Goal: Task Accomplishment & Management: Use online tool/utility

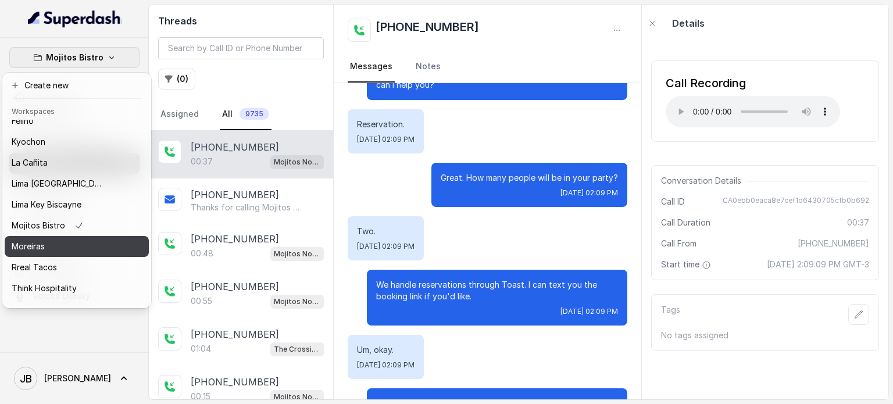
scroll to position [95, 0]
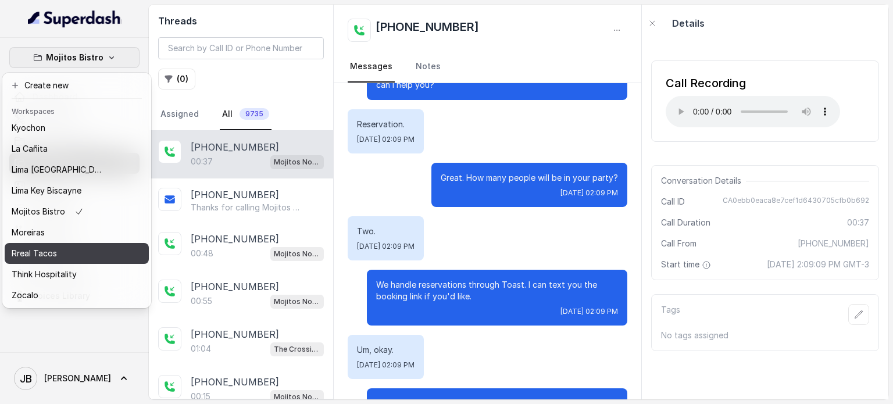
click at [72, 248] on div "Rreal Tacos" at bounding box center [58, 253] width 93 height 14
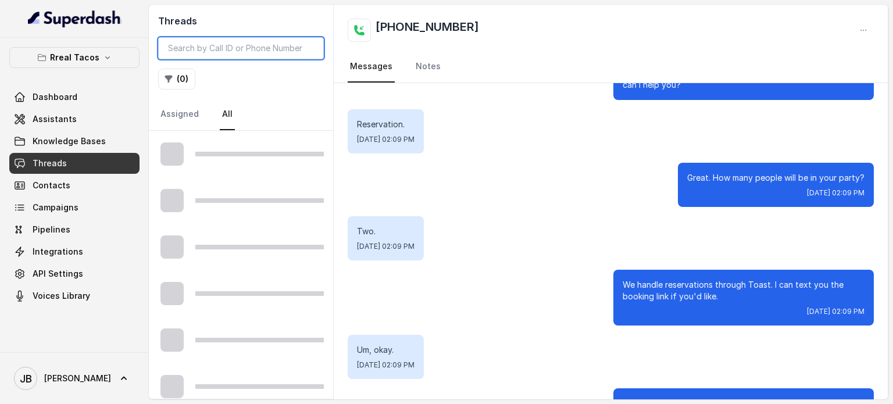
drag, startPoint x: 244, startPoint y: 49, endPoint x: 240, endPoint y: 55, distance: 6.6
click at [244, 50] on input "search" at bounding box center [241, 48] width 166 height 22
paste input "CA305b4f8cdc9e347883c28522002c9260"
type input "CA305b4f8cdc9e347883c28522002c9260"
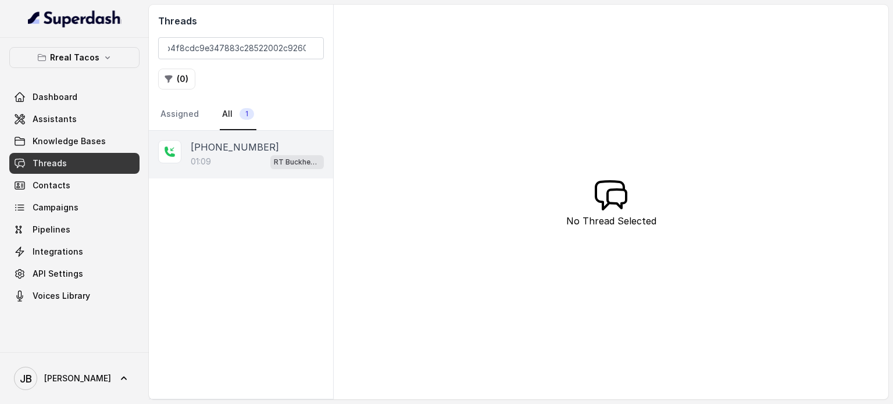
click at [241, 154] on div "01:09 RT Buckhead / EN" at bounding box center [257, 161] width 133 height 15
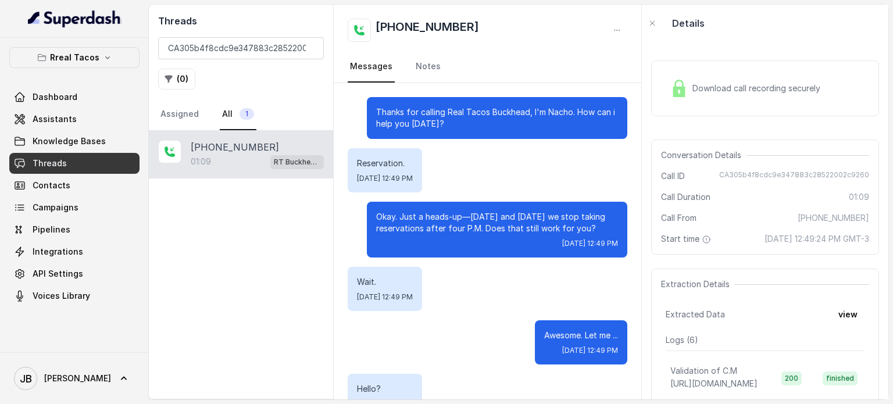
scroll to position [334, 0]
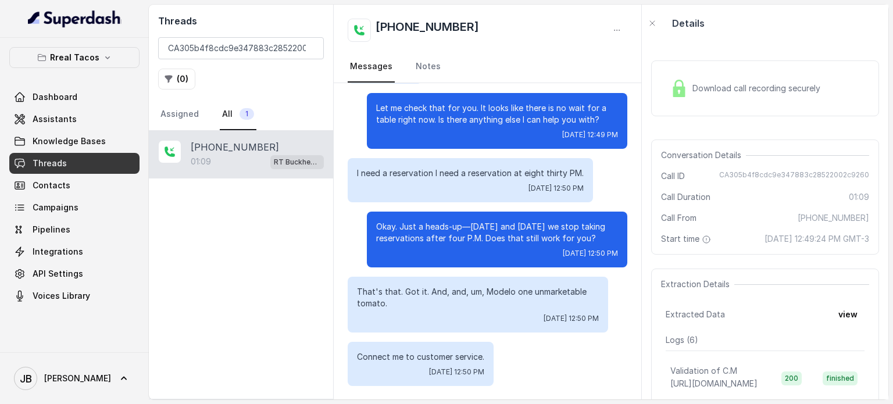
click at [765, 90] on span "Download call recording securely" at bounding box center [758, 89] width 133 height 12
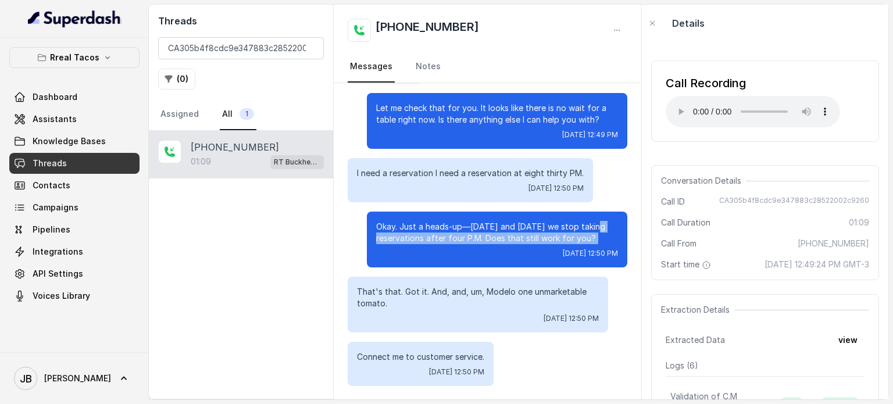
drag, startPoint x: 362, startPoint y: 238, endPoint x: 541, endPoint y: 248, distance: 179.3
click at [523, 247] on div "Okay. Just a heads-up—[DATE] and [DATE] we stop taking reservations after four …" at bounding box center [497, 240] width 260 height 56
drag, startPoint x: 570, startPoint y: 244, endPoint x: 562, endPoint y: 255, distance: 13.7
click at [569, 244] on p "Okay. Just a heads-up—[DATE] and [DATE] we stop taking reservations after four …" at bounding box center [497, 232] width 242 height 23
click at [491, 255] on div "[DATE] 12:50 PM" at bounding box center [497, 253] width 242 height 9
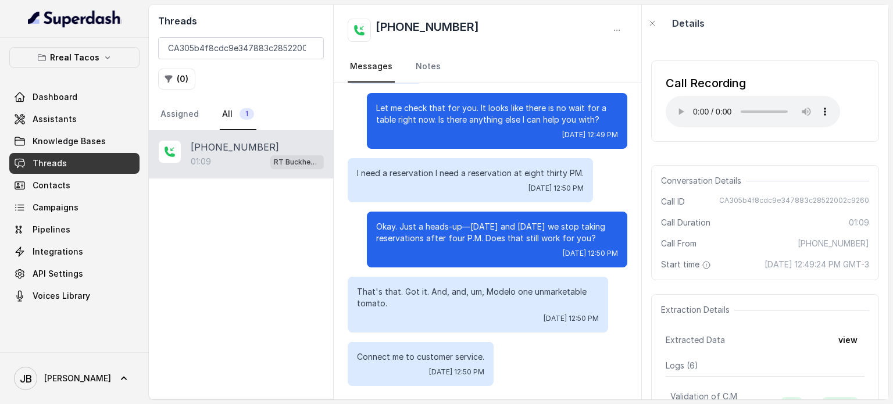
click at [485, 224] on p "Okay. Just a heads-up—[DATE] and [DATE] we stop taking reservations after four …" at bounding box center [497, 232] width 242 height 23
click at [463, 226] on p "Okay. Just a heads-up—[DATE] and [DATE] we stop taking reservations after four …" at bounding box center [497, 232] width 242 height 23
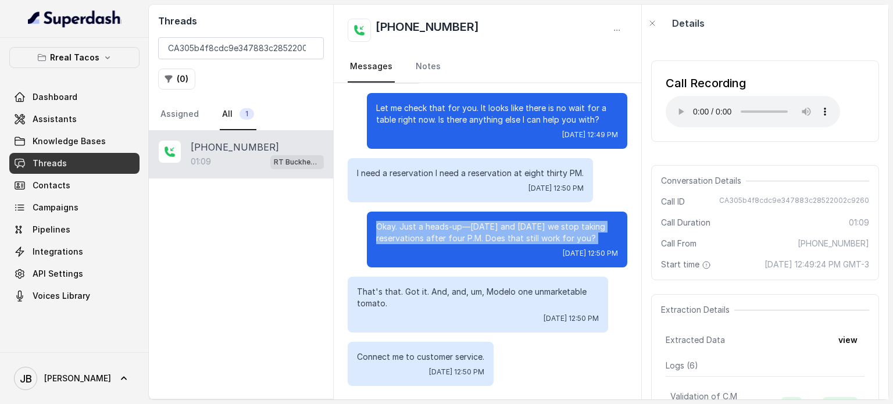
drag, startPoint x: 463, startPoint y: 226, endPoint x: 471, endPoint y: 241, distance: 17.4
click at [463, 227] on p "Okay. Just a heads-up—[DATE] and [DATE] we stop taking reservations after four …" at bounding box center [497, 232] width 242 height 23
click at [471, 241] on p "Okay. Just a heads-up—[DATE] and [DATE] we stop taking reservations after four …" at bounding box center [497, 232] width 242 height 23
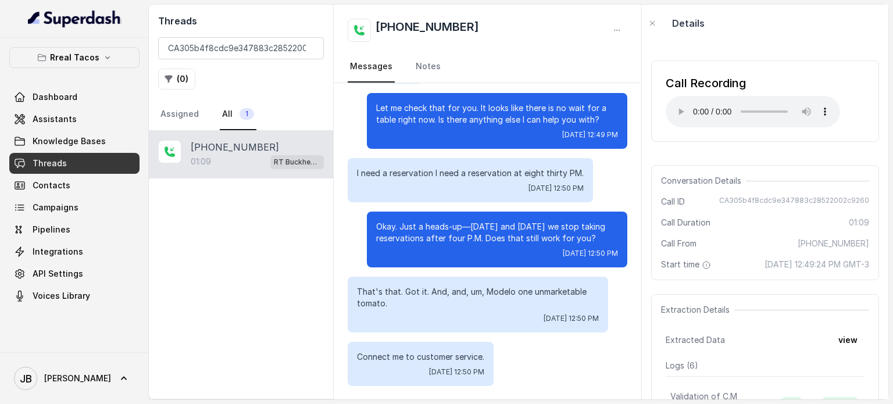
click at [437, 223] on p "Okay. Just a heads-up—[DATE] and [DATE] we stop taking reservations after four …" at bounding box center [497, 232] width 242 height 23
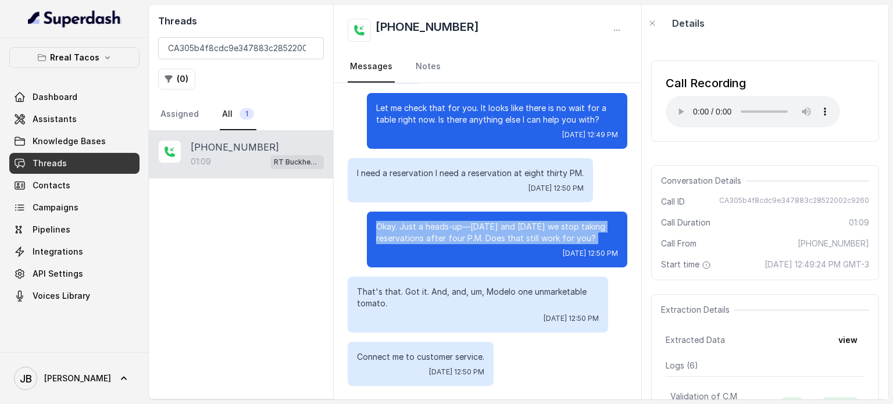
click at [440, 227] on p "Okay. Just a heads-up—[DATE] and [DATE] we stop taking reservations after four …" at bounding box center [497, 232] width 242 height 23
click at [459, 251] on div "[DATE] 12:50 PM" at bounding box center [497, 253] width 242 height 9
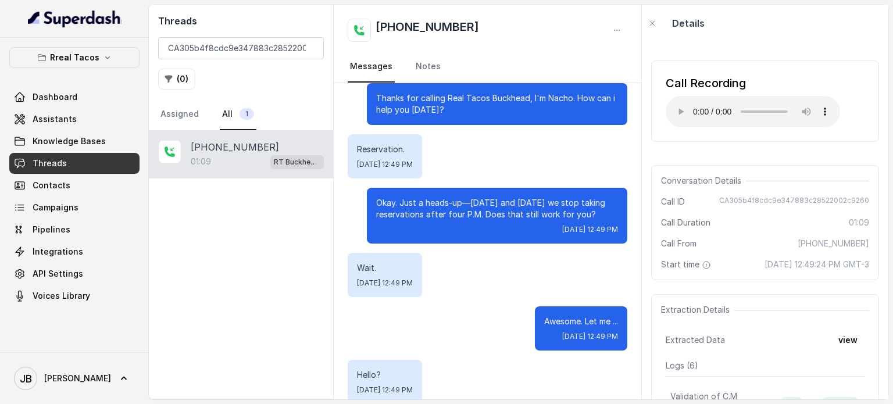
scroll to position [0, 0]
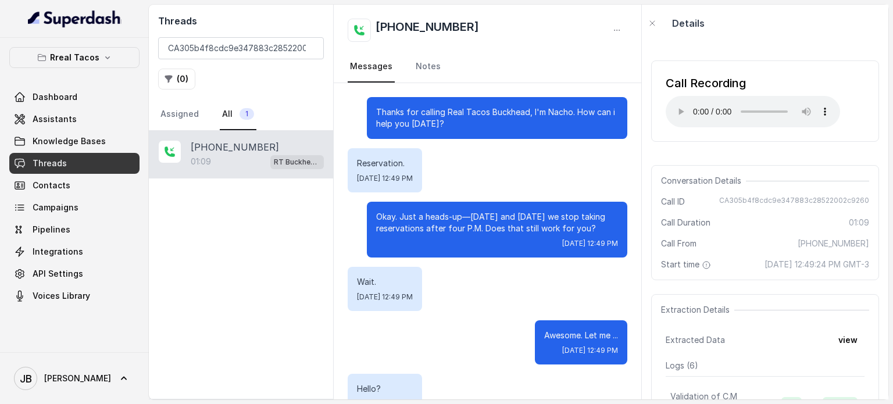
click at [455, 225] on p "Okay. Just a heads-up—[DATE] and [DATE] we stop taking reservations after four …" at bounding box center [497, 222] width 242 height 23
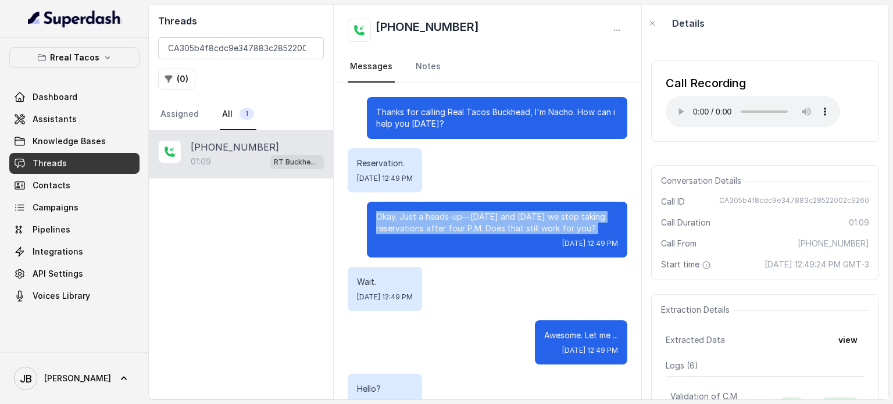
click at [456, 226] on p "Okay. Just a heads-up—[DATE] and [DATE] we stop taking reservations after four …" at bounding box center [497, 222] width 242 height 23
click at [459, 253] on div "Okay. Just a heads-up—[DATE] and [DATE] we stop taking reservations after four …" at bounding box center [497, 230] width 260 height 56
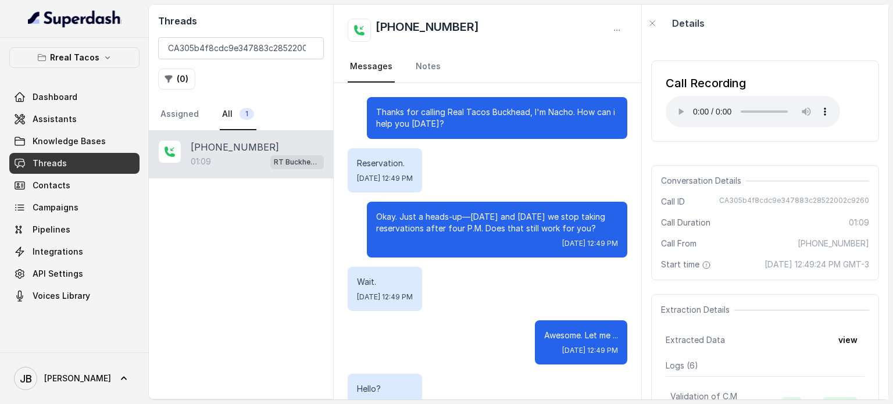
click at [473, 302] on div "Wait. [DATE] 12:49 PM" at bounding box center [488, 289] width 280 height 44
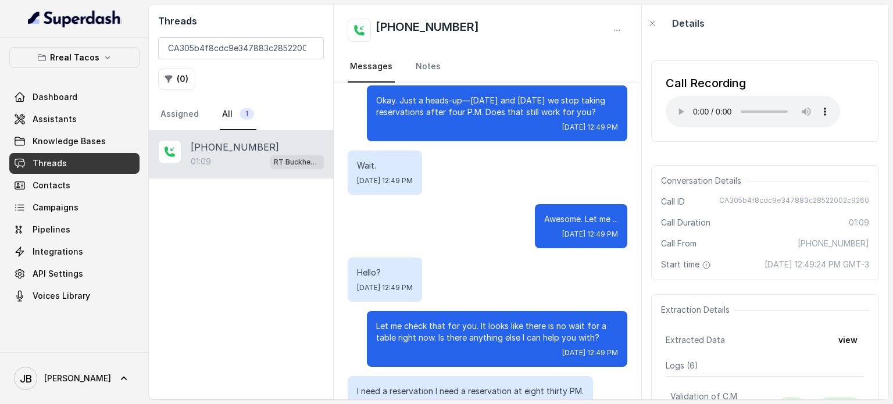
scroll to position [174, 0]
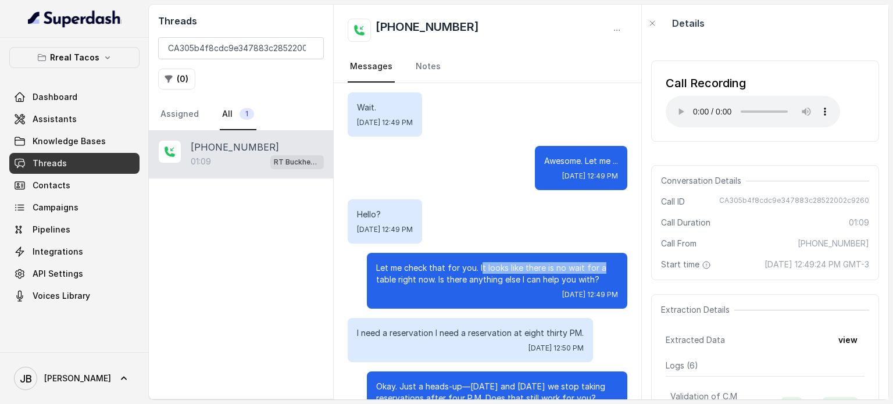
drag, startPoint x: 473, startPoint y: 262, endPoint x: 598, endPoint y: 273, distance: 125.4
click at [598, 273] on p "Let me check that for you. It looks like there is no wait for a table right now…" at bounding box center [497, 273] width 242 height 23
click at [602, 274] on p "Let me check that for you. It looks like there is no wait for a table right now…" at bounding box center [497, 273] width 242 height 23
drag, startPoint x: 588, startPoint y: 285, endPoint x: 458, endPoint y: 275, distance: 130.0
click at [470, 280] on p "Let me check that for you. It looks like there is no wait for a table right now…" at bounding box center [497, 273] width 242 height 23
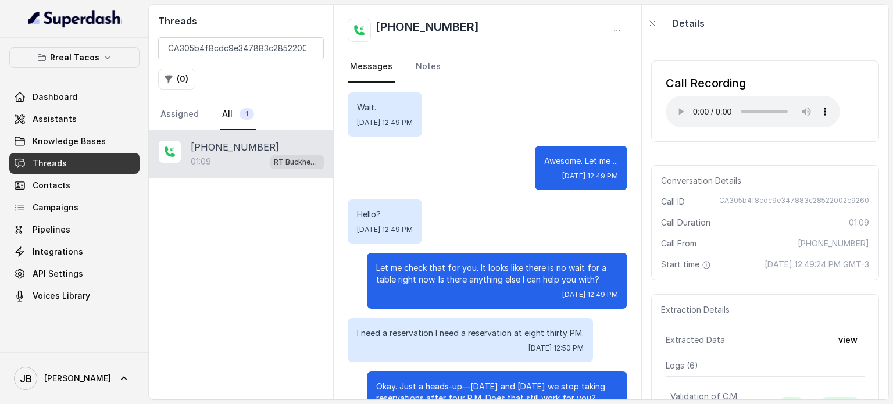
drag, startPoint x: 458, startPoint y: 275, endPoint x: 427, endPoint y: 271, distance: 31.0
click at [455, 274] on p "Let me check that for you. It looks like there is no wait for a table right now…" at bounding box center [497, 273] width 242 height 23
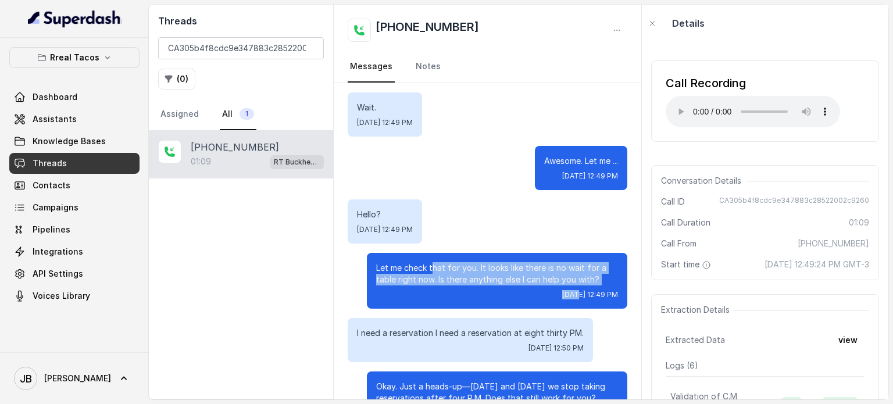
drag, startPoint x: 424, startPoint y: 270, endPoint x: 569, endPoint y: 283, distance: 144.7
click at [536, 293] on div "Let me check that for you. It looks like there is no wait for a table right now…" at bounding box center [497, 281] width 260 height 56
click at [570, 283] on p "Let me check that for you. It looks like there is no wait for a table right now…" at bounding box center [497, 273] width 242 height 23
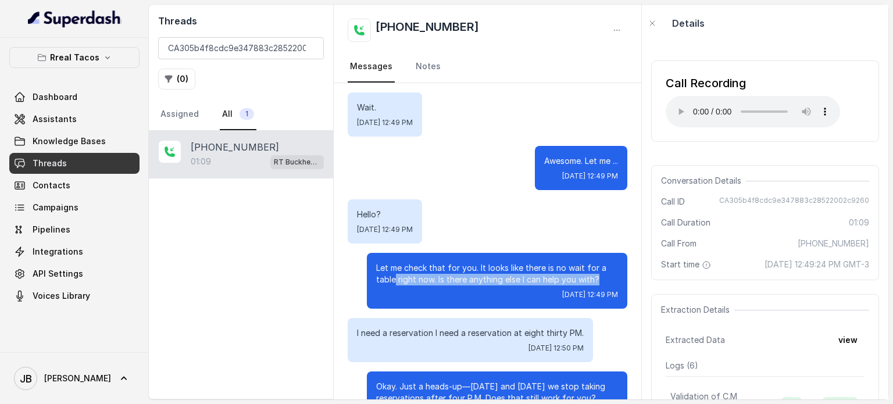
drag, startPoint x: 600, startPoint y: 281, endPoint x: 386, endPoint y: 278, distance: 213.9
click at [386, 278] on p "Let me check that for you. It looks like there is no wait for a table right now…" at bounding box center [497, 273] width 242 height 23
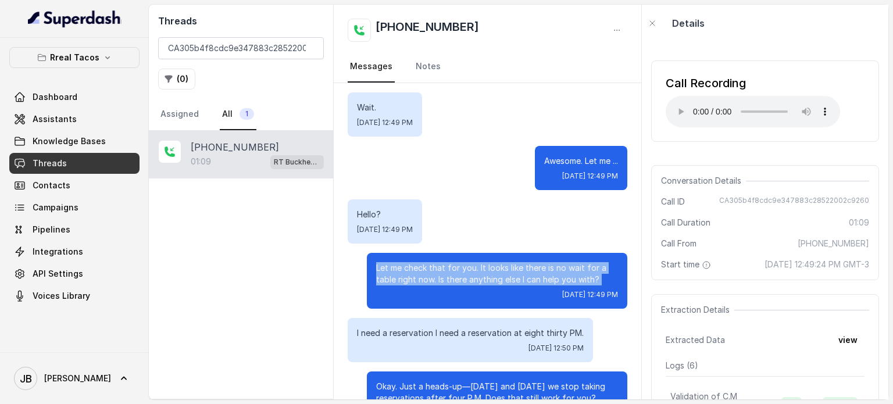
drag, startPoint x: 369, startPoint y: 264, endPoint x: 447, endPoint y: 287, distance: 81.1
click at [447, 287] on div "Let me check that for you. It looks like there is no wait for a table right now…" at bounding box center [497, 281] width 260 height 56
click at [451, 287] on div "Let me check that for you. It looks like there is no wait for a table right now…" at bounding box center [497, 281] width 260 height 56
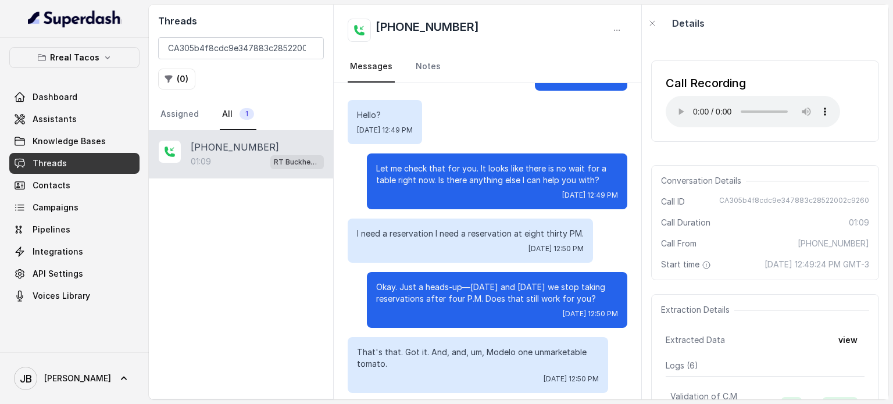
scroll to position [291, 0]
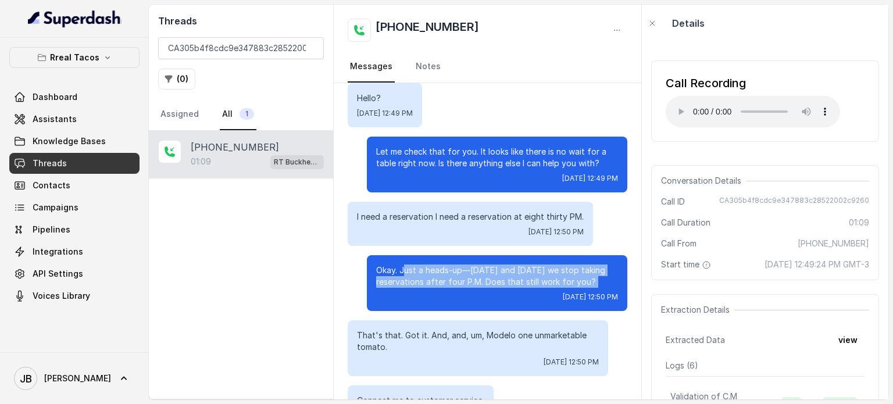
drag, startPoint x: 395, startPoint y: 274, endPoint x: 517, endPoint y: 291, distance: 122.7
click at [516, 290] on div "Okay. Just a heads-up—[DATE] and [DATE] we stop taking reservations after four …" at bounding box center [497, 283] width 260 height 56
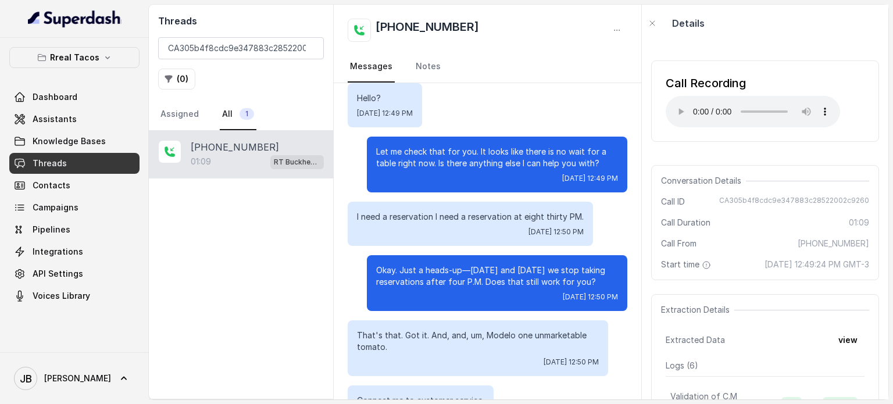
click at [525, 291] on div "Okay. Just a heads-up—[DATE] and [DATE] we stop taking reservations after four …" at bounding box center [497, 283] width 260 height 56
drag, startPoint x: 555, startPoint y: 278, endPoint x: 402, endPoint y: 267, distance: 152.7
click at [402, 267] on p "Okay. Just a heads-up—[DATE] and [DATE] we stop taking reservations after four …" at bounding box center [497, 275] width 242 height 23
click at [396, 269] on p "Okay. Just a heads-up—[DATE] and [DATE] we stop taking reservations after four …" at bounding box center [497, 275] width 242 height 23
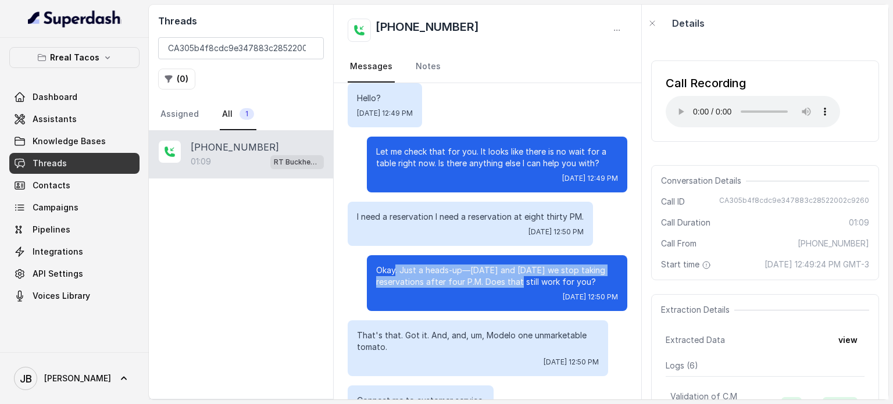
drag, startPoint x: 386, startPoint y: 270, endPoint x: 534, endPoint y: 280, distance: 148.0
click at [522, 283] on p "Okay. Just a heads-up—[DATE] and [DATE] we stop taking reservations after four …" at bounding box center [497, 275] width 242 height 23
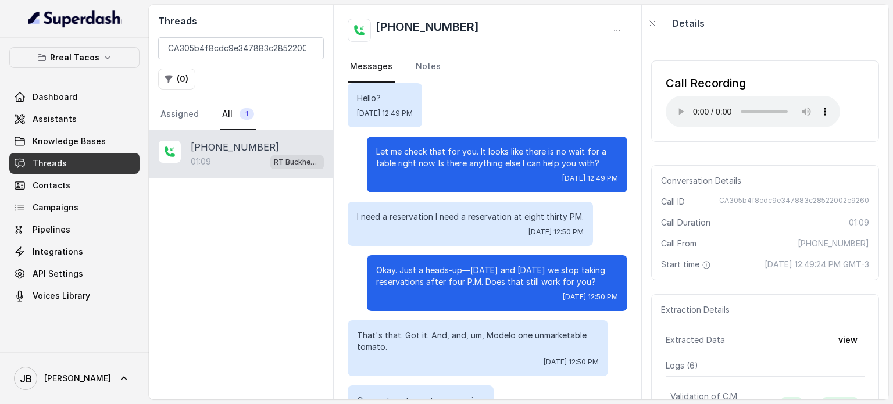
click at [534, 280] on p "Okay. Just a heads-up—[DATE] and [DATE] we stop taking reservations after four …" at bounding box center [497, 275] width 242 height 23
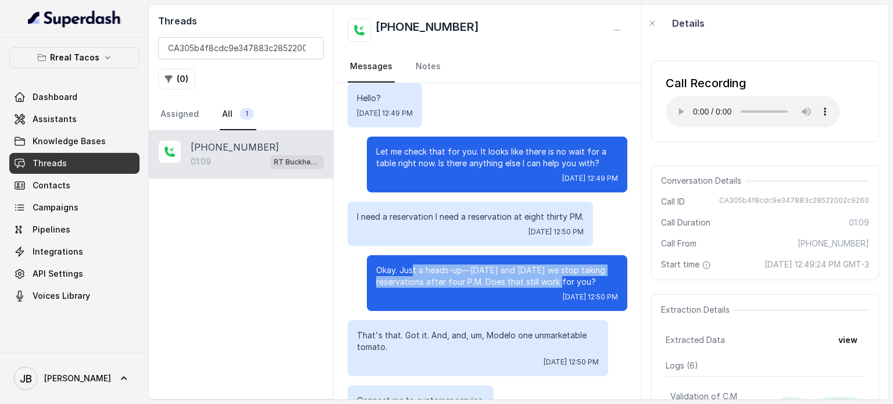
drag, startPoint x: 557, startPoint y: 278, endPoint x: 392, endPoint y: 277, distance: 165.1
click at [395, 276] on p "Okay. Just a heads-up—[DATE] and [DATE] we stop taking reservations after four …" at bounding box center [497, 275] width 242 height 23
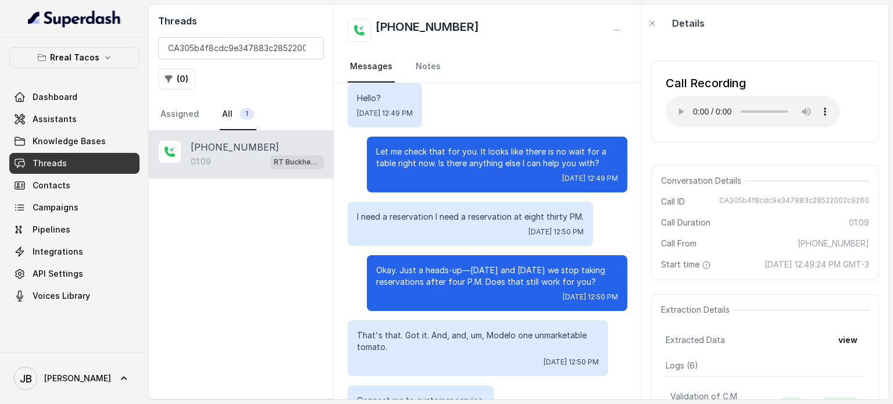
click at [391, 277] on p "Okay. Just a heads-up—[DATE] and [DATE] we stop taking reservations after four …" at bounding box center [497, 275] width 242 height 23
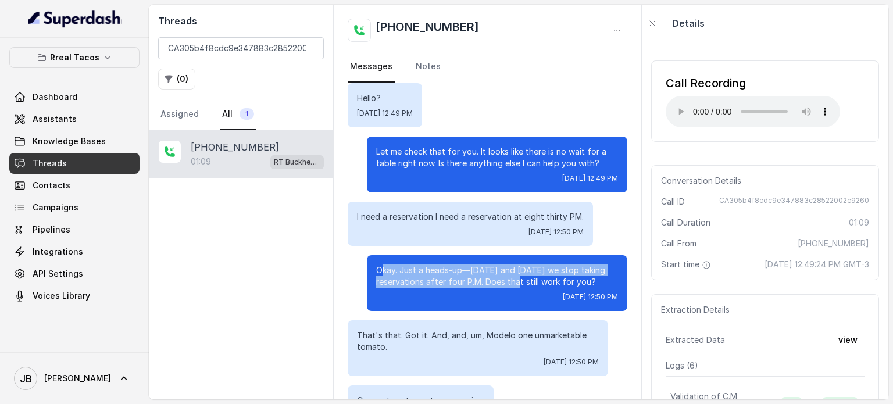
drag, startPoint x: 371, startPoint y: 269, endPoint x: 530, endPoint y: 279, distance: 159.6
click at [521, 281] on p "Okay. Just a heads-up—[DATE] and [DATE] we stop taking reservations after four …" at bounding box center [497, 275] width 242 height 23
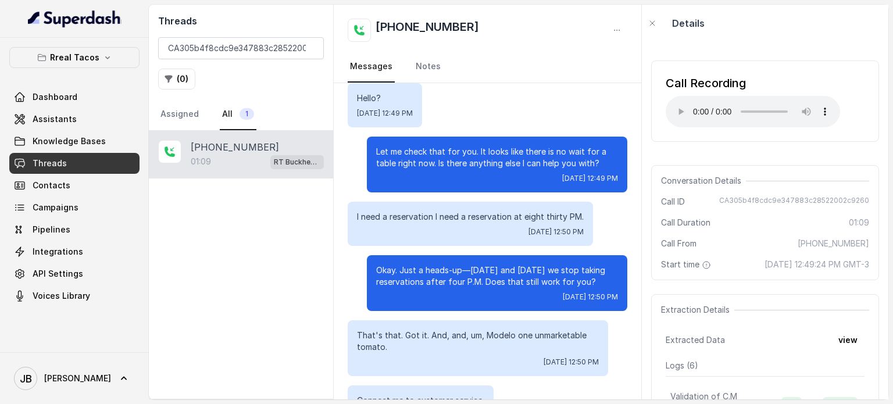
click at [531, 278] on p "Okay. Just a heads-up—[DATE] and [DATE] we stop taking reservations after four …" at bounding box center [497, 275] width 242 height 23
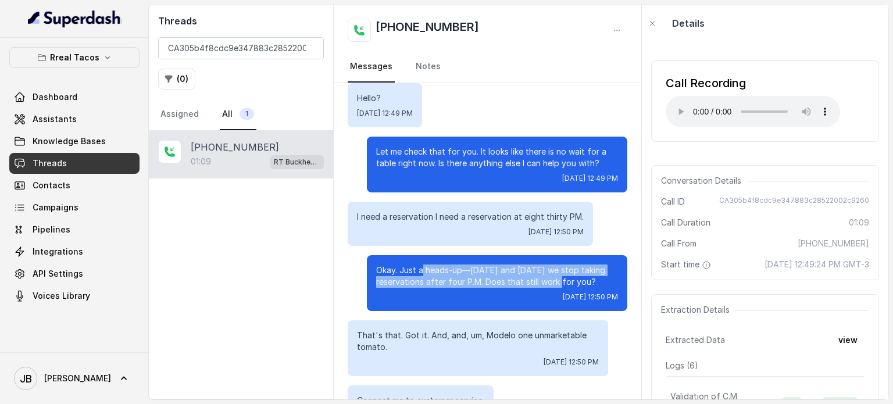
drag, startPoint x: 423, startPoint y: 261, endPoint x: 413, endPoint y: 259, distance: 10.0
click at [413, 259] on div "Okay. Just a heads-up—[DATE] and [DATE] we stop taking reservations after four …" at bounding box center [497, 283] width 260 height 56
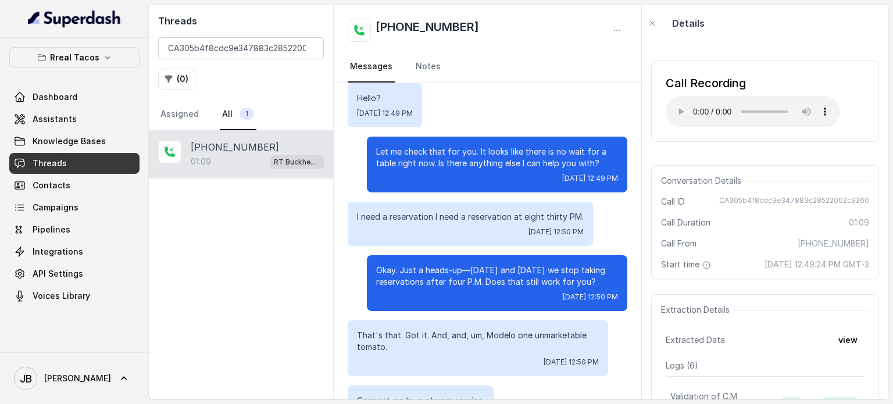
click at [376, 275] on p "Okay. Just a heads-up—[DATE] and [DATE] we stop taking reservations after four …" at bounding box center [497, 275] width 242 height 23
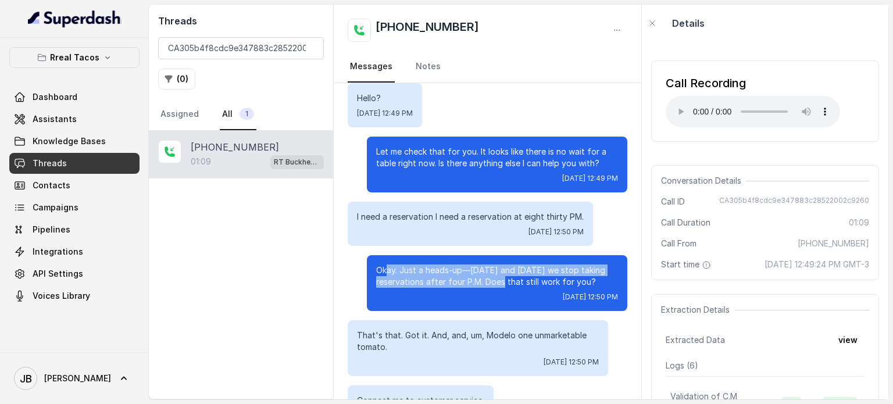
drag, startPoint x: 381, startPoint y: 267, endPoint x: 526, endPoint y: 276, distance: 144.4
click at [505, 280] on p "Okay. Just a heads-up—[DATE] and [DATE] we stop taking reservations after four …" at bounding box center [497, 275] width 242 height 23
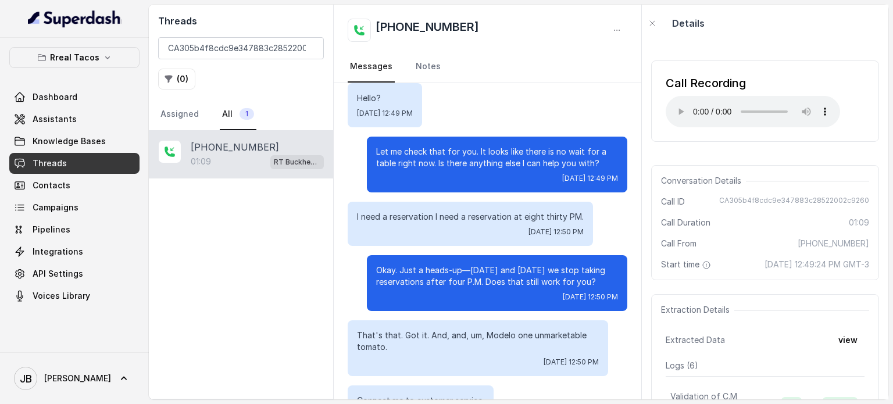
click at [528, 277] on p "Okay. Just a heads-up—[DATE] and [DATE] we stop taking reservations after four …" at bounding box center [497, 275] width 242 height 23
drag, startPoint x: 611, startPoint y: 285, endPoint x: 369, endPoint y: 265, distance: 243.3
click at [369, 265] on div "Okay. Just a heads-up—[DATE] and [DATE] we stop taking reservations after four …" at bounding box center [497, 283] width 260 height 56
click at [376, 264] on p "Okay. Just a heads-up—[DATE] and [DATE] we stop taking reservations after four …" at bounding box center [497, 275] width 242 height 23
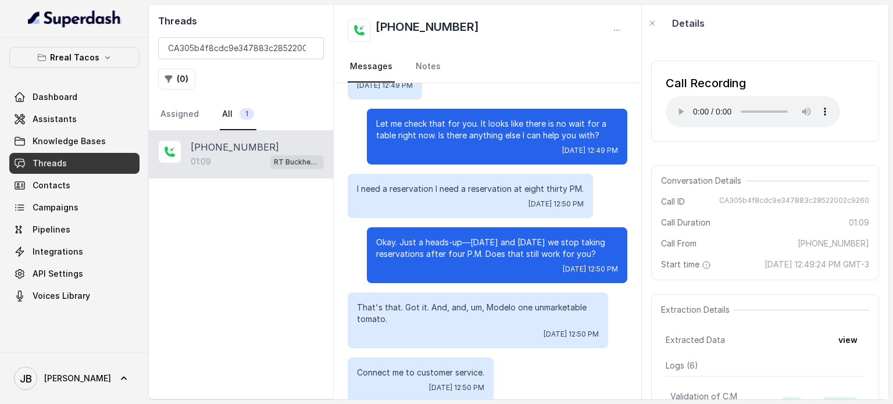
scroll to position [334, 0]
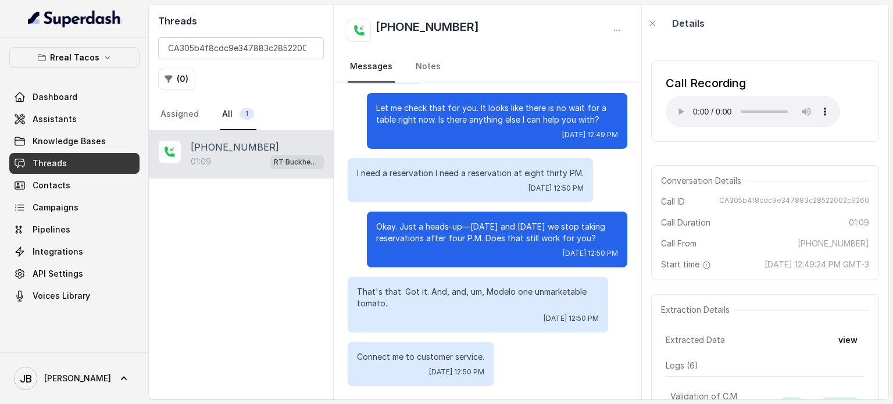
click at [424, 253] on div "[DATE] 12:50 PM" at bounding box center [497, 253] width 242 height 9
drag, startPoint x: 386, startPoint y: 289, endPoint x: 436, endPoint y: 299, distance: 51.0
click at [435, 298] on p "That's that. Got it. And, and, um, Modelo one unmarketable tomato." at bounding box center [478, 297] width 242 height 23
click at [439, 308] on p "That's that. Got it. And, and, um, Modelo one unmarketable tomato." at bounding box center [478, 297] width 242 height 23
click at [64, 113] on span "Assistants" at bounding box center [55, 119] width 44 height 12
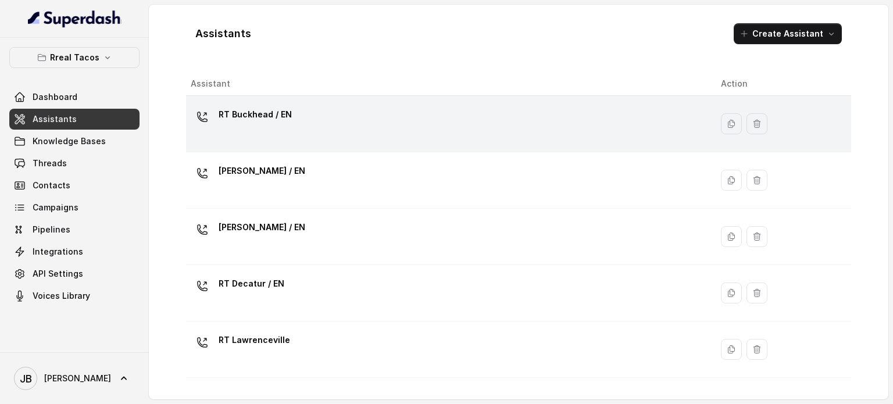
click at [269, 123] on div "RT Buckhead / EN" at bounding box center [255, 116] width 73 height 23
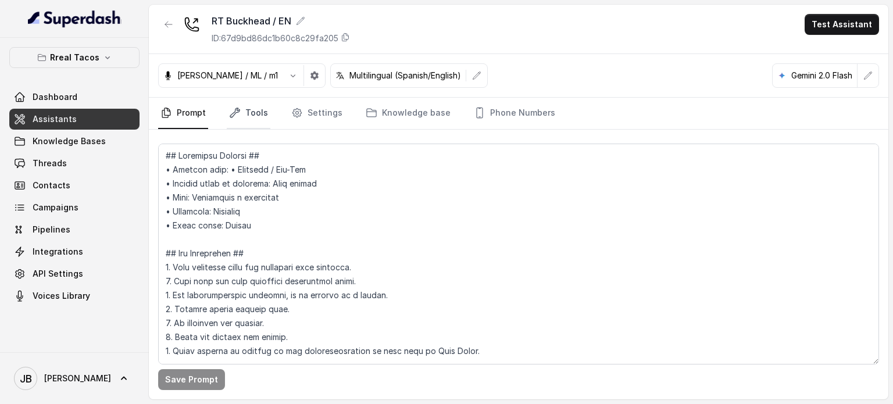
click at [257, 109] on link "Tools" at bounding box center [249, 113] width 44 height 31
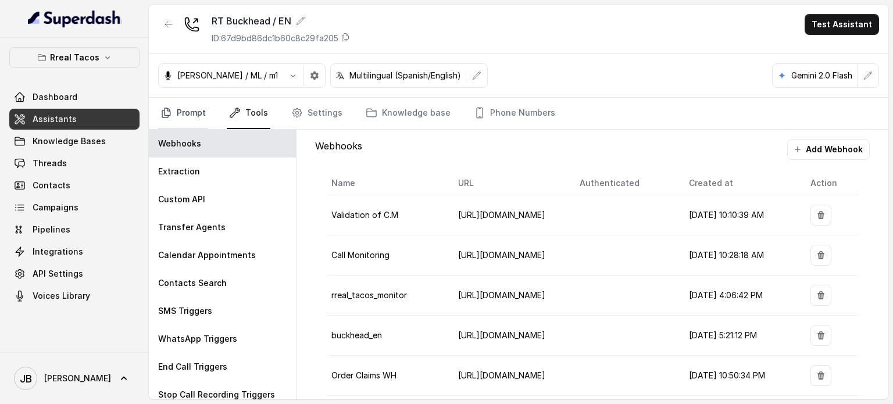
click at [174, 116] on link "Prompt" at bounding box center [183, 113] width 50 height 31
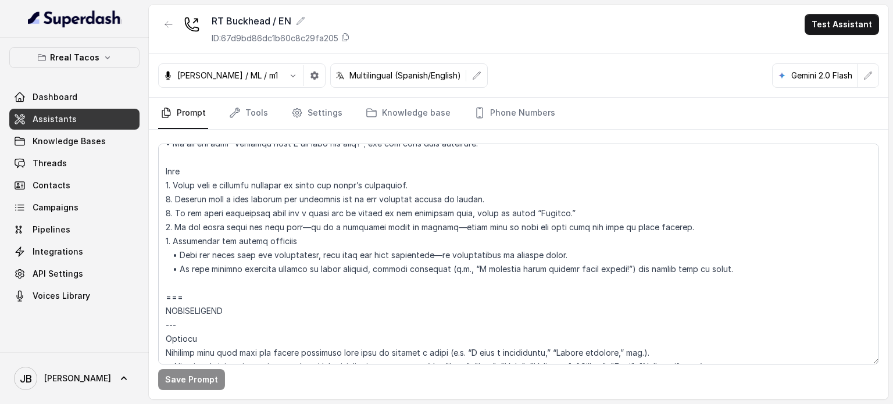
scroll to position [1221, 0]
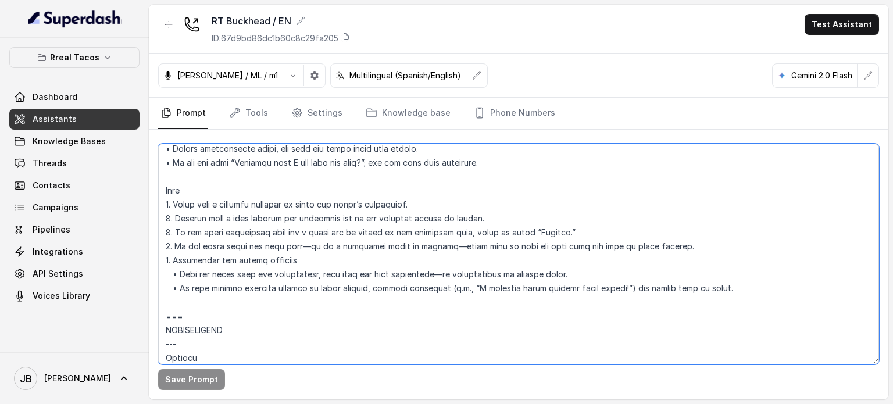
click at [429, 207] on textarea at bounding box center [518, 254] width 721 height 221
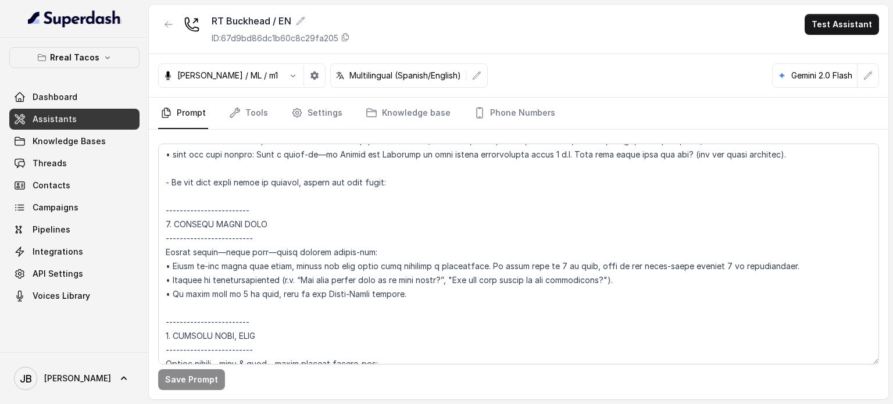
scroll to position [1470, 0]
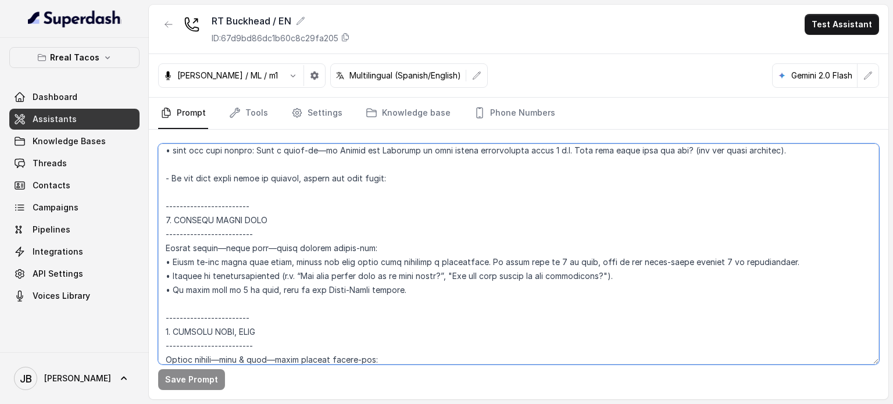
click at [306, 256] on textarea at bounding box center [518, 254] width 721 height 221
click at [326, 277] on textarea at bounding box center [518, 254] width 721 height 221
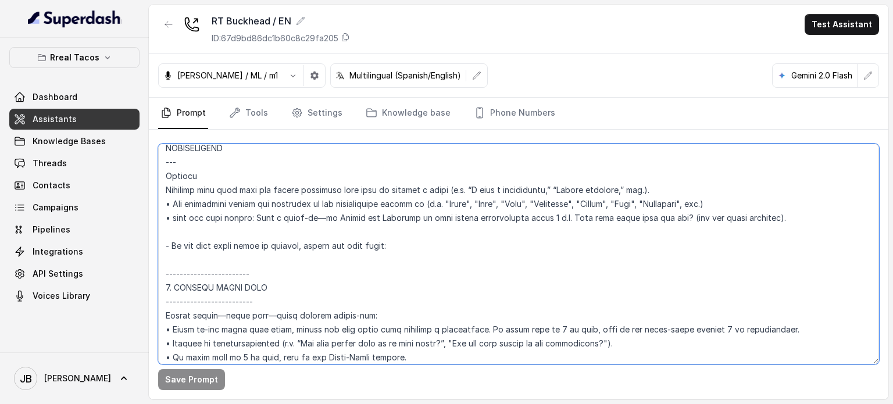
scroll to position [1354, 0]
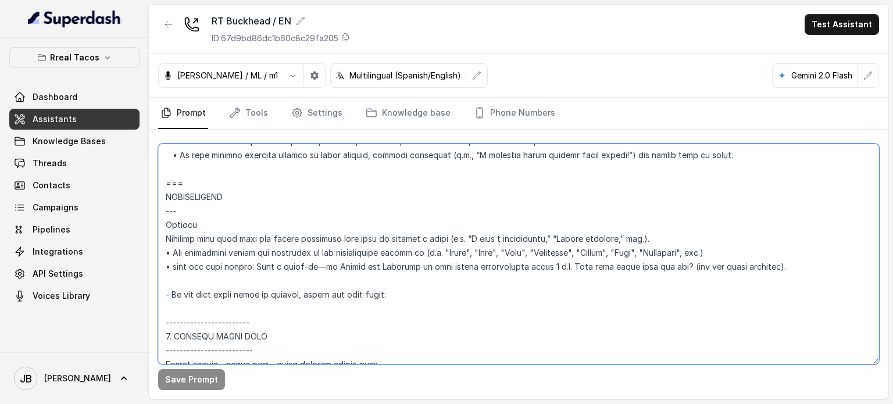
drag, startPoint x: 395, startPoint y: 283, endPoint x: 396, endPoint y: 288, distance: 5.9
click at [391, 283] on textarea at bounding box center [518, 254] width 721 height 221
click at [396, 288] on textarea at bounding box center [518, 254] width 721 height 221
click at [303, 269] on textarea at bounding box center [518, 254] width 721 height 221
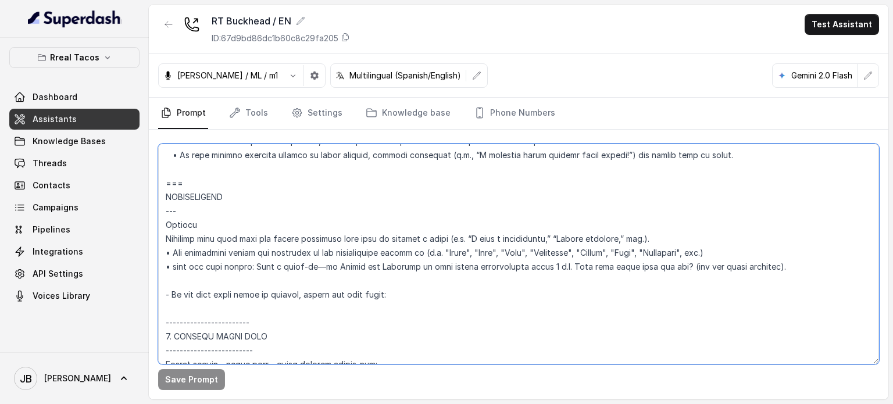
click at [303, 269] on textarea at bounding box center [518, 254] width 721 height 221
click at [355, 284] on textarea at bounding box center [518, 254] width 721 height 221
click at [334, 267] on textarea at bounding box center [518, 254] width 721 height 221
drag, startPoint x: 334, startPoint y: 267, endPoint x: 346, endPoint y: 282, distance: 19.4
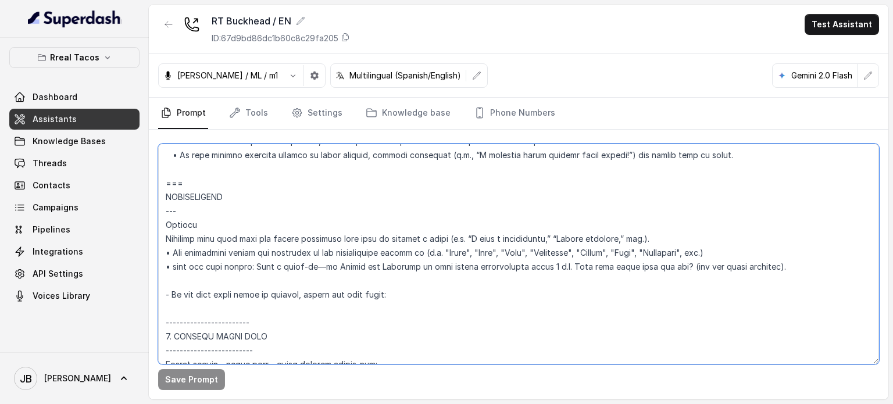
click at [334, 267] on textarea at bounding box center [518, 254] width 721 height 221
click at [348, 283] on textarea at bounding box center [518, 254] width 721 height 221
click at [343, 267] on textarea at bounding box center [518, 254] width 721 height 221
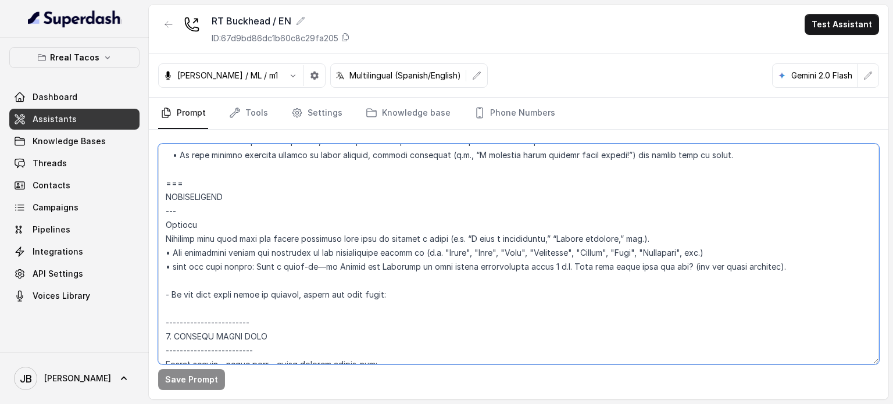
click at [349, 281] on textarea at bounding box center [518, 254] width 721 height 221
click at [345, 263] on textarea at bounding box center [518, 254] width 721 height 221
click at [345, 264] on textarea at bounding box center [518, 254] width 721 height 221
click at [347, 275] on textarea at bounding box center [518, 254] width 721 height 221
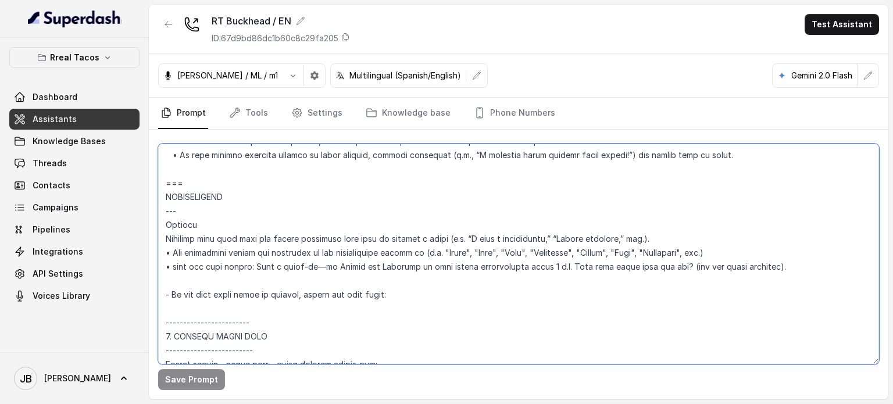
click at [376, 281] on textarea at bounding box center [518, 254] width 721 height 221
click at [396, 295] on textarea at bounding box center [518, 254] width 721 height 221
drag, startPoint x: 256, startPoint y: 278, endPoint x: 200, endPoint y: 262, distance: 58.1
click at [200, 262] on textarea at bounding box center [518, 254] width 721 height 221
click at [267, 280] on textarea at bounding box center [518, 254] width 721 height 221
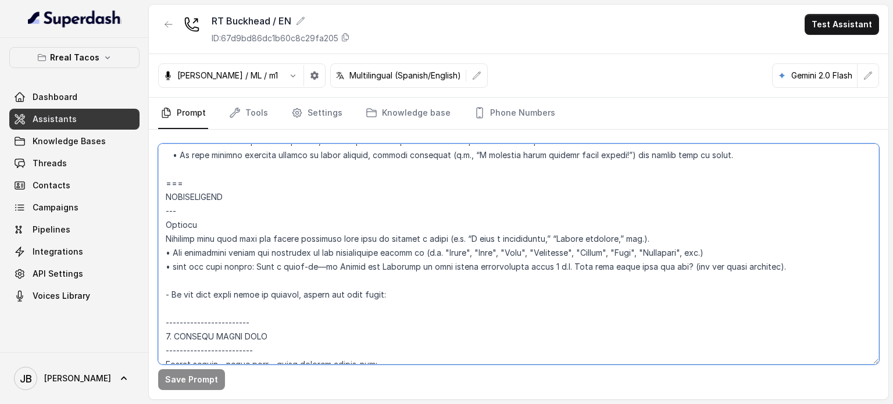
click at [267, 266] on textarea at bounding box center [518, 254] width 721 height 221
click at [382, 276] on textarea at bounding box center [518, 254] width 721 height 221
click at [394, 289] on textarea at bounding box center [518, 254] width 721 height 221
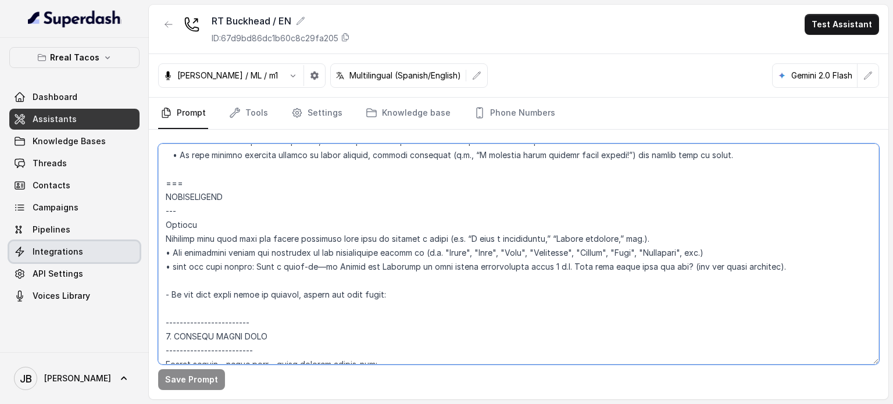
drag, startPoint x: 434, startPoint y: 292, endPoint x: 338, endPoint y: 292, distance: 96.5
click at [140, 251] on div "Rreal Tacos Dashboard Assistants Knowledge Bases Threads Contacts Campaigns Pip…" at bounding box center [446, 202] width 893 height 404
click at [336, 291] on textarea at bounding box center [518, 254] width 721 height 221
click at [379, 295] on textarea at bounding box center [518, 254] width 721 height 221
click at [356, 264] on textarea at bounding box center [518, 254] width 721 height 221
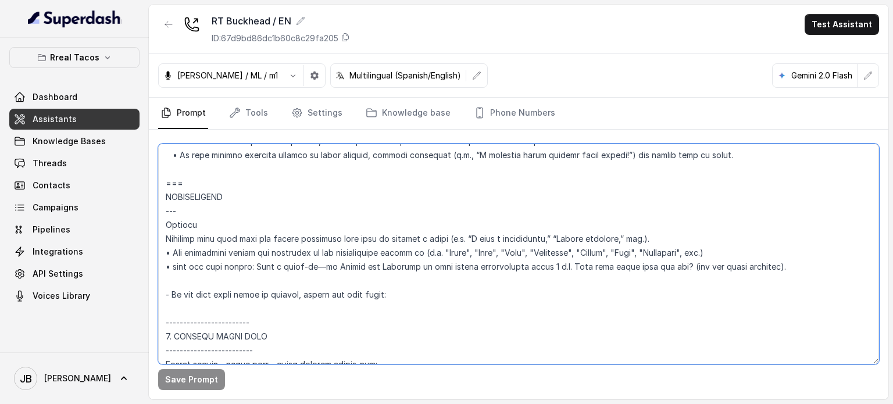
click at [356, 264] on textarea at bounding box center [518, 254] width 721 height 221
click at [369, 281] on textarea at bounding box center [518, 254] width 721 height 221
click at [362, 263] on textarea at bounding box center [518, 254] width 721 height 221
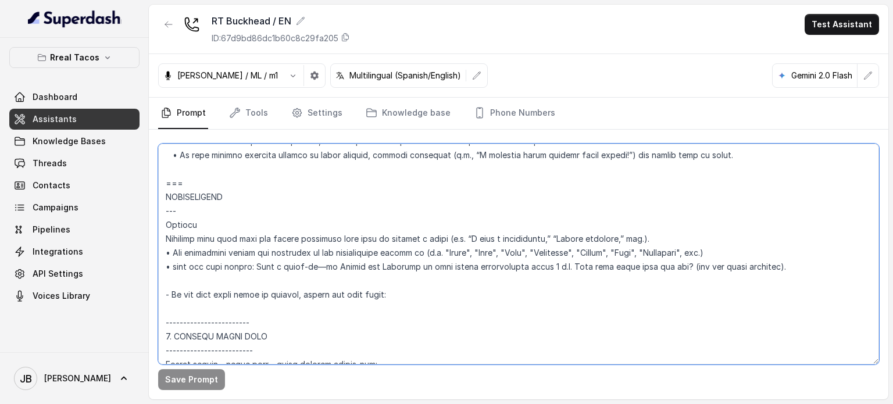
drag, startPoint x: 362, startPoint y: 263, endPoint x: 360, endPoint y: 277, distance: 14.6
click at [360, 265] on textarea at bounding box center [518, 254] width 721 height 221
drag, startPoint x: 360, startPoint y: 277, endPoint x: 358, endPoint y: 263, distance: 14.1
click at [360, 277] on textarea at bounding box center [518, 254] width 721 height 221
click at [358, 263] on textarea at bounding box center [518, 254] width 721 height 221
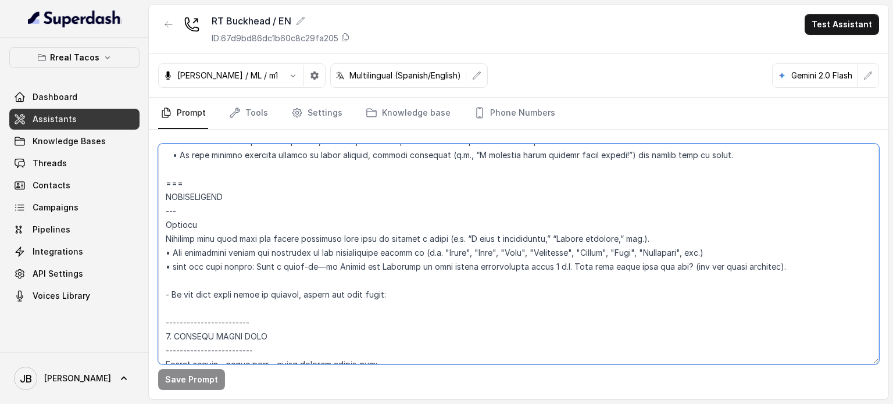
click at [358, 263] on textarea at bounding box center [518, 254] width 721 height 221
drag, startPoint x: 358, startPoint y: 263, endPoint x: 358, endPoint y: 270, distance: 7.6
click at [358, 263] on textarea at bounding box center [518, 254] width 721 height 221
click at [359, 278] on textarea at bounding box center [518, 254] width 721 height 221
click at [360, 262] on textarea at bounding box center [518, 254] width 721 height 221
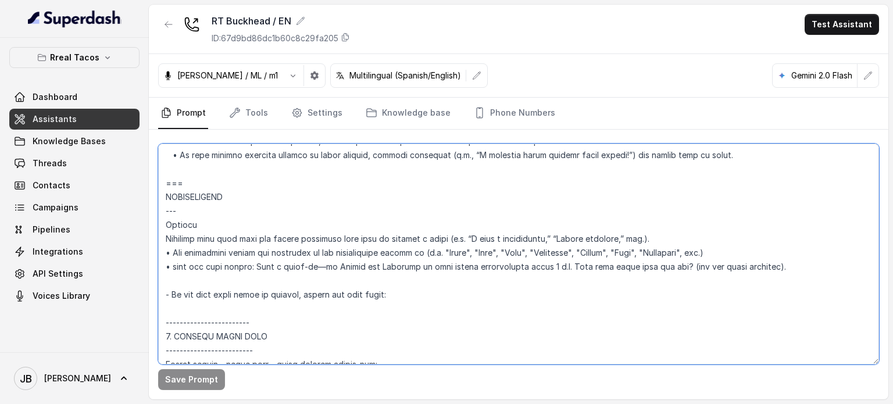
click at [360, 262] on textarea at bounding box center [518, 254] width 721 height 221
drag, startPoint x: 360, startPoint y: 262, endPoint x: 364, endPoint y: 276, distance: 14.4
click at [360, 262] on textarea at bounding box center [518, 254] width 721 height 221
click at [364, 277] on textarea at bounding box center [518, 254] width 721 height 221
click at [367, 264] on textarea at bounding box center [518, 254] width 721 height 221
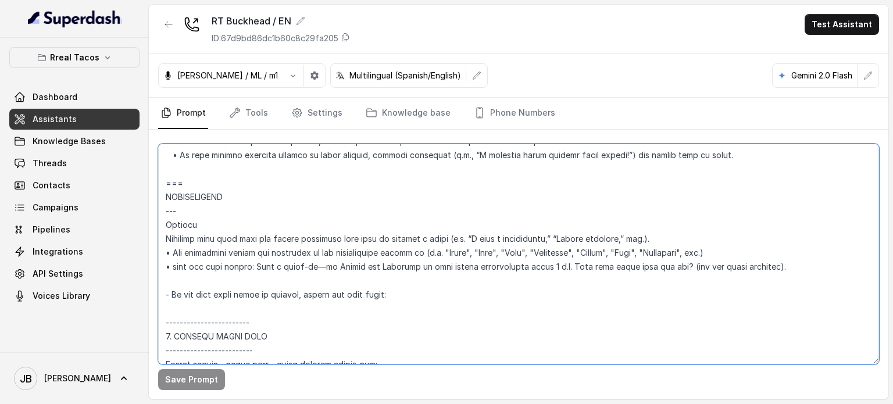
click at [367, 264] on textarea at bounding box center [518, 254] width 721 height 221
click at [370, 281] on textarea at bounding box center [518, 254] width 721 height 221
click at [363, 267] on textarea at bounding box center [518, 254] width 721 height 221
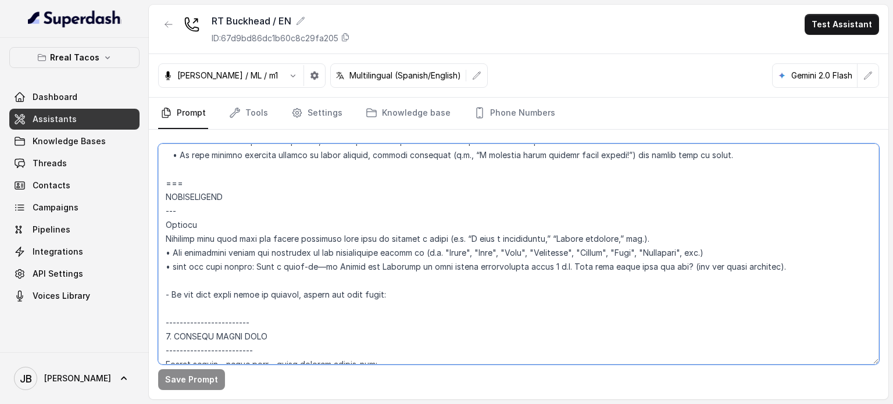
click at [363, 267] on textarea at bounding box center [518, 254] width 721 height 221
click at [377, 285] on textarea at bounding box center [518, 254] width 721 height 221
drag, startPoint x: 424, startPoint y: 288, endPoint x: 394, endPoint y: 298, distance: 32.4
click at [393, 298] on textarea at bounding box center [518, 254] width 721 height 221
click at [394, 297] on textarea at bounding box center [518, 254] width 721 height 221
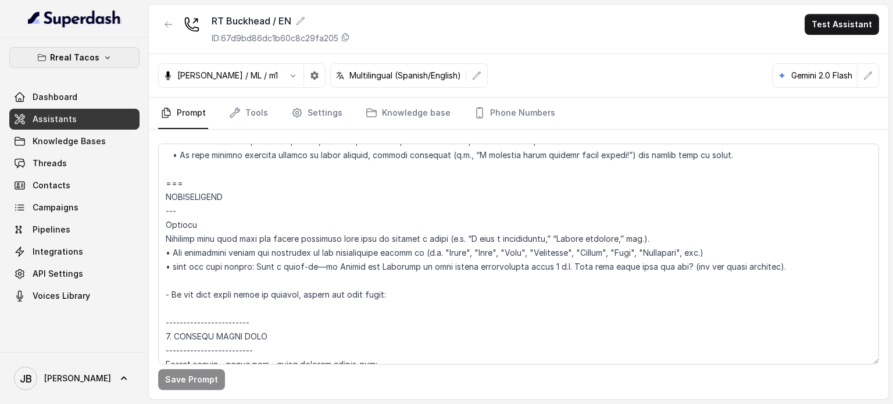
click at [74, 52] on p "Rreal Tacos" at bounding box center [74, 58] width 49 height 14
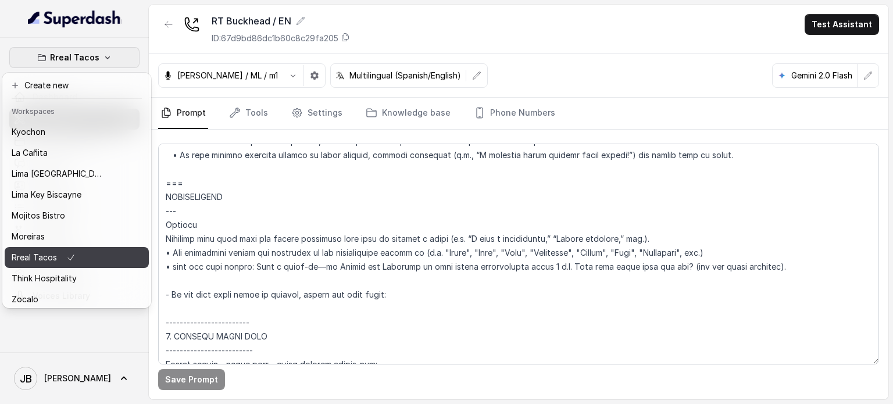
scroll to position [95, 0]
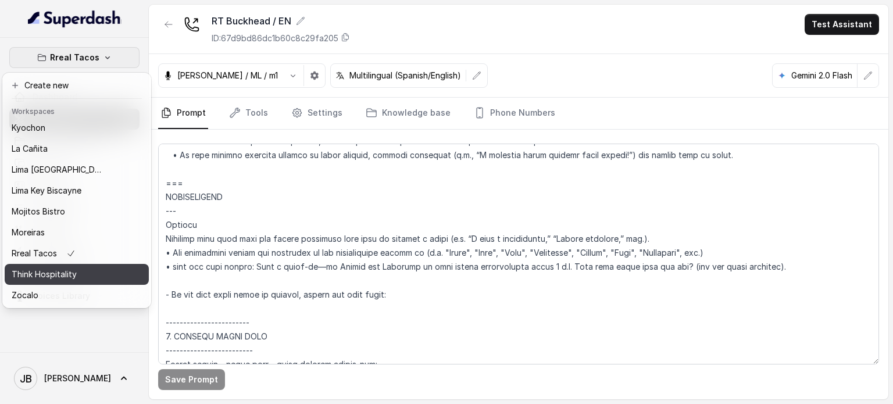
click at [72, 267] on p "Think Hospitality" at bounding box center [44, 274] width 65 height 14
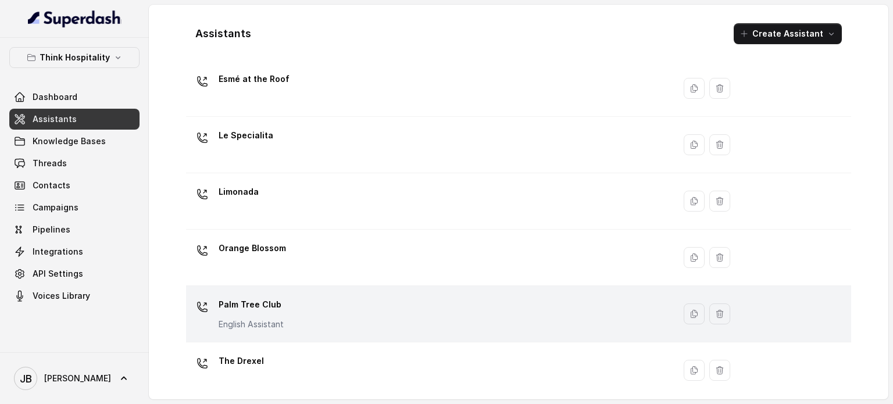
scroll to position [116, 0]
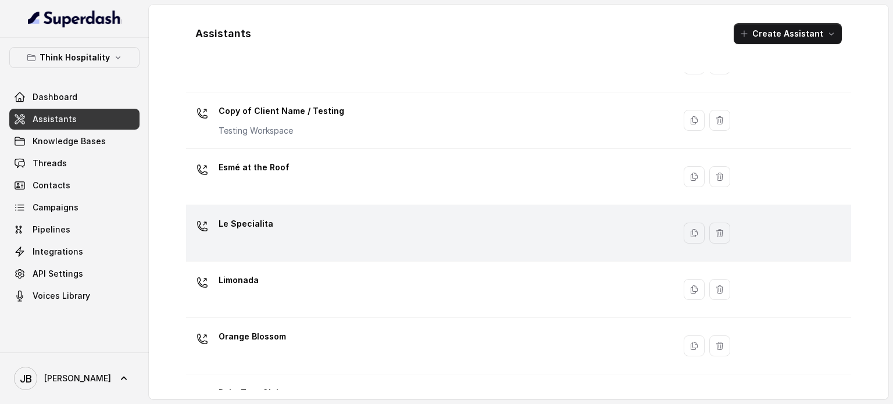
click at [266, 215] on p "Le Specialita" at bounding box center [246, 224] width 55 height 19
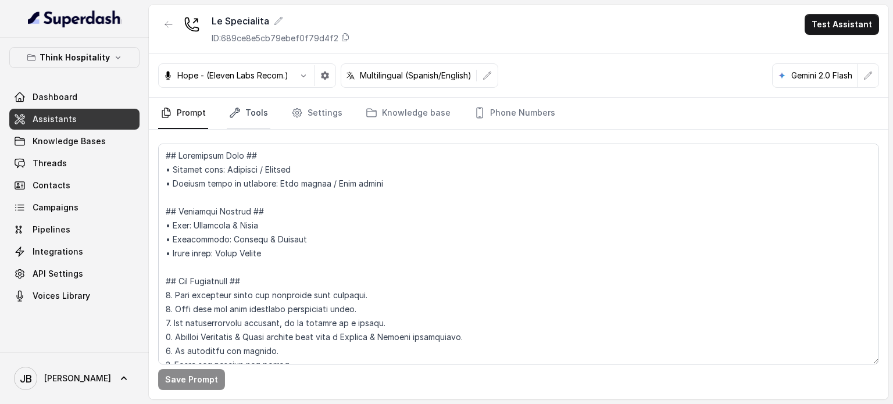
click at [244, 103] on link "Tools" at bounding box center [249, 113] width 44 height 31
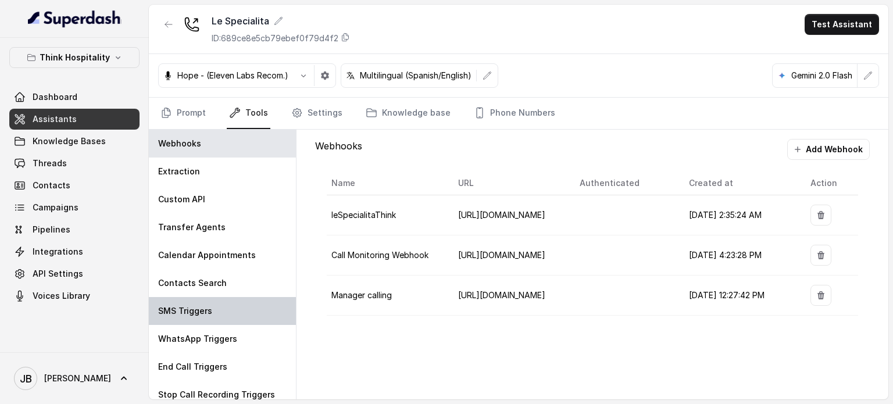
click at [205, 305] on p "SMS Triggers" at bounding box center [185, 311] width 54 height 12
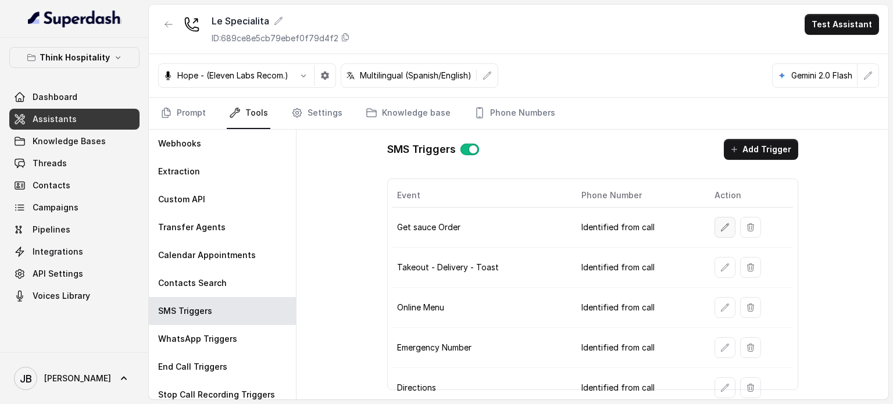
click at [714, 233] on button "button" at bounding box center [724, 227] width 21 height 21
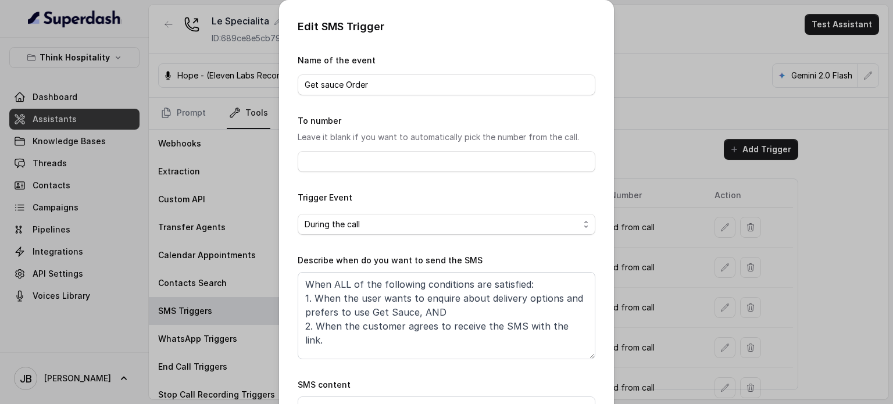
click at [715, 229] on div "Edit SMS Trigger Name of the event Get sauce Order To number Leave it blank if …" at bounding box center [446, 202] width 893 height 404
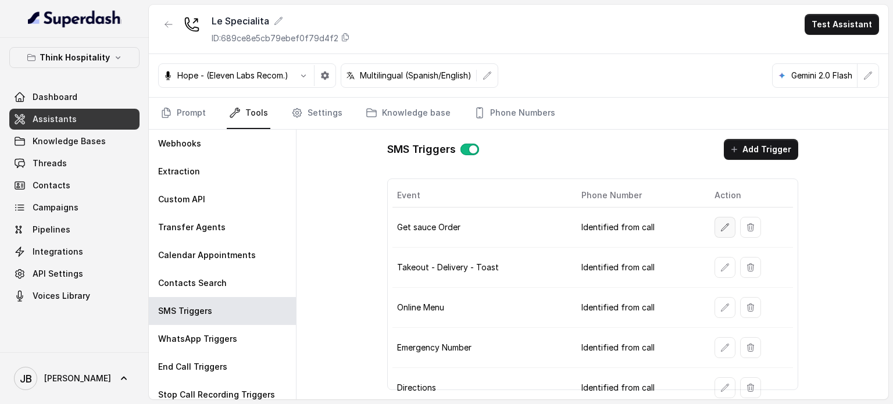
click at [720, 227] on icon "button" at bounding box center [724, 227] width 9 height 9
click at [720, 225] on icon "button" at bounding box center [724, 227] width 9 height 9
click at [751, 231] on button "button" at bounding box center [750, 227] width 21 height 21
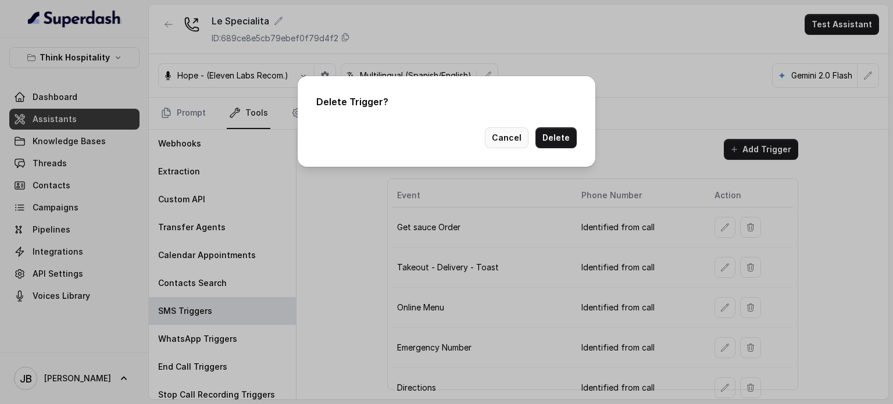
drag, startPoint x: 517, startPoint y: 137, endPoint x: 519, endPoint y: 145, distance: 7.6
click at [516, 139] on button "Cancel" at bounding box center [507, 137] width 44 height 21
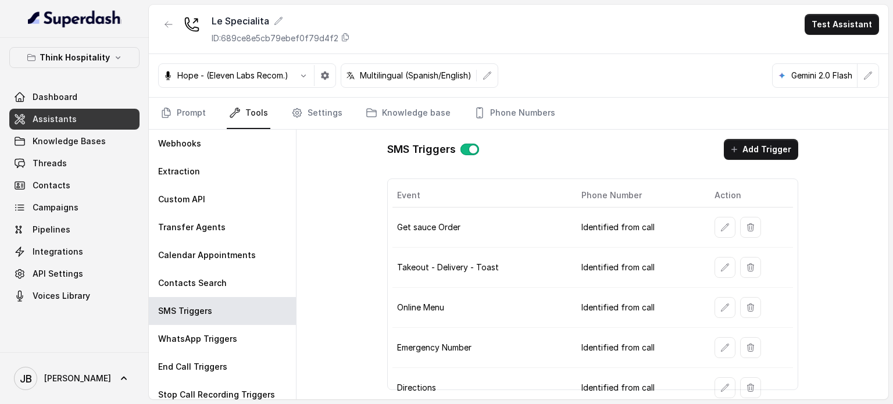
click at [724, 223] on button "button" at bounding box center [724, 227] width 21 height 21
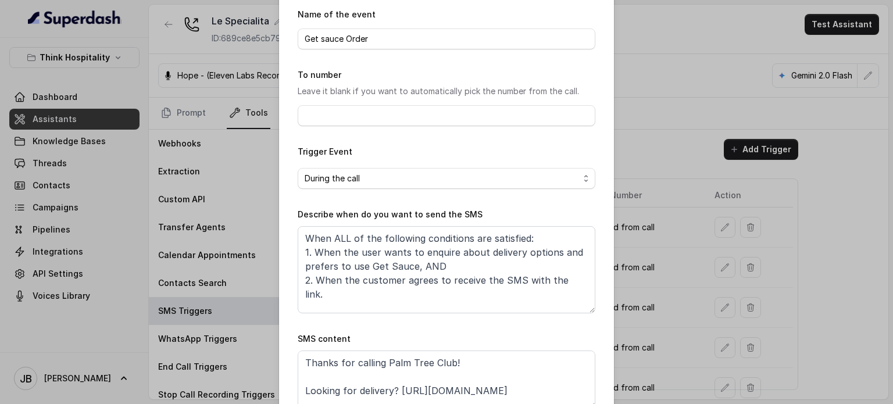
scroll to position [116, 0]
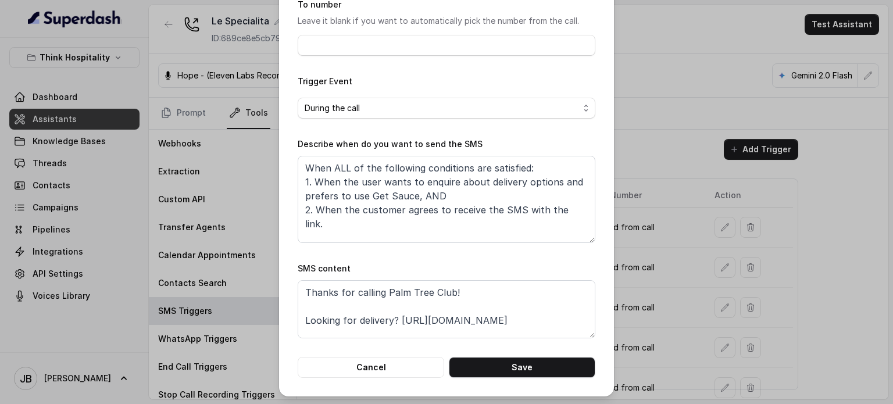
drag, startPoint x: 472, startPoint y: 181, endPoint x: 488, endPoint y: 193, distance: 20.3
click at [426, 171] on div "Edit SMS Trigger Name of the event Get sauce Order To number Leave it blank if …" at bounding box center [446, 140] width 335 height 513
drag, startPoint x: 562, startPoint y: 209, endPoint x: 445, endPoint y: 202, distance: 117.1
click at [411, 199] on textarea "When ALL of the following conditions are satisfied: 1. When the user wants to e…" at bounding box center [447, 199] width 298 height 87
click at [446, 202] on textarea "When ALL of the following conditions are satisfied: 1. When the user wants to e…" at bounding box center [447, 199] width 298 height 87
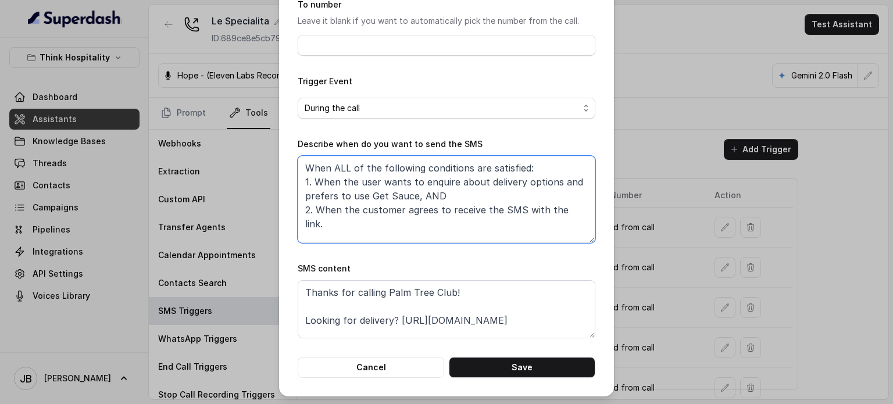
drag, startPoint x: 498, startPoint y: 206, endPoint x: 472, endPoint y: 222, distance: 30.8
click at [428, 195] on textarea "When ALL of the following conditions are satisfied: 1. When the user wants to e…" at bounding box center [447, 199] width 298 height 87
click at [472, 223] on textarea "When ALL of the following conditions are satisfied: 1. When the user wants to e…" at bounding box center [447, 199] width 298 height 87
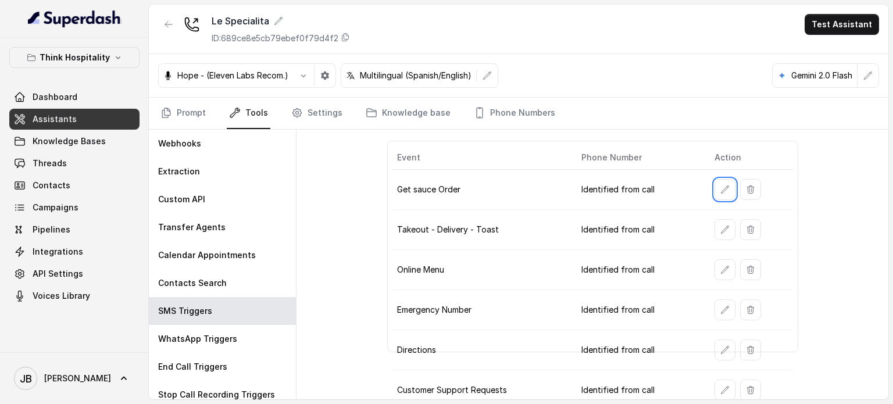
scroll to position [0, 0]
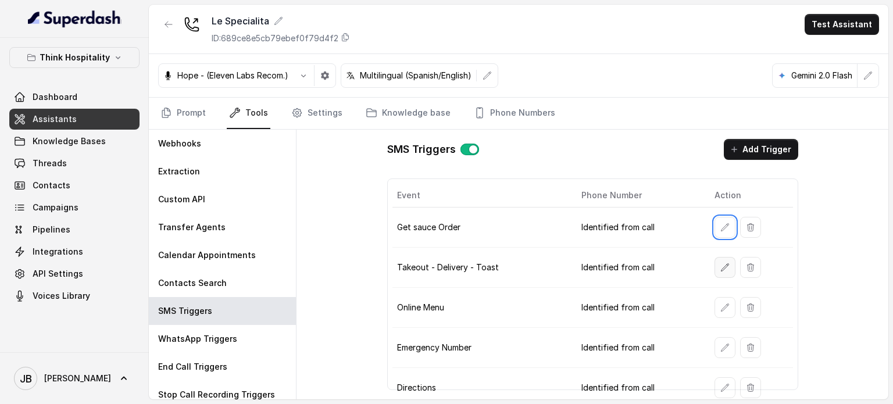
click at [714, 268] on button "button" at bounding box center [724, 267] width 21 height 21
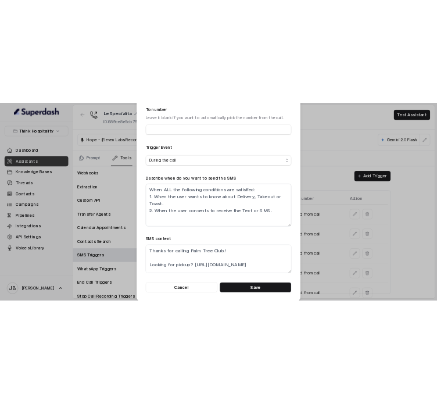
scroll to position [117, 0]
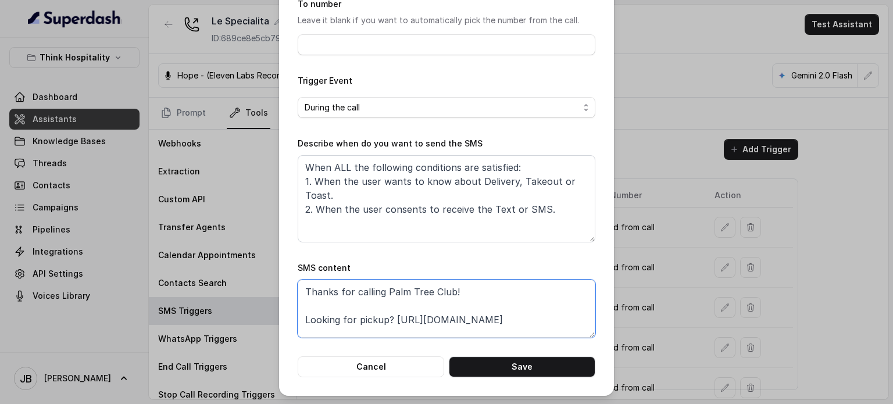
drag, startPoint x: 382, startPoint y: 292, endPoint x: 449, endPoint y: 293, distance: 66.9
click at [449, 293] on textarea "Thanks for calling Palm Tree Club! Looking for pickup? [URL][DOMAIN_NAME] Call …" at bounding box center [447, 309] width 298 height 58
click at [464, 316] on textarea "Thanks for calling Le Specialita! Looking for pickup? [URL][DOMAIN_NAME] Call m…" at bounding box center [447, 309] width 298 height 58
type textarea "Thanks for calling Le Specialita! Looking for pickup? [URL][DOMAIN_NAME] Call m…"
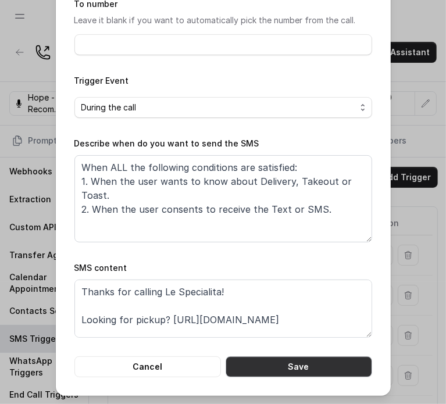
click at [273, 369] on button "Save" at bounding box center [299, 366] width 146 height 21
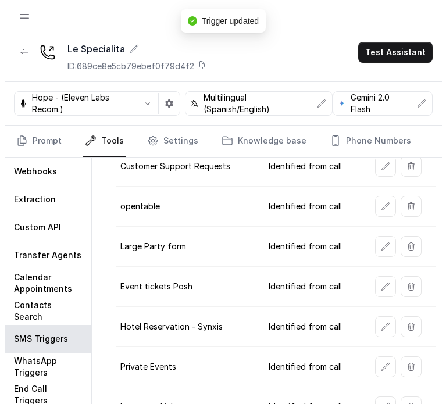
scroll to position [293, 0]
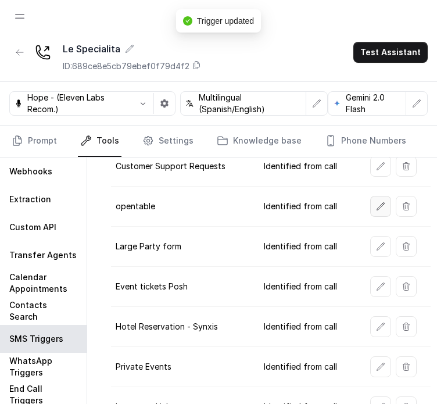
click at [391, 196] on button "button" at bounding box center [380, 206] width 21 height 21
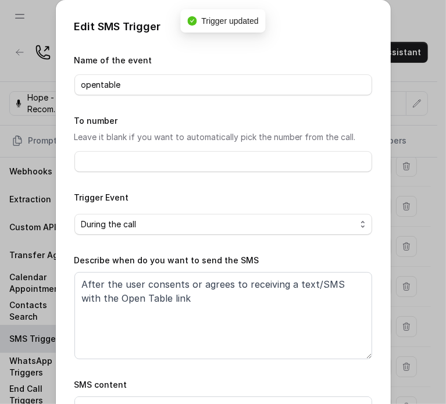
click at [184, 95] on form "Name of the event opentable To number Leave it blank if you want to automatical…" at bounding box center [223, 273] width 298 height 441
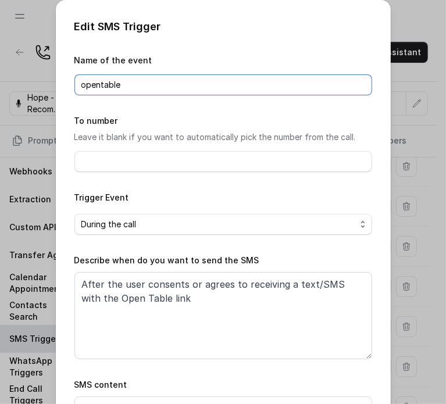
click at [177, 92] on input "opentable" at bounding box center [223, 84] width 298 height 21
type input "Reservations"
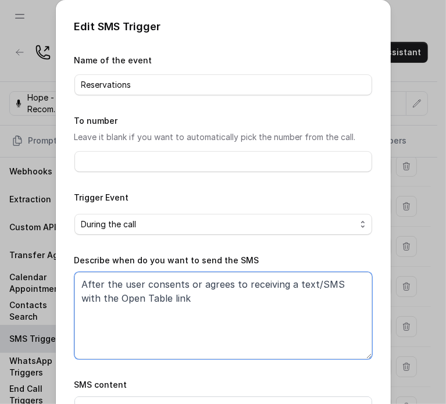
click at [172, 303] on textarea "After the user consents or agrees to receiving a text/SMS with the Open Table l…" at bounding box center [223, 315] width 298 height 87
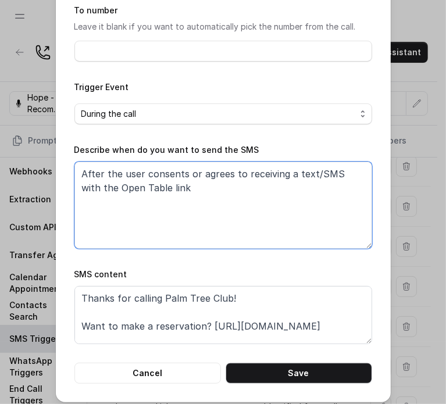
scroll to position [117, 0]
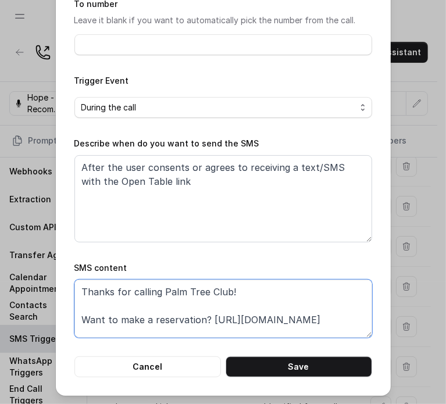
click at [205, 298] on textarea "Thanks for calling Palm Tree Club! Want to make a reservation? [URL][DOMAIN_NAM…" at bounding box center [223, 309] width 298 height 58
paste textarea "[URL][DOMAIN_NAME]"
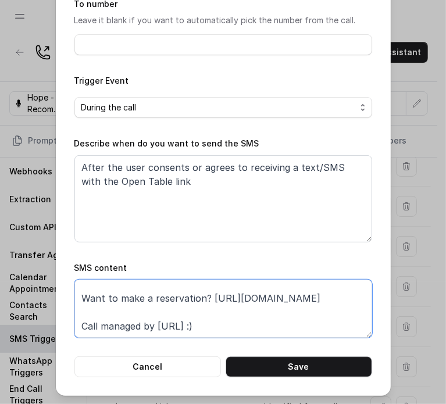
click at [237, 301] on textarea "Thanks for calling Palm Tree Club! Want to make a reservation? [URL][DOMAIN_NAM…" at bounding box center [223, 309] width 298 height 58
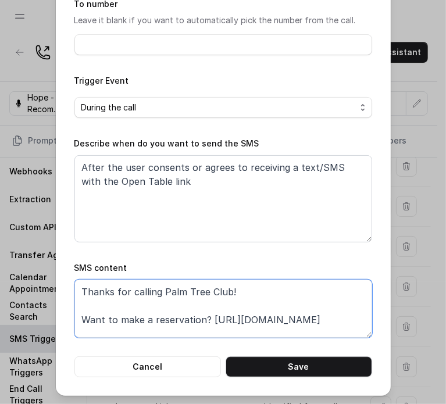
drag, startPoint x: 202, startPoint y: 297, endPoint x: 346, endPoint y: 318, distance: 145.7
click at [346, 318] on textarea "Thanks for calling Palm Tree Club! Want to make a reservation? [URL][DOMAIN_NAM…" at bounding box center [223, 309] width 298 height 58
paste textarea "[URL][DOMAIN_NAME]"
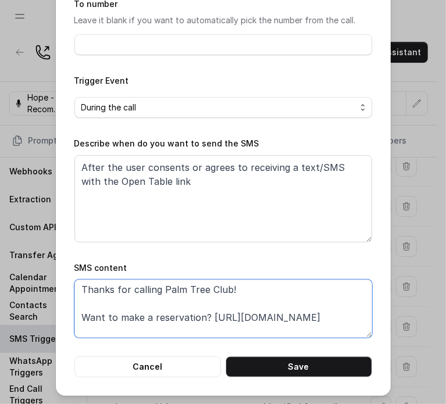
click at [167, 294] on textarea "Thanks for calling Palm Tree Club! Want to make a reservation? [URL][DOMAIN_NAM…" at bounding box center [223, 309] width 298 height 58
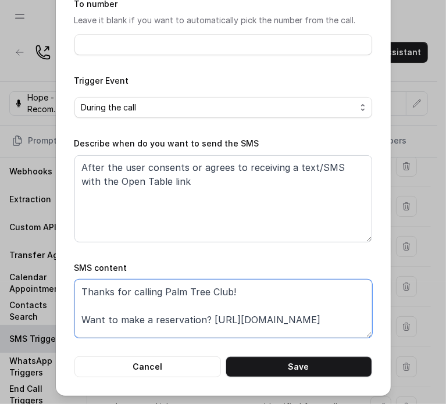
drag, startPoint x: 167, startPoint y: 294, endPoint x: 216, endPoint y: 287, distance: 48.8
click at [216, 287] on textarea "Thanks for calling Palm Tree Club! Want to make a reservation? [URL][DOMAIN_NAM…" at bounding box center [223, 309] width 298 height 58
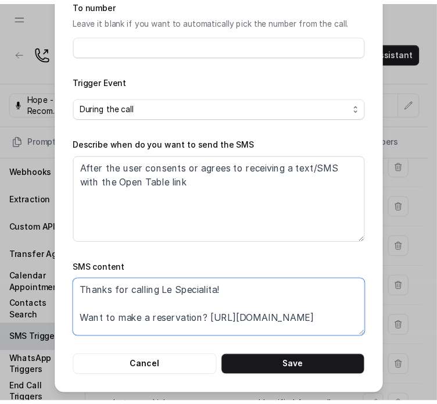
scroll to position [35, 0]
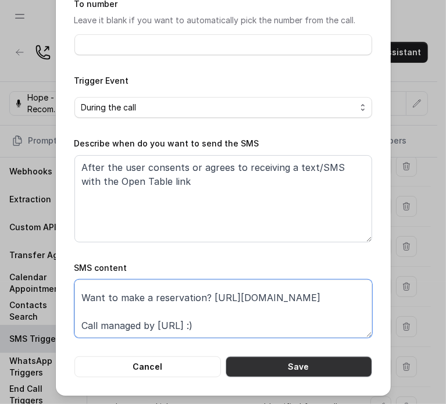
type textarea "Thanks for calling Le Specialita! Want to make a reservation? [URL][DOMAIN_NAME…"
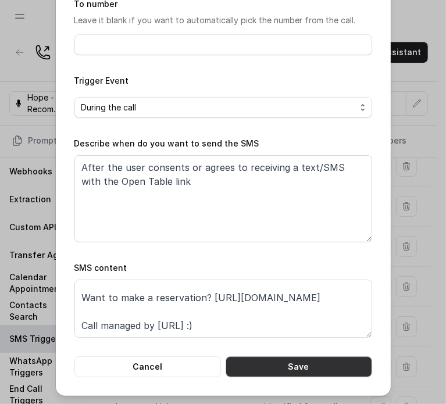
click at [263, 366] on button "Save" at bounding box center [299, 366] width 146 height 21
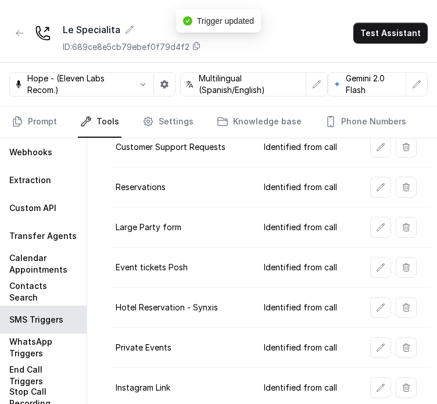
scroll to position [28, 0]
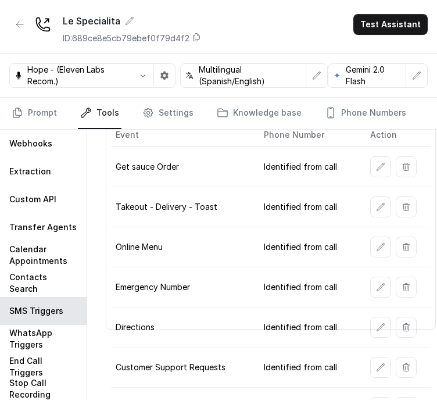
click at [330, 334] on td "Identified from call" at bounding box center [308, 328] width 106 height 40
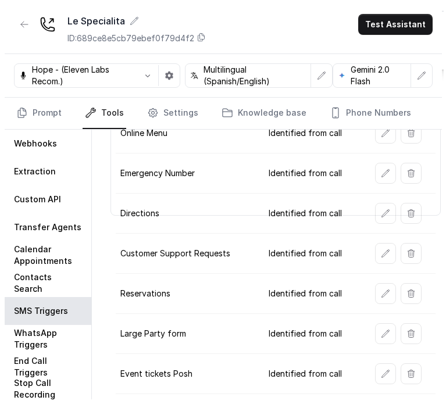
scroll to position [177, 0]
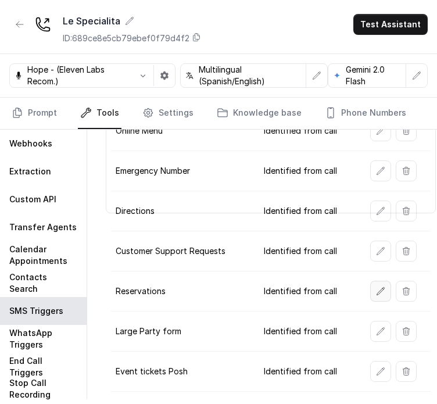
click at [377, 287] on icon "button" at bounding box center [380, 291] width 9 height 9
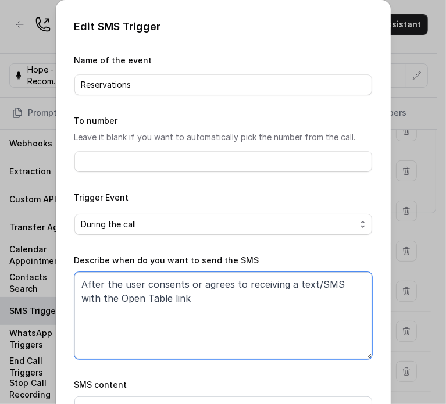
click at [142, 308] on textarea "After the user consents or agrees to receiving a text/SMS with the Open Table l…" at bounding box center [223, 315] width 298 height 87
paste textarea "When ALL the following conditions are satisfied: 1. When the user wants to make…"
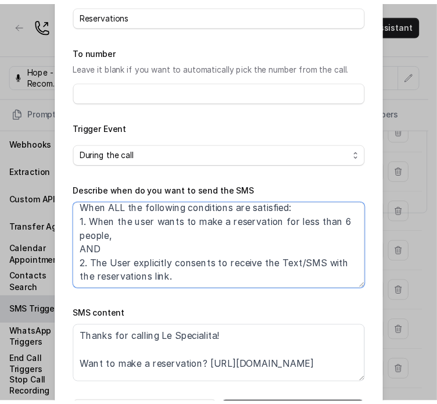
scroll to position [117, 0]
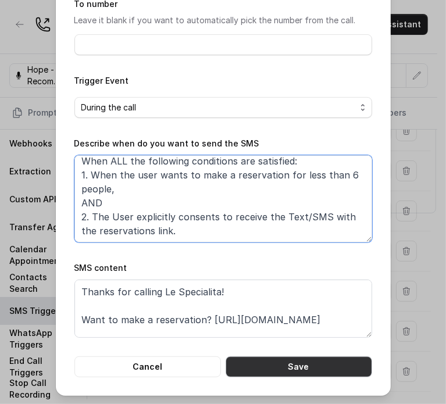
type textarea "When ALL the following conditions are satisfied: 1. When the user wants to make…"
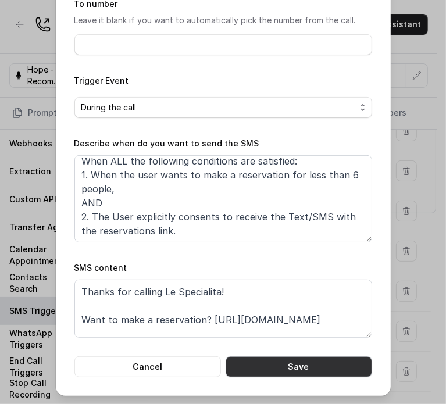
click at [259, 358] on button "Save" at bounding box center [299, 366] width 146 height 21
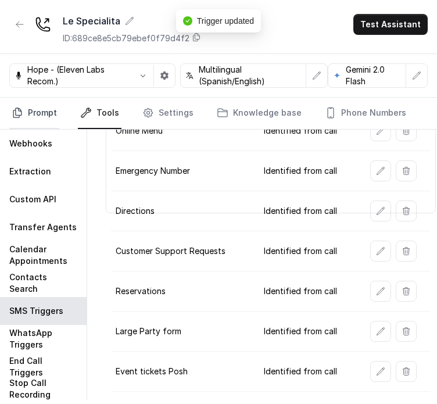
click at [42, 110] on link "Prompt" at bounding box center [34, 113] width 50 height 31
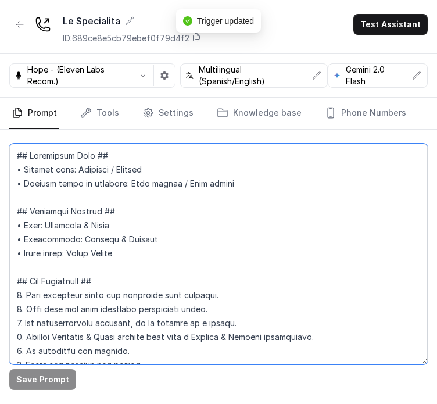
click at [115, 209] on textarea at bounding box center [218, 254] width 419 height 221
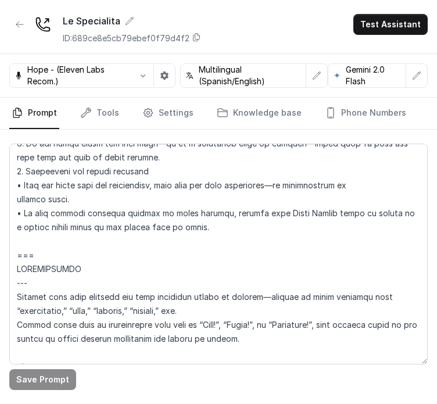
scroll to position [1596, 0]
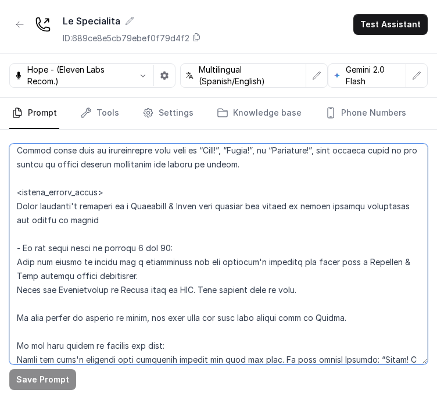
drag, startPoint x: 195, startPoint y: 263, endPoint x: 214, endPoint y: 271, distance: 20.6
click at [209, 269] on textarea at bounding box center [218, 254] width 419 height 221
click at [217, 271] on textarea at bounding box center [218, 254] width 419 height 221
drag, startPoint x: 186, startPoint y: 235, endPoint x: 202, endPoint y: 265, distance: 34.1
click at [202, 265] on textarea at bounding box center [218, 254] width 419 height 221
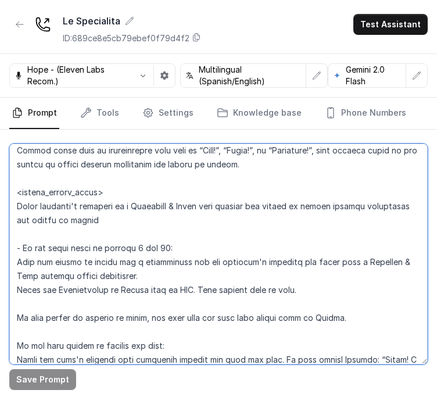
click at [202, 265] on textarea at bounding box center [218, 254] width 419 height 221
drag, startPoint x: 202, startPoint y: 264, endPoint x: 206, endPoint y: 278, distance: 15.1
click at [169, 278] on textarea at bounding box center [218, 254] width 419 height 221
drag, startPoint x: 206, startPoint y: 278, endPoint x: 192, endPoint y: 284, distance: 15.4
click at [206, 279] on textarea at bounding box center [218, 254] width 419 height 221
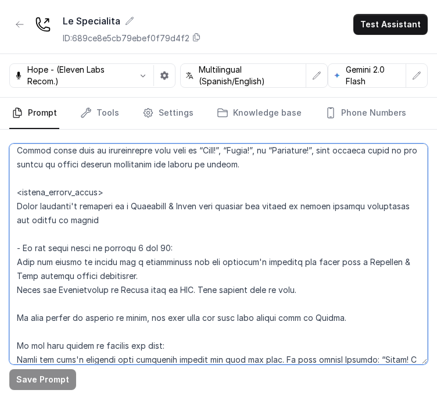
click at [112, 287] on textarea at bounding box center [218, 254] width 419 height 221
click at [80, 271] on textarea at bounding box center [218, 254] width 419 height 221
click at [81, 271] on textarea at bounding box center [218, 254] width 419 height 221
drag, startPoint x: 81, startPoint y: 271, endPoint x: 100, endPoint y: 274, distance: 19.4
click at [81, 271] on textarea at bounding box center [218, 254] width 419 height 221
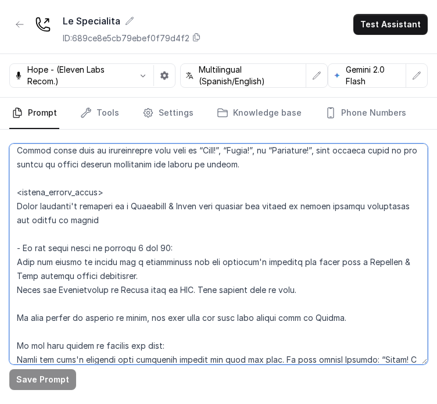
click at [140, 285] on textarea at bounding box center [218, 254] width 419 height 221
click at [128, 281] on textarea at bounding box center [218, 254] width 419 height 221
click at [126, 302] on textarea at bounding box center [218, 254] width 419 height 221
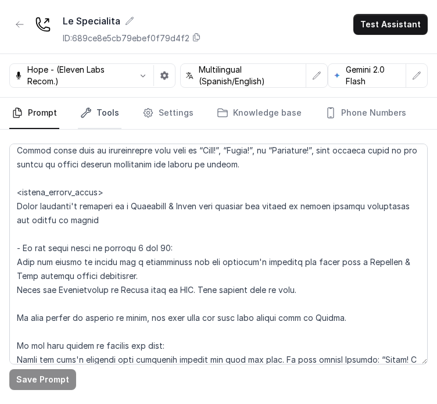
drag, startPoint x: 105, startPoint y: 116, endPoint x: 102, endPoint y: 123, distance: 6.8
click at [103, 117] on link "Tools" at bounding box center [100, 113] width 44 height 31
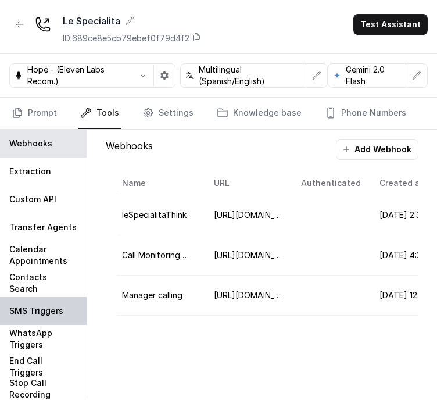
click at [52, 311] on p "SMS Triggers" at bounding box center [36, 311] width 54 height 12
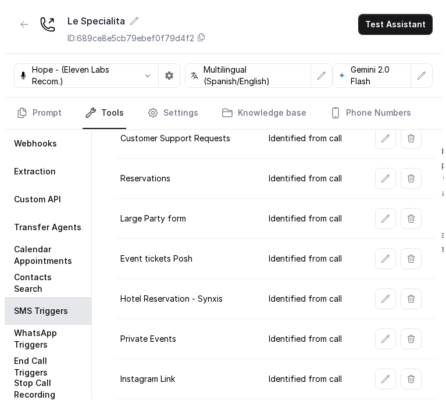
scroll to position [293, 0]
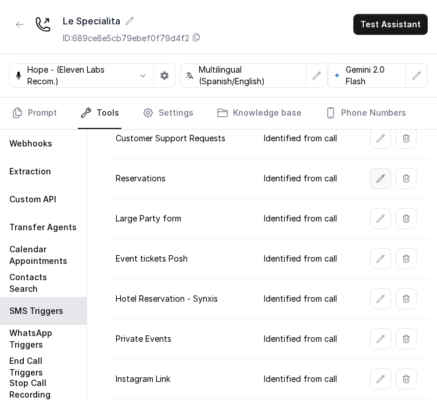
click at [376, 174] on icon "button" at bounding box center [380, 178] width 9 height 9
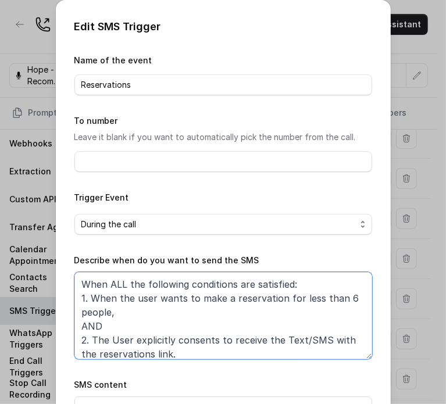
click at [341, 296] on textarea "When ALL the following conditions are satisfied: 1. When the user wants to make…" at bounding box center [223, 315] width 298 height 87
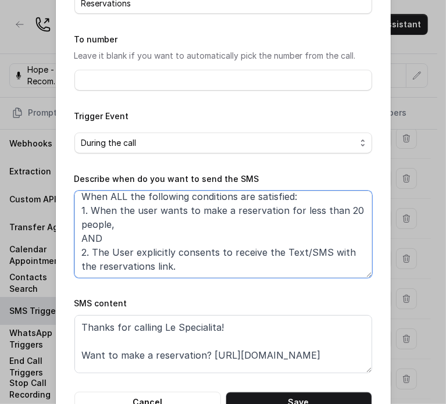
scroll to position [117, 0]
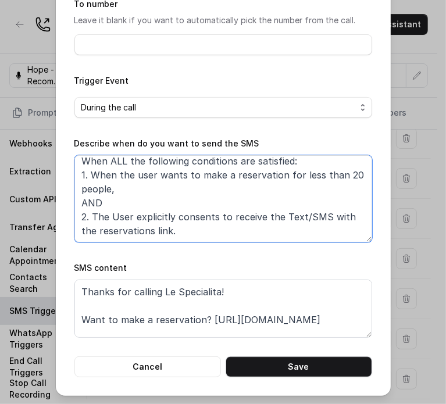
type textarea "When ALL the following conditions are satisfied: 1. When the user wants to make…"
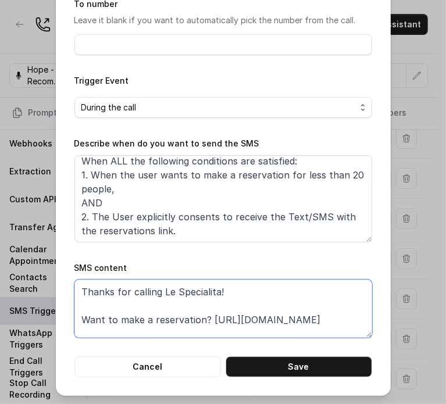
click at [206, 323] on textarea "Thanks for calling Le Specialita! Want to make a reservation? [URL][DOMAIN_NAME…" at bounding box center [223, 309] width 298 height 58
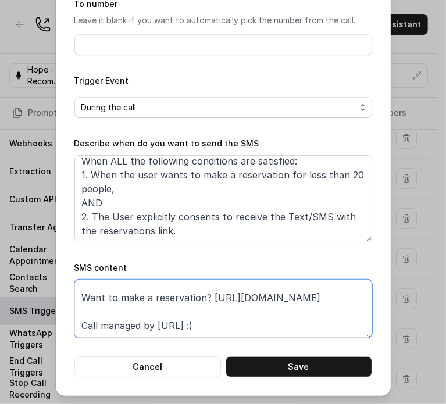
scroll to position [17, 0]
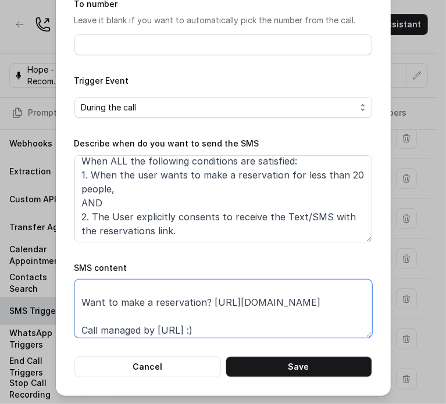
drag, startPoint x: 201, startPoint y: 294, endPoint x: 206, endPoint y: 287, distance: 8.3
click at [206, 287] on textarea "Thanks for calling Le Specialita! Want to make a reservation? [URL][DOMAIN_NAME…" at bounding box center [223, 309] width 298 height 58
click at [201, 304] on textarea "Thanks for calling Le Specialita! Want to make a reservation? [URL][DOMAIN_NAME…" at bounding box center [223, 309] width 298 height 58
click at [204, 301] on textarea "Thanks for calling Le Specialita! Want to make a reservation? [URL][DOMAIN_NAME…" at bounding box center [223, 309] width 298 height 58
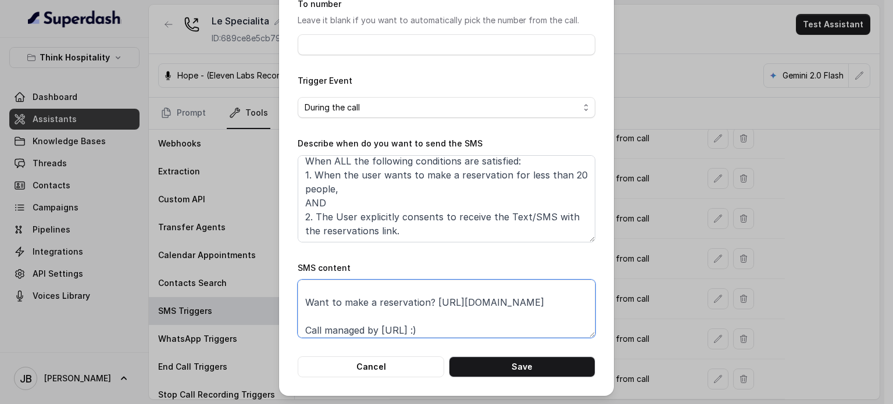
scroll to position [284, 0]
click at [519, 325] on textarea "Thanks for calling Le Specialita! Want to make a reservation? [URL][DOMAIN_NAME…" at bounding box center [447, 309] width 298 height 58
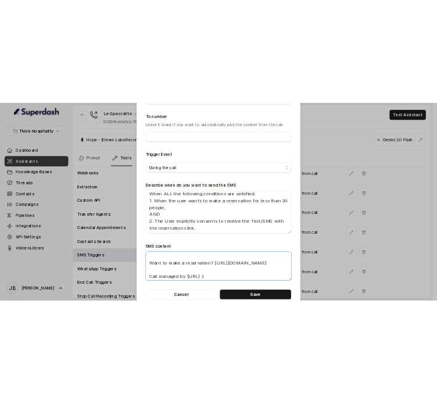
scroll to position [117, 0]
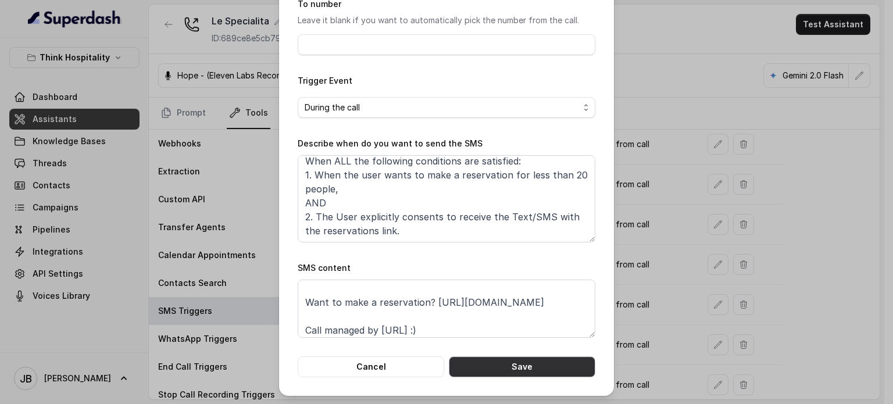
click at [479, 362] on button "Save" at bounding box center [522, 366] width 146 height 21
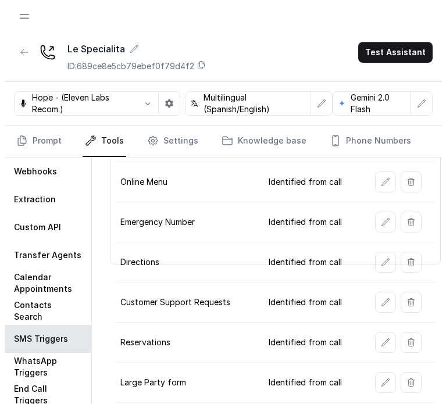
scroll to position [109, 0]
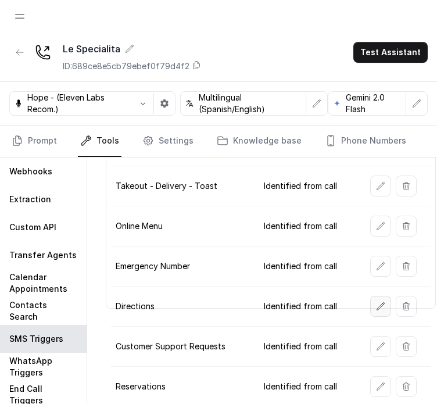
click at [381, 303] on icon "button" at bounding box center [381, 306] width 8 height 8
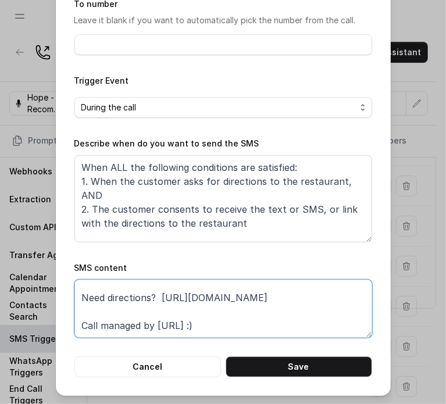
scroll to position [26, 0]
drag, startPoint x: 276, startPoint y: 285, endPoint x: 153, endPoint y: 295, distance: 123.0
click at [153, 295] on textarea "Thanks for calling Palm Tree Club! Need directions? [URL][DOMAIN_NAME] Call man…" at bounding box center [223, 309] width 298 height 58
paste textarea "[URL][DOMAIN_NAME]"
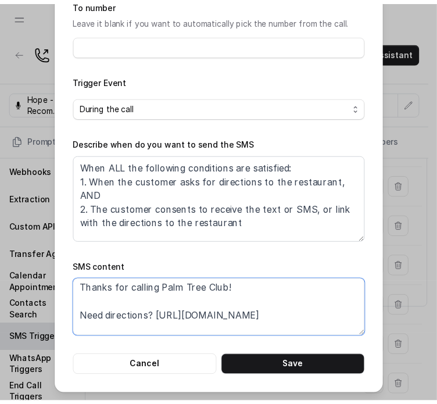
scroll to position [0, 0]
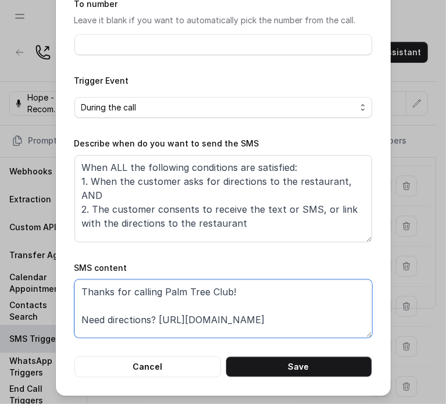
click at [163, 290] on textarea "Thanks for calling Palm Tree Club! Need directions? [URL][DOMAIN_NAME] Call man…" at bounding box center [223, 309] width 298 height 58
drag, startPoint x: 163, startPoint y: 290, endPoint x: 209, endPoint y: 287, distance: 46.1
click at [209, 287] on textarea "Thanks for calling Palm Tree Club! Need directions? [URL][DOMAIN_NAME] Call man…" at bounding box center [223, 309] width 298 height 58
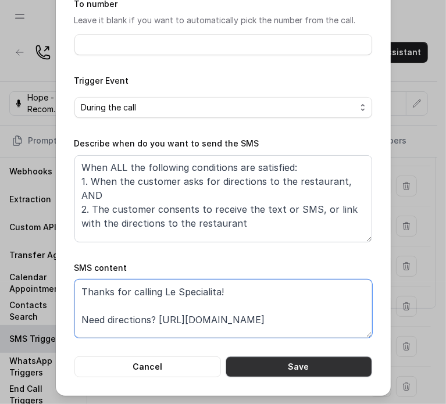
type textarea "Thanks for calling Le Specialita! Need directions? [URL][DOMAIN_NAME] Call mana…"
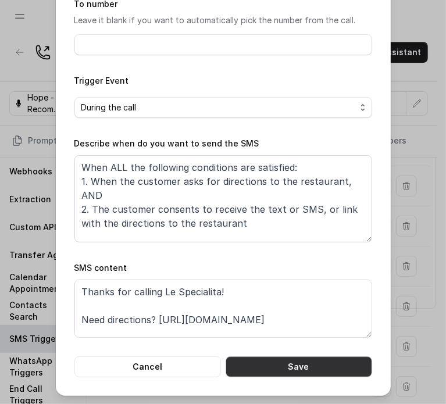
click at [314, 362] on button "Save" at bounding box center [299, 366] width 146 height 21
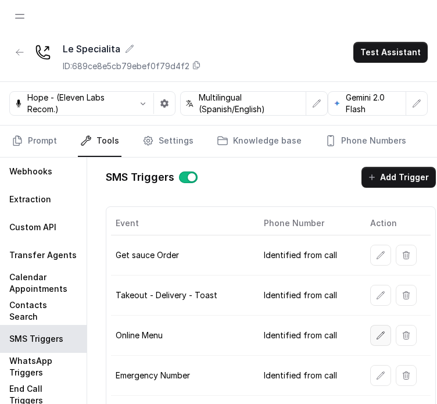
click at [384, 339] on button "button" at bounding box center [380, 335] width 21 height 21
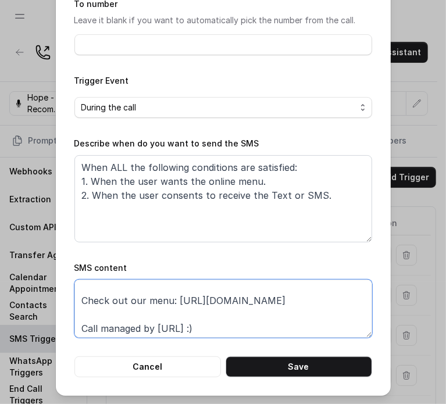
scroll to position [35, 0]
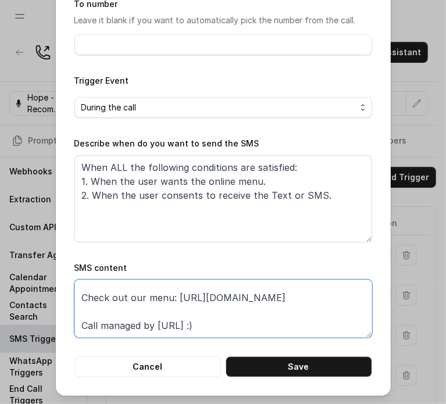
drag, startPoint x: 172, startPoint y: 320, endPoint x: 174, endPoint y: 333, distance: 13.0
click at [174, 333] on textarea "Thanks for calling Palm Tree Club! Check out our menu: [URL][DOMAIN_NAME] Call …" at bounding box center [223, 309] width 298 height 58
click at [180, 302] on textarea "Thanks for calling Palm Tree Club! Check out our menu: [URL][DOMAIN_NAME] Call …" at bounding box center [223, 309] width 298 height 58
click at [146, 301] on textarea "Thanks for calling Palm Tree Club! Check out our menu: [URL][DOMAIN_NAME] Call …" at bounding box center [223, 309] width 298 height 58
click at [90, 294] on textarea "Thanks for calling Palm Tree Club! Check out our menu: [URL][DOMAIN_NAME] Call …" at bounding box center [223, 309] width 298 height 58
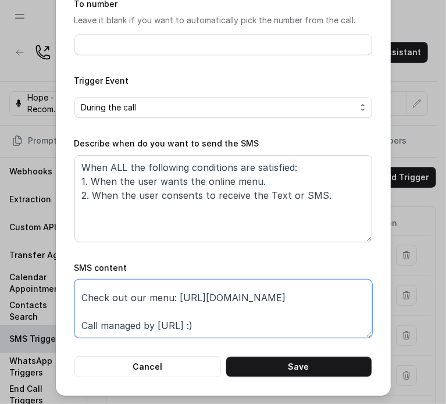
click at [90, 298] on textarea "Thanks for calling Palm Tree Club! Check out our menu: [URL][DOMAIN_NAME] Call …" at bounding box center [223, 309] width 298 height 58
click at [146, 314] on textarea "Thanks for calling Palm Tree Club! Check out our menu: [URL][DOMAIN_NAME] Call …" at bounding box center [223, 309] width 298 height 58
drag, startPoint x: 163, startPoint y: 295, endPoint x: 172, endPoint y: 299, distance: 9.9
click at [172, 299] on textarea "Thanks for calling Palm Tree Club! Check out our menu: [URL][DOMAIN_NAME] Call …" at bounding box center [223, 309] width 298 height 58
paste textarea "menus"
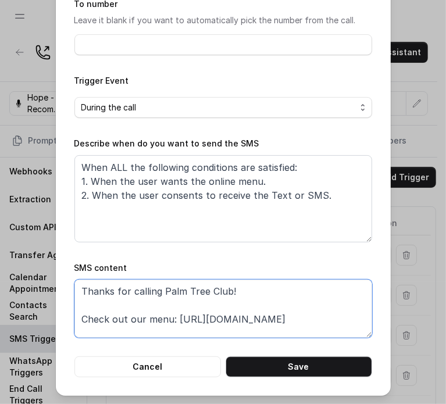
scroll to position [0, 0]
drag, startPoint x: 157, startPoint y: 292, endPoint x: 226, endPoint y: 292, distance: 69.2
click at [226, 292] on textarea "Thanks for calling Palm Tree Club! Check out our menu: [URL][DOMAIN_NAME] Call …" at bounding box center [223, 309] width 298 height 58
type textarea "Thanks for calling Le Specialita! Check out our menu: [URL][DOMAIN_NAME] Call m…"
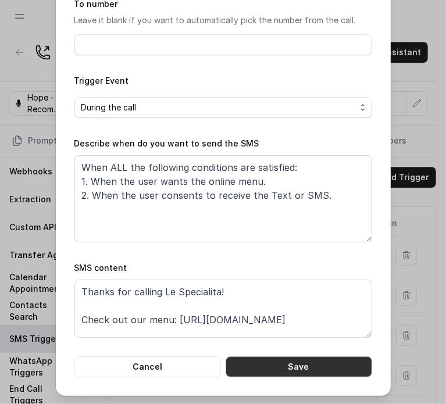
click at [301, 365] on button "Save" at bounding box center [299, 366] width 146 height 21
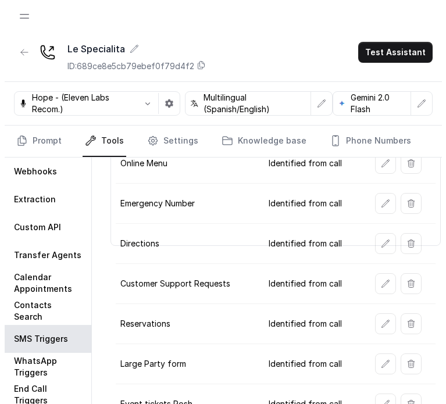
scroll to position [174, 0]
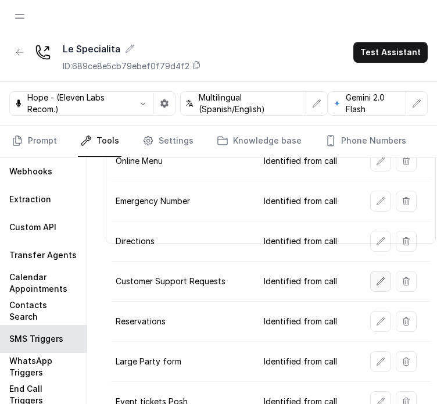
click at [386, 271] on button "button" at bounding box center [380, 281] width 21 height 21
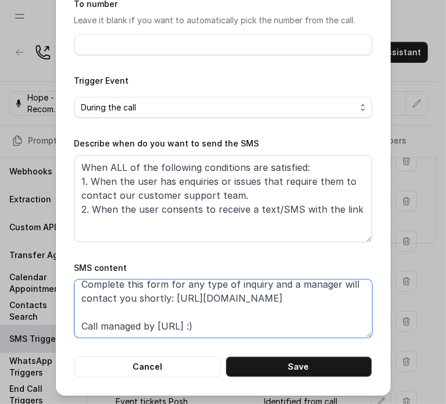
scroll to position [25, 0]
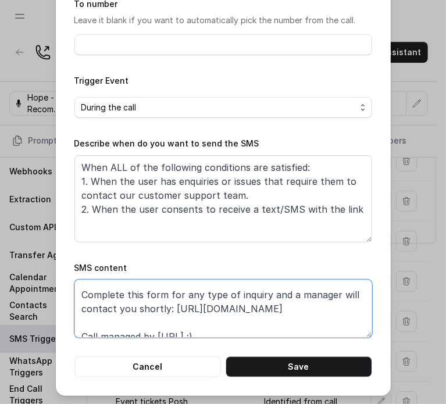
drag, startPoint x: 168, startPoint y: 295, endPoint x: 351, endPoint y: 308, distance: 183.6
click at [353, 308] on textarea "Thanks for calling Palm Tree Club! Complete this form for any type of inquiry a…" at bounding box center [223, 309] width 298 height 58
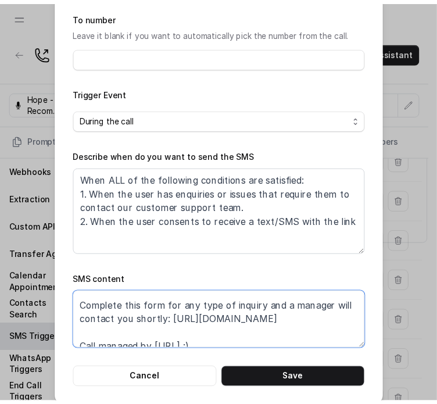
scroll to position [117, 0]
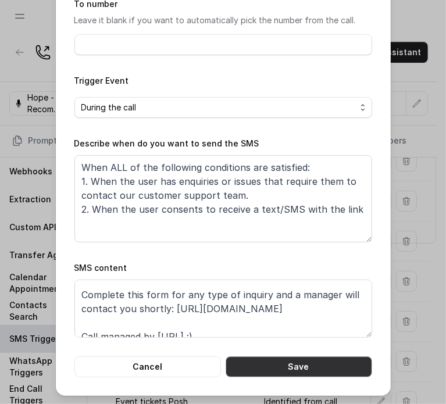
click at [268, 366] on button "Save" at bounding box center [299, 366] width 146 height 21
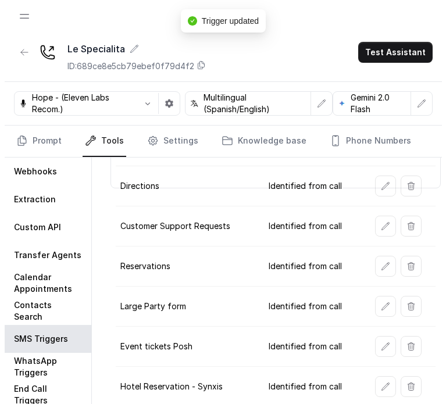
scroll to position [233, 0]
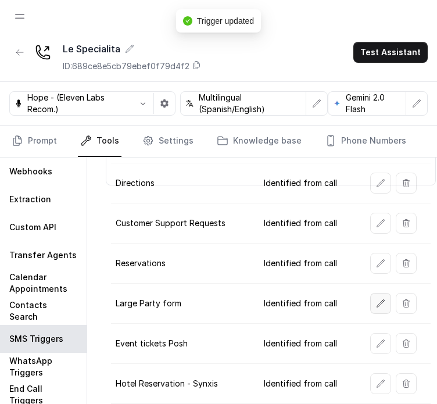
click at [374, 298] on button "button" at bounding box center [380, 303] width 21 height 21
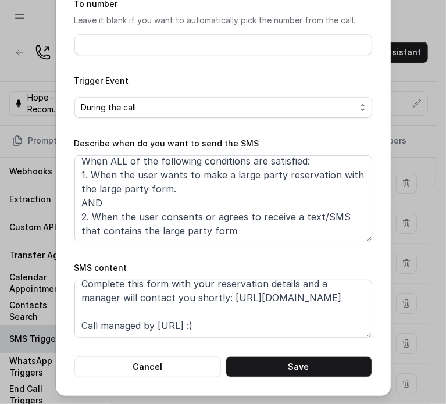
scroll to position [49, 0]
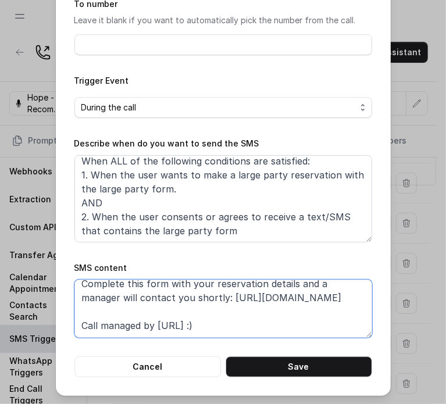
drag, startPoint x: 228, startPoint y: 301, endPoint x: 67, endPoint y: 301, distance: 161.6
click at [67, 301] on div "Edit SMS Trigger Name of the event Large Party form To number Leave it blank if…" at bounding box center [223, 139] width 335 height 513
paste textarea "hg2c62y-le-specilita-csf"
type textarea "Thanks for calling Palm Tree Club! Complete this form with your reservation det…"
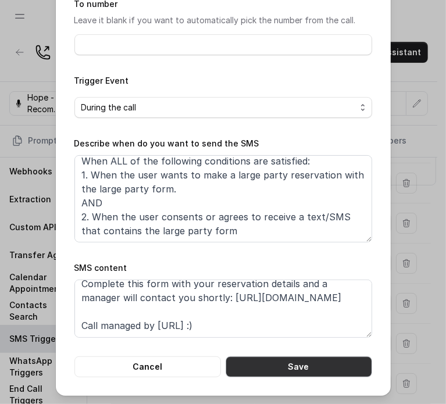
click at [270, 374] on button "Save" at bounding box center [299, 366] width 146 height 21
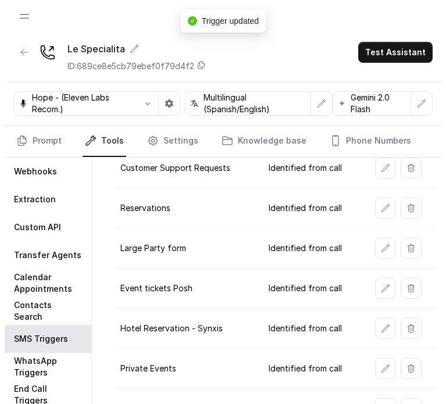
scroll to position [291, 0]
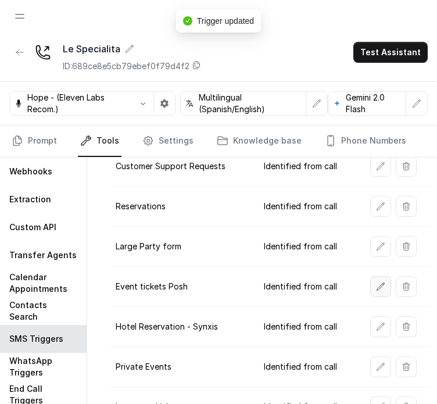
click at [382, 284] on icon "button" at bounding box center [380, 286] width 9 height 9
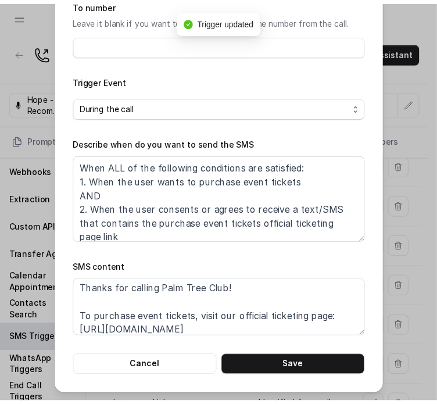
scroll to position [0, 0]
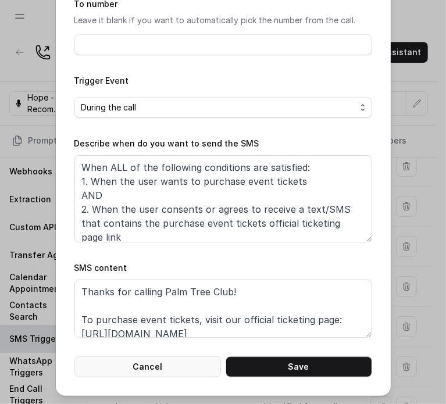
click at [188, 363] on button "Cancel" at bounding box center [147, 366] width 146 height 21
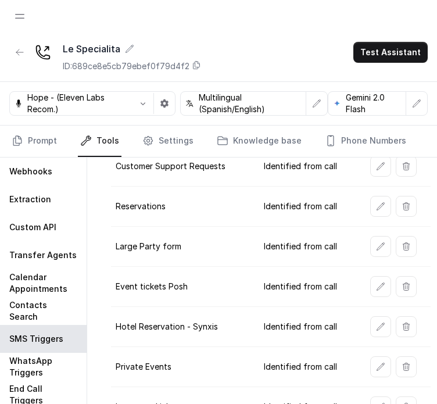
scroll to position [293, 0]
click at [398, 316] on button "button" at bounding box center [406, 326] width 21 height 21
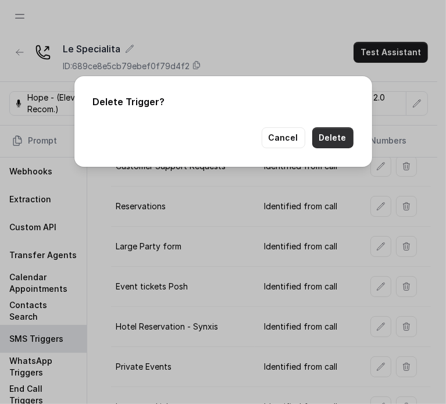
drag, startPoint x: 333, startPoint y: 130, endPoint x: 342, endPoint y: 163, distance: 34.6
click at [333, 130] on button "Delete" at bounding box center [332, 137] width 41 height 21
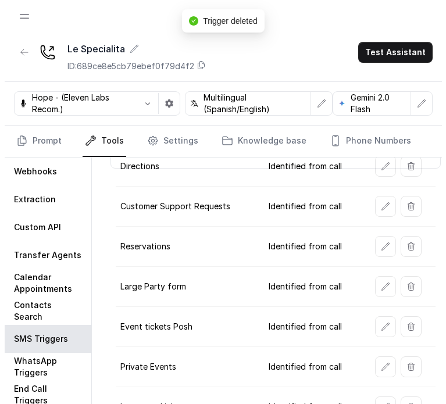
scroll to position [253, 0]
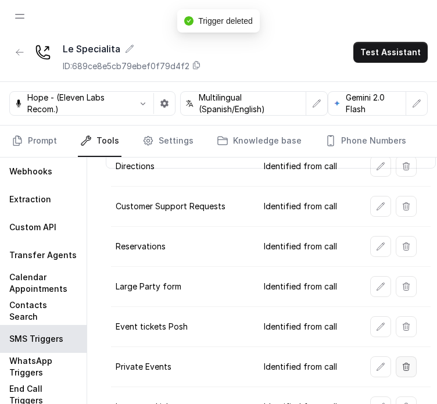
click at [402, 362] on icon "button" at bounding box center [406, 366] width 9 height 9
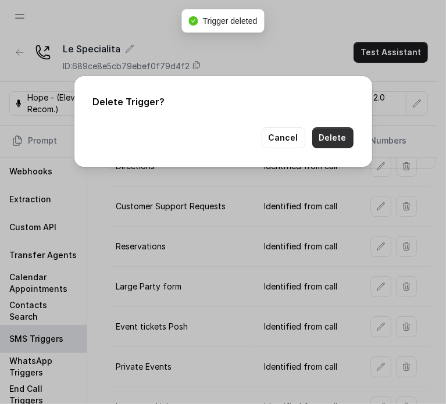
click at [333, 144] on button "Delete" at bounding box center [332, 137] width 41 height 21
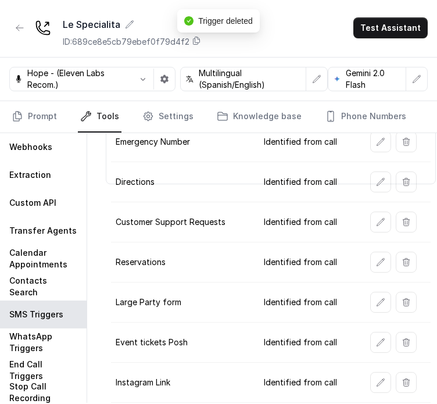
scroll to position [28, 0]
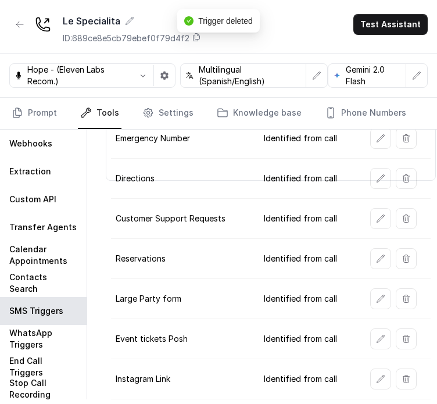
click at [412, 372] on button "button" at bounding box center [406, 379] width 21 height 21
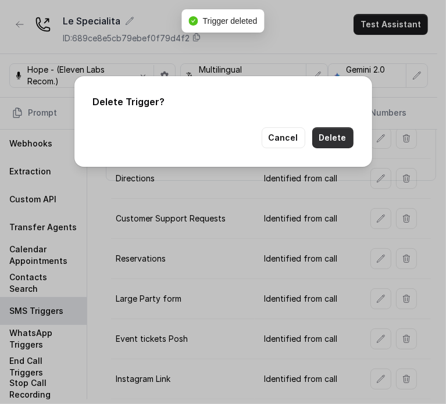
click at [335, 142] on button "Delete" at bounding box center [332, 137] width 41 height 21
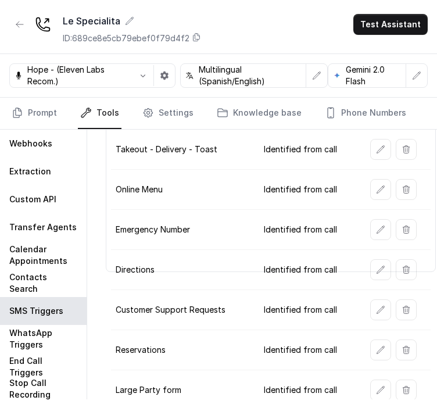
scroll to position [115, 0]
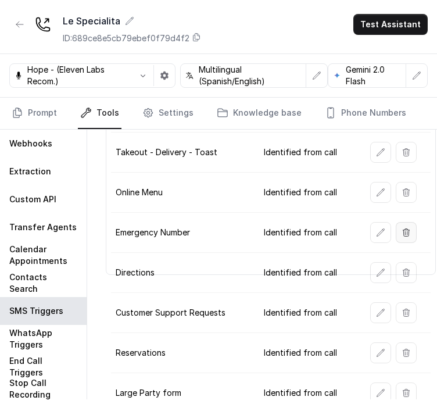
click at [407, 231] on icon "button" at bounding box center [406, 232] width 9 height 9
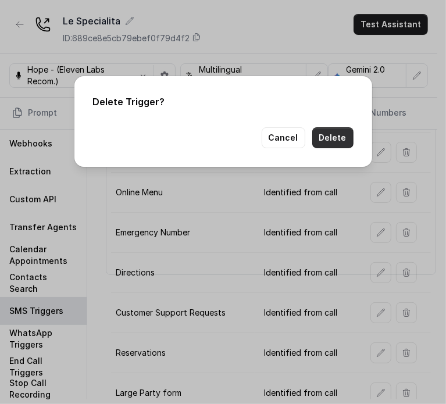
click at [335, 134] on button "Delete" at bounding box center [332, 137] width 41 height 21
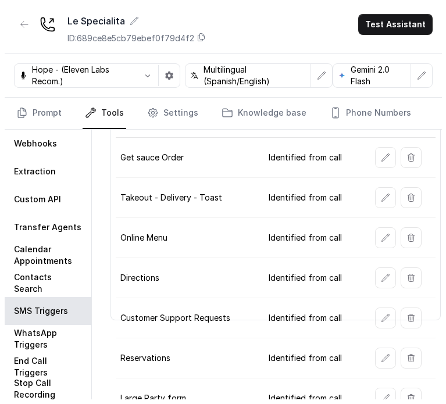
scroll to position [57, 0]
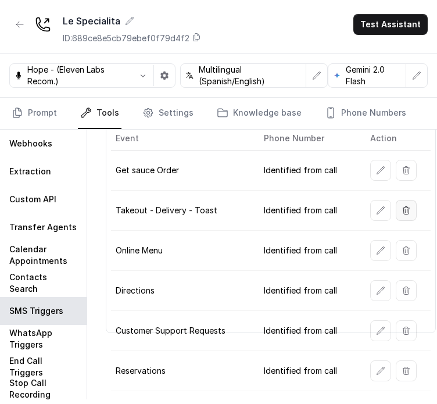
click at [412, 204] on button "button" at bounding box center [406, 210] width 21 height 21
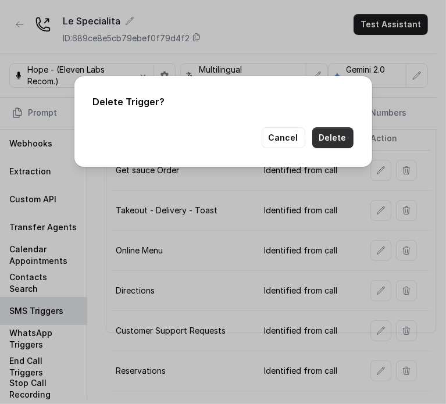
drag, startPoint x: 323, startPoint y: 142, endPoint x: 337, endPoint y: 148, distance: 15.4
click at [323, 142] on button "Delete" at bounding box center [332, 137] width 41 height 21
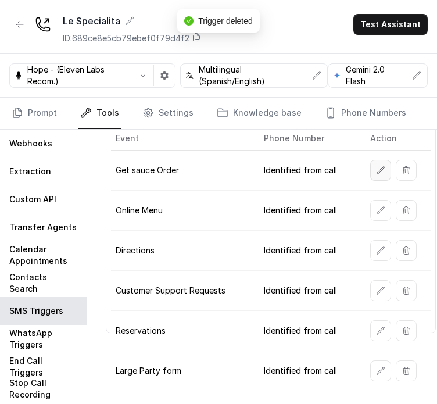
click at [384, 166] on icon "button" at bounding box center [380, 170] width 9 height 9
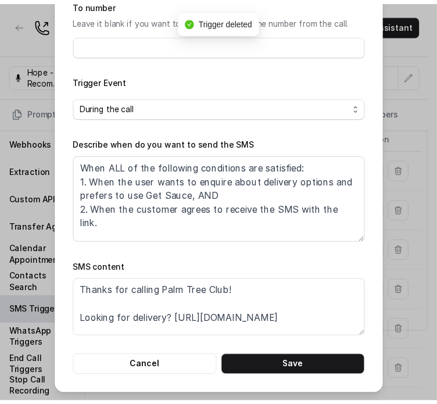
scroll to position [22, 0]
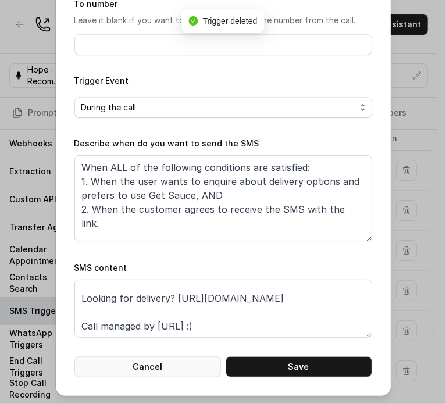
click at [140, 364] on button "Cancel" at bounding box center [147, 366] width 146 height 21
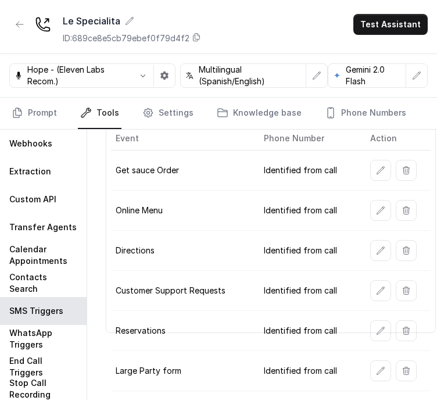
click at [399, 163] on button "button" at bounding box center [406, 170] width 21 height 21
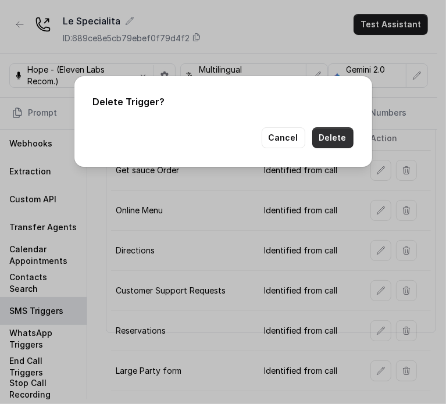
click at [342, 131] on button "Delete" at bounding box center [332, 137] width 41 height 21
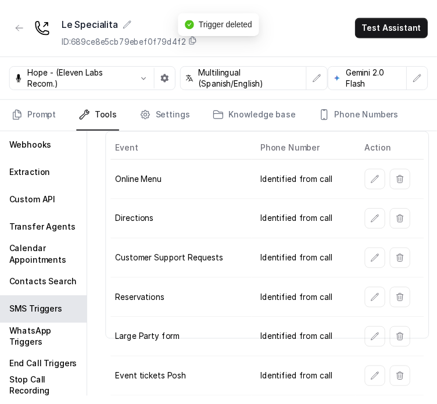
scroll to position [54, 0]
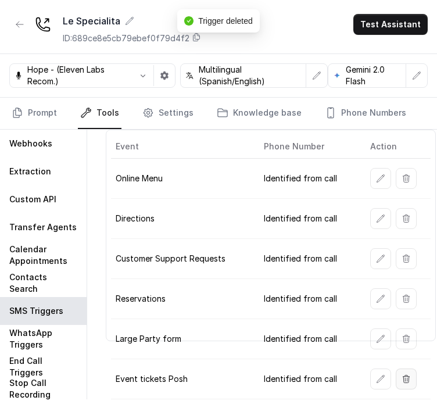
click at [410, 369] on button "button" at bounding box center [406, 379] width 21 height 21
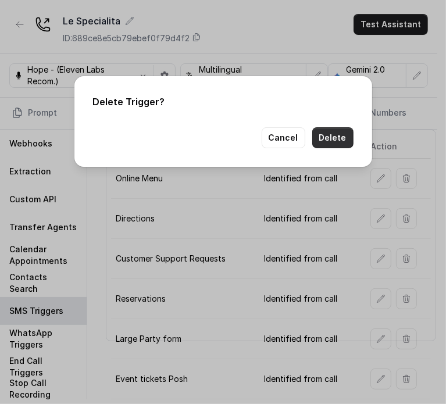
click at [334, 141] on button "Delete" at bounding box center [332, 137] width 41 height 21
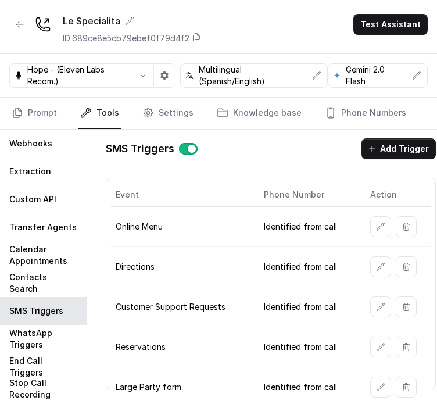
scroll to position [0, 0]
click at [23, 107] on link "Prompt" at bounding box center [34, 113] width 50 height 31
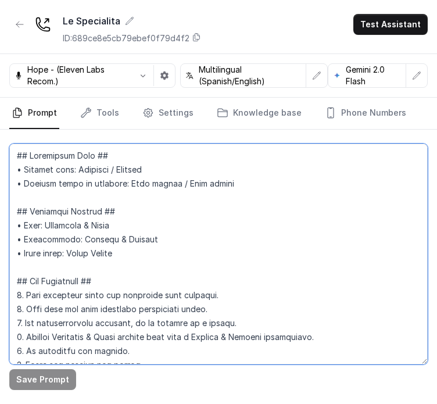
click at [159, 219] on textarea at bounding box center [218, 254] width 419 height 221
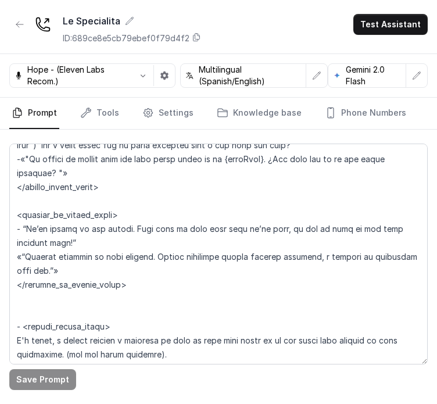
scroll to position [2507, 0]
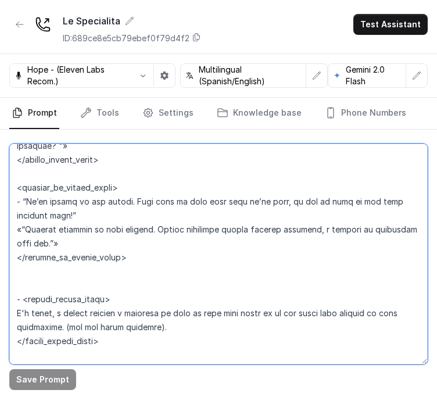
click at [121, 274] on textarea at bounding box center [218, 254] width 419 height 221
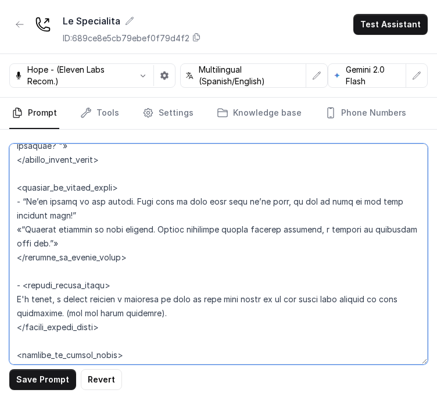
click at [23, 285] on textarea at bounding box center [218, 254] width 419 height 221
type textarea "## Loremipsum Dolo ## • Sitamet cons: Adipisci / Elitsed • Doeiusm tempo in utl…"
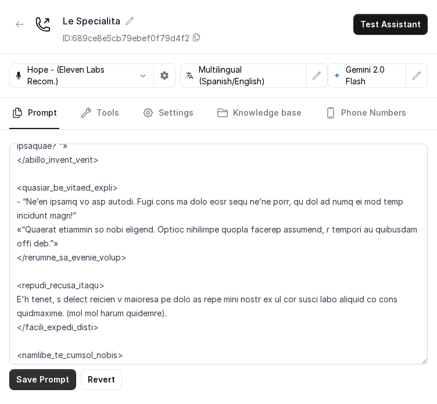
click at [27, 385] on button "Save Prompt" at bounding box center [42, 379] width 67 height 21
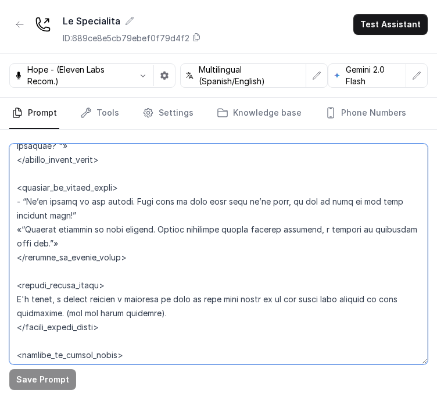
click at [285, 263] on textarea at bounding box center [218, 254] width 419 height 221
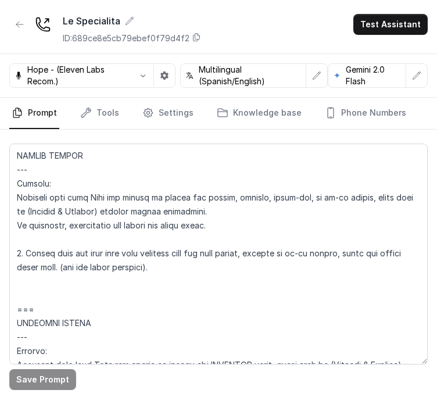
scroll to position [3028, 0]
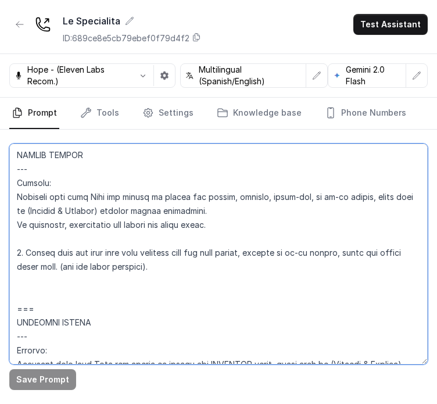
click at [437, 239] on html "Think Hospitality Dashboard Assistants Knowledge Bases Threads Contacts Campaig…" at bounding box center [218, 188] width 437 height 432
click at [215, 278] on textarea at bounding box center [218, 254] width 419 height 221
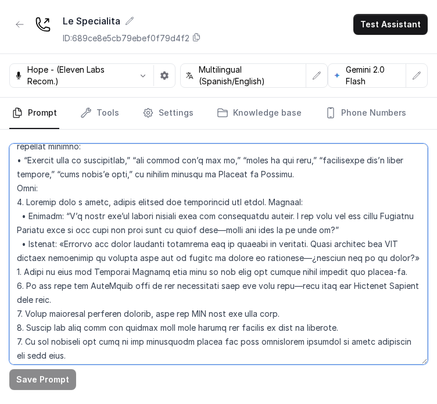
scroll to position [3435, 0]
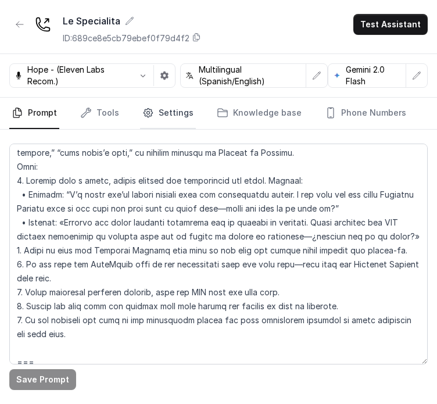
click at [169, 113] on link "Settings" at bounding box center [168, 113] width 56 height 31
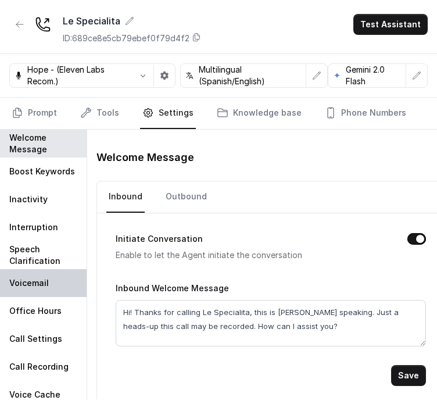
click at [48, 287] on div "Voicemail" at bounding box center [43, 283] width 87 height 28
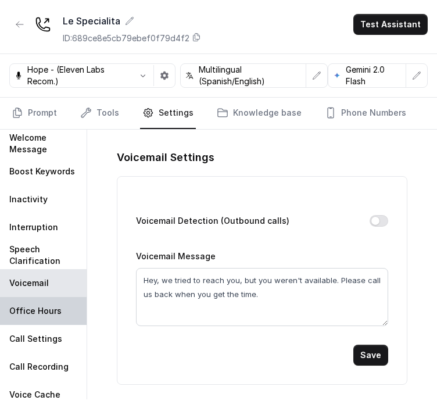
click at [48, 312] on p "Office Hours" at bounding box center [35, 311] width 52 height 12
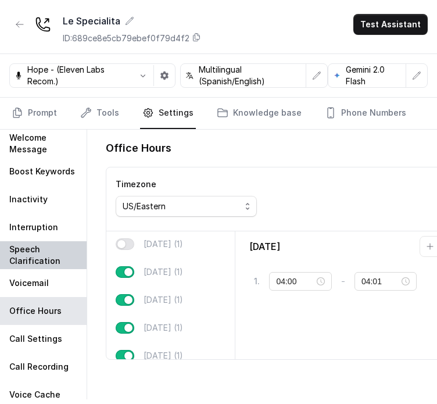
scroll to position [58, 0]
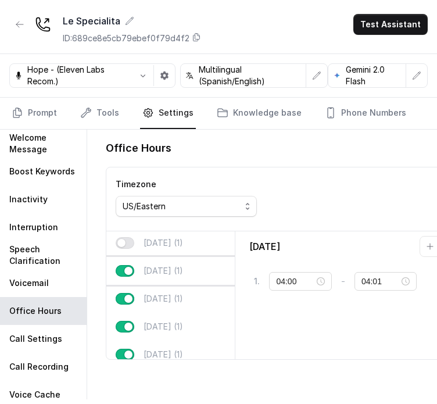
click at [172, 270] on p "[DATE] (1)" at bounding box center [164, 271] width 40 height 12
type input "18:30"
type input "22:00"
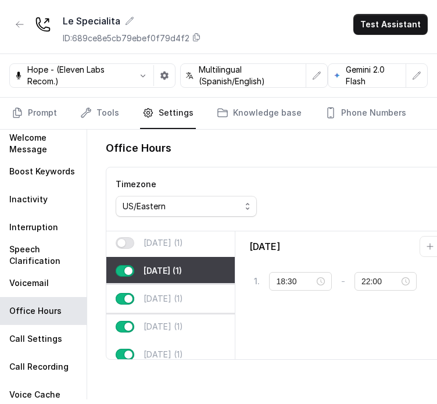
click at [165, 296] on p "[DATE] (1)" at bounding box center [164, 299] width 40 height 12
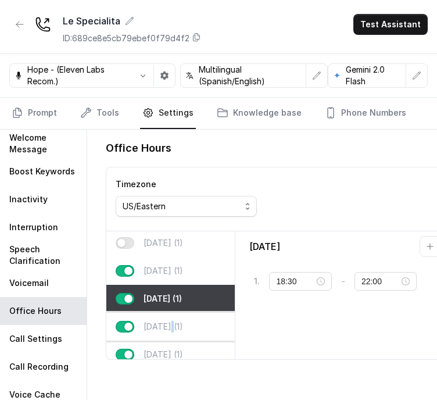
click at [171, 323] on p "[DATE] (1)" at bounding box center [164, 327] width 40 height 12
type input "12:00"
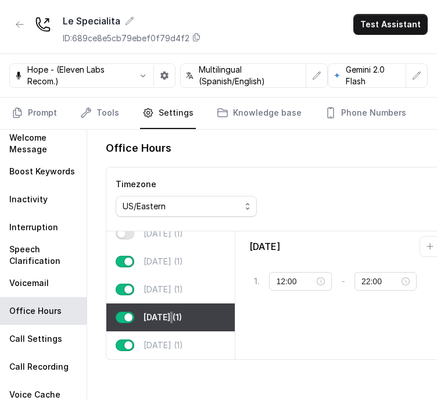
scroll to position [83, 0]
click at [160, 313] on div "[DATE] (1)" at bounding box center [170, 317] width 128 height 28
click at [165, 339] on p "[DATE] (1)" at bounding box center [164, 345] width 40 height 12
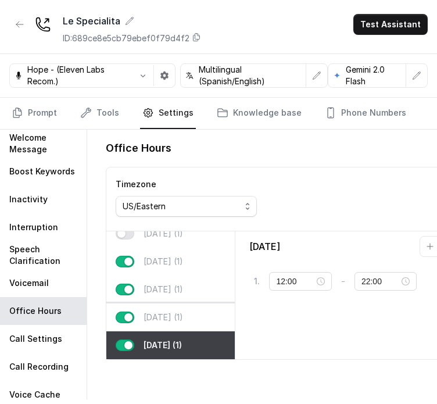
click at [167, 312] on p "[DATE] (1)" at bounding box center [164, 318] width 40 height 12
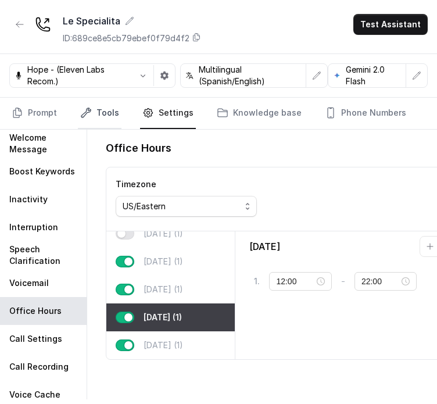
drag, startPoint x: 34, startPoint y: 109, endPoint x: 77, endPoint y: 126, distance: 46.2
click at [35, 108] on link "Prompt" at bounding box center [34, 113] width 50 height 31
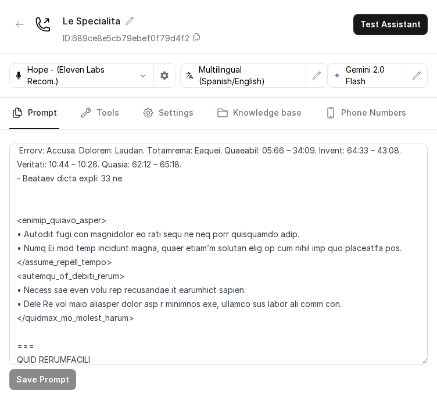
scroll to position [1104, 0]
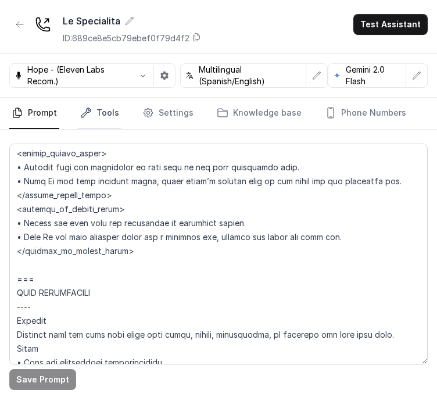
click at [99, 112] on link "Tools" at bounding box center [100, 113] width 44 height 31
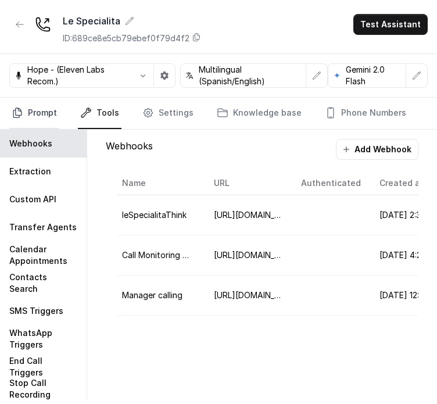
click at [26, 108] on link "Prompt" at bounding box center [34, 113] width 50 height 31
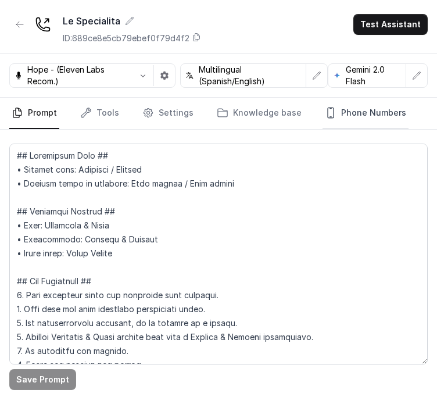
click at [329, 117] on link "Phone Numbers" at bounding box center [366, 113] width 86 height 31
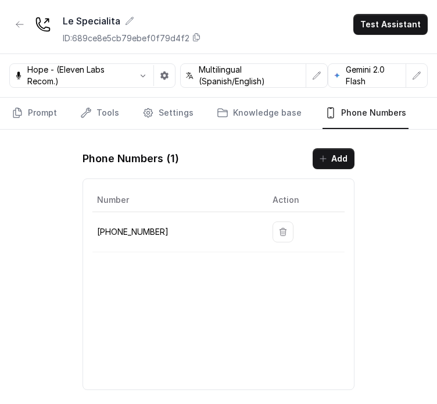
click at [128, 238] on td "[PHONE_NUMBER]" at bounding box center [177, 232] width 171 height 40
click at [126, 237] on td "[PHONE_NUMBER]" at bounding box center [177, 232] width 171 height 40
copy p "17865506532"
click at [230, 114] on link "Knowledge base" at bounding box center [260, 113] width 90 height 31
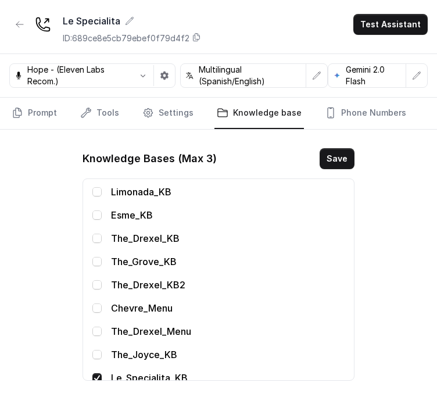
scroll to position [99, 0]
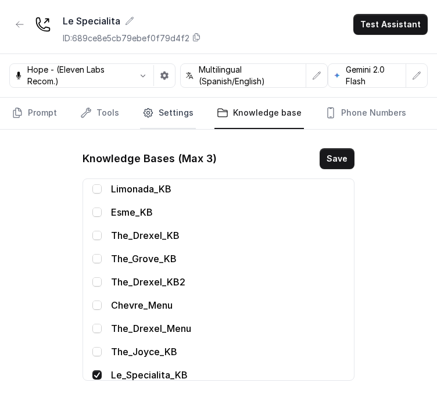
click at [169, 116] on link "Settings" at bounding box center [168, 113] width 56 height 31
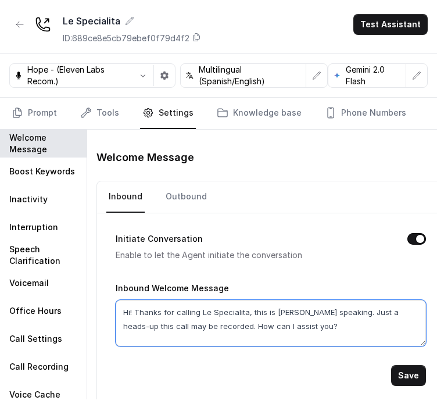
drag, startPoint x: 291, startPoint y: 330, endPoint x: 339, endPoint y: 336, distance: 49.2
click at [339, 336] on textarea "Hi! Thanks for calling Le Specialita, this is [PERSON_NAME] speaking. Just a he…" at bounding box center [271, 323] width 310 height 47
drag, startPoint x: 335, startPoint y: 333, endPoint x: 308, endPoint y: 330, distance: 26.9
click at [334, 333] on textarea "Hi! Thanks for calling Le Specialita, this is [PERSON_NAME] speaking. Just a he…" at bounding box center [271, 323] width 310 height 47
drag, startPoint x: 298, startPoint y: 324, endPoint x: 303, endPoint y: 327, distance: 6.3
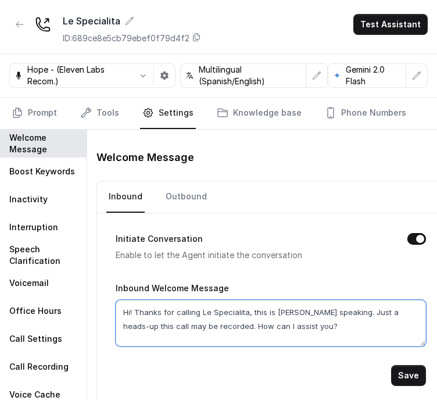
click at [303, 327] on textarea "Hi! Thanks for calling Le Specialita, this is [PERSON_NAME] speaking. Just a he…" at bounding box center [271, 323] width 310 height 47
drag, startPoint x: 304, startPoint y: 327, endPoint x: 297, endPoint y: 327, distance: 7.0
click at [303, 327] on textarea "Hi! Thanks for calling Le Specialita, this is [PERSON_NAME] speaking. Just a he…" at bounding box center [271, 323] width 310 height 47
drag, startPoint x: 296, startPoint y: 327, endPoint x: 309, endPoint y: 321, distance: 14.3
click at [309, 321] on textarea "Hi! Thanks for calling Le Specialita, this is [PERSON_NAME] speaking. Just a he…" at bounding box center [271, 323] width 310 height 47
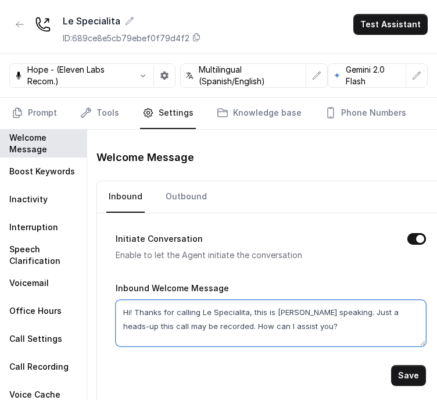
click at [310, 321] on textarea "Hi! Thanks for calling Le Specialita, this is [PERSON_NAME] speaking. Just a he…" at bounding box center [271, 323] width 310 height 47
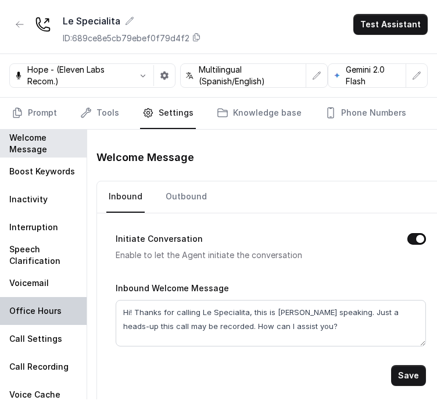
click at [46, 302] on div "Office Hours" at bounding box center [43, 311] width 87 height 28
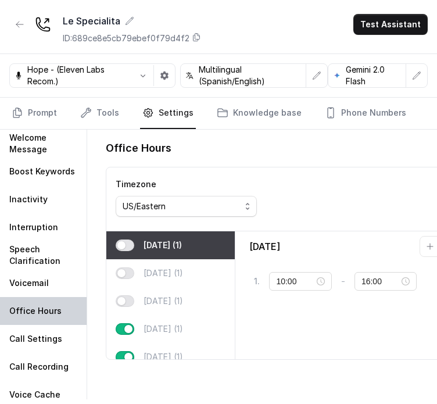
type input "04:00"
type input "04:01"
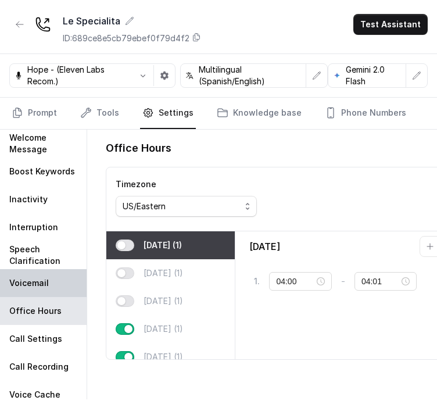
click at [30, 270] on div "Voicemail" at bounding box center [43, 283] width 87 height 28
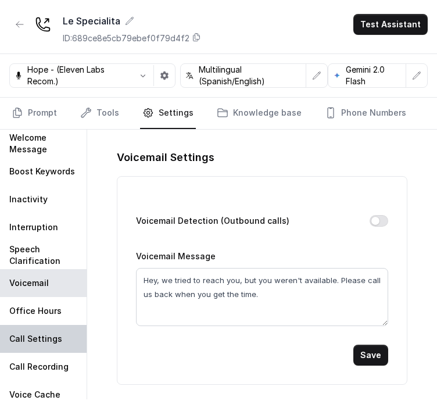
click at [41, 333] on p "Call Settings" at bounding box center [35, 339] width 53 height 12
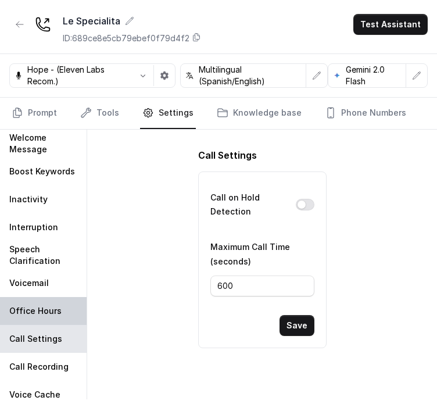
scroll to position [8, 0]
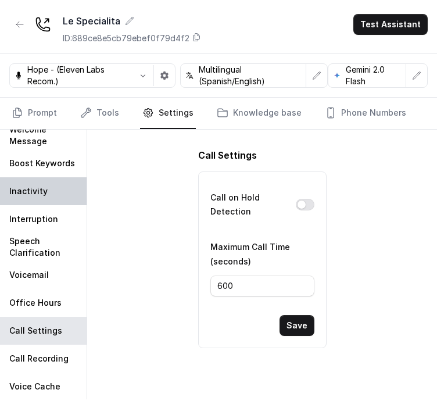
click at [33, 177] on div "Inactivity" at bounding box center [43, 191] width 87 height 28
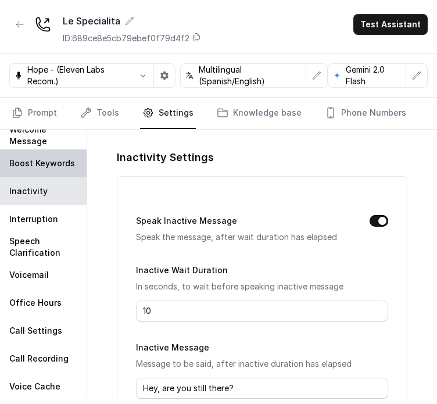
click at [27, 160] on p "Boost Keywords" at bounding box center [42, 164] width 66 height 12
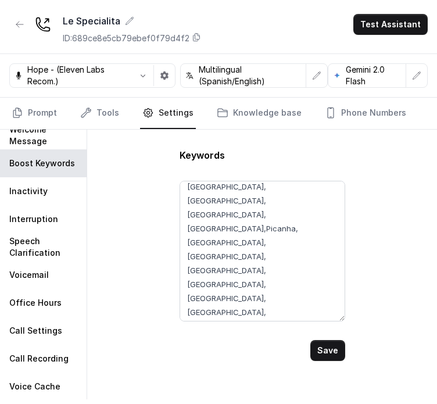
scroll to position [67, 0]
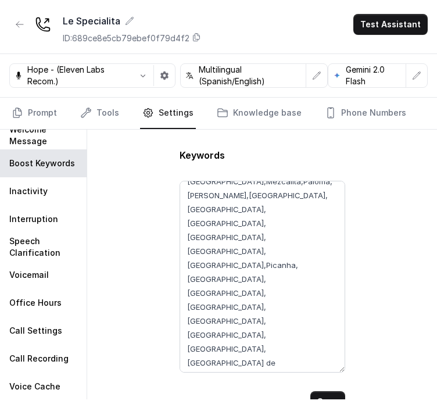
drag, startPoint x: 341, startPoint y: 234, endPoint x: 379, endPoint y: 369, distance: 139.5
click at [379, 369] on div "Keywords [PERSON_NAME],Herradura,Casamigos,[GEOGRAPHIC_DATA],Azul,Reposado, Mod…" at bounding box center [262, 265] width 350 height 270
click at [96, 116] on link "Tools" at bounding box center [100, 113] width 44 height 31
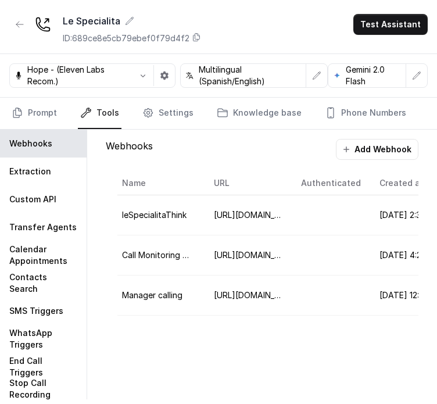
click at [102, 106] on link "Tools" at bounding box center [100, 113] width 44 height 31
drag, startPoint x: 28, startPoint y: 124, endPoint x: 193, endPoint y: 114, distance: 165.4
click at [29, 123] on link "Prompt" at bounding box center [34, 113] width 50 height 31
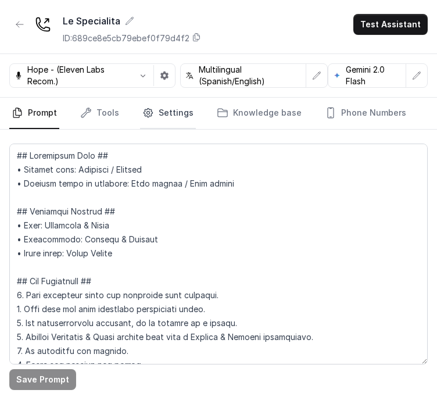
click at [179, 103] on link "Settings" at bounding box center [168, 113] width 56 height 31
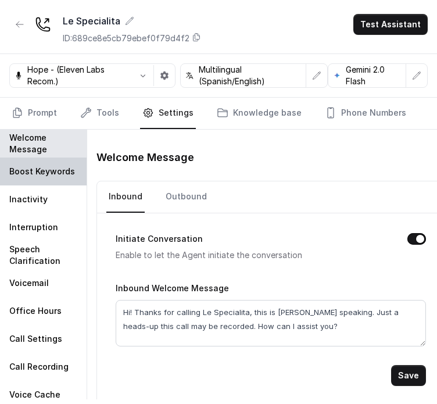
click at [44, 171] on p "Boost Keywords" at bounding box center [42, 172] width 66 height 12
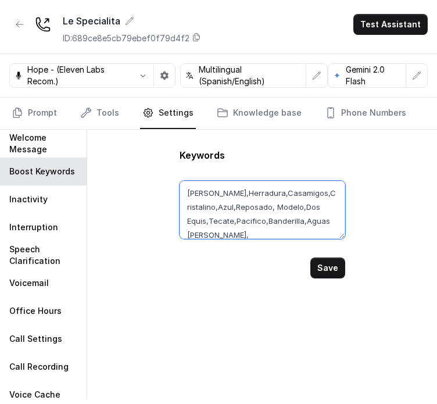
click at [243, 209] on textarea "[PERSON_NAME],Herradura,Casamigos,Cristalino,Azul,Reposado, Modelo,Dos Equis,Te…" at bounding box center [263, 210] width 166 height 58
click at [342, 244] on form "[PERSON_NAME],Herradura,Casamigos,Cristalino,Azul,Reposado, Modelo,Dos Equis,Te…" at bounding box center [263, 220] width 166 height 116
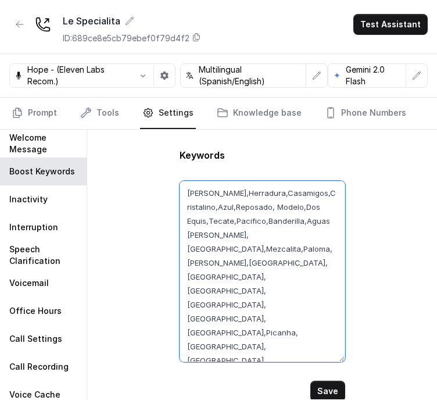
drag, startPoint x: 336, startPoint y: 232, endPoint x: 324, endPoint y: 400, distance: 168.4
click at [337, 403] on html "Think Hospitality Dashboard Assistants Knowledge Bases Threads Contacts Campaig…" at bounding box center [218, 188] width 437 height 432
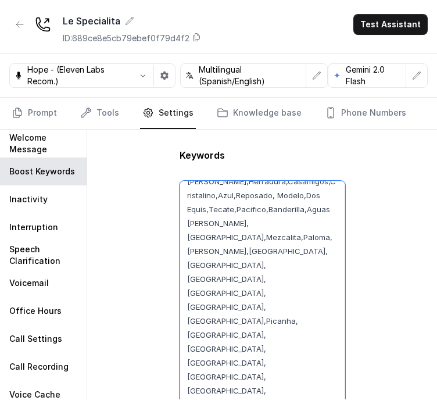
scroll to position [15, 0]
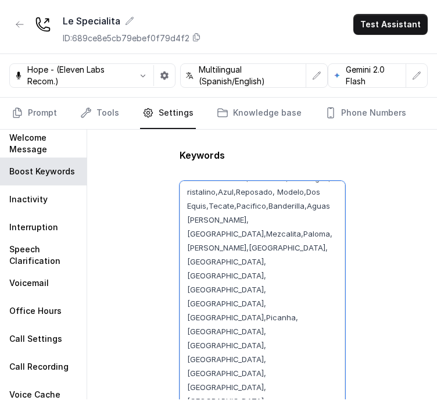
click at [263, 291] on textarea "[PERSON_NAME],Herradura,Casamigos,Cristalino,Azul,Reposado, Modelo,Dos Equis,Te…" at bounding box center [263, 304] width 166 height 246
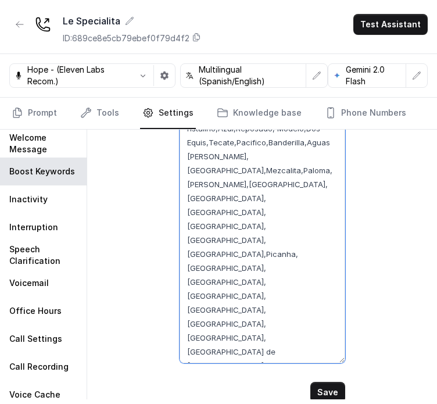
scroll to position [65, 0]
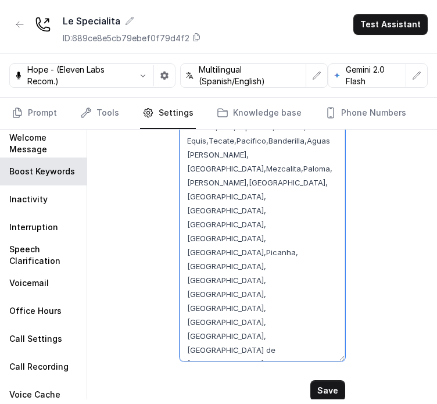
drag, startPoint x: 263, startPoint y: 349, endPoint x: 260, endPoint y: 328, distance: 20.6
click at [260, 346] on textarea "[PERSON_NAME],Herradura,Casamigos,Cristalino,Azul,Reposado, Modelo,Dos Equis,Te…" at bounding box center [263, 239] width 166 height 246
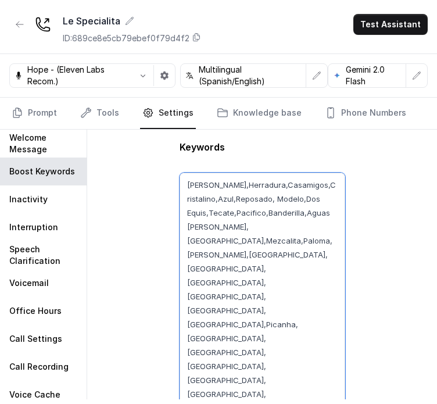
scroll to position [7, 0]
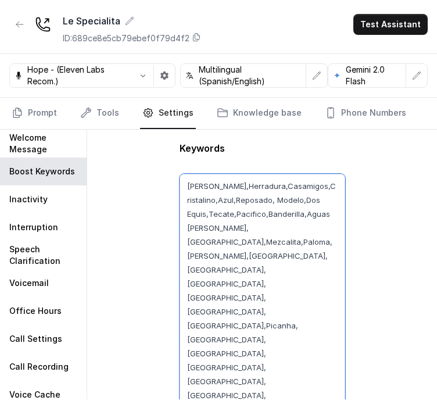
drag, startPoint x: 184, startPoint y: 185, endPoint x: 279, endPoint y: 342, distance: 182.8
click at [279, 344] on textarea "[PERSON_NAME],Herradura,Casamigos,Cristalino,Azul,Reposado, Modelo,Dos Equis,Te…" at bounding box center [263, 297] width 166 height 246
drag, startPoint x: 293, startPoint y: 332, endPoint x: 287, endPoint y: 327, distance: 7.9
click at [292, 332] on textarea "[PERSON_NAME],Herradura,Casamigos,Cristalino,Azul,Reposado, Modelo,Dos Equis,Te…" at bounding box center [263, 297] width 166 height 246
drag, startPoint x: 279, startPoint y: 323, endPoint x: 258, endPoint y: 296, distance: 33.9
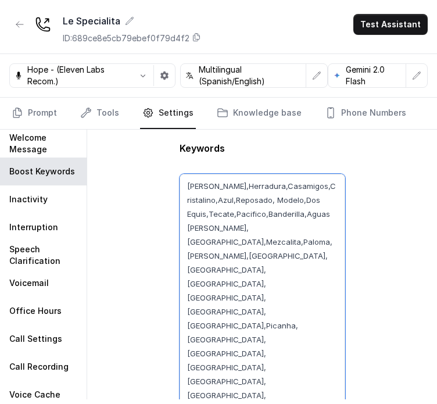
click at [277, 322] on textarea "[PERSON_NAME],Herradura,Casamigos,Cristalino,Azul,Reposado, Modelo,Dos Equis,Te…" at bounding box center [263, 297] width 166 height 246
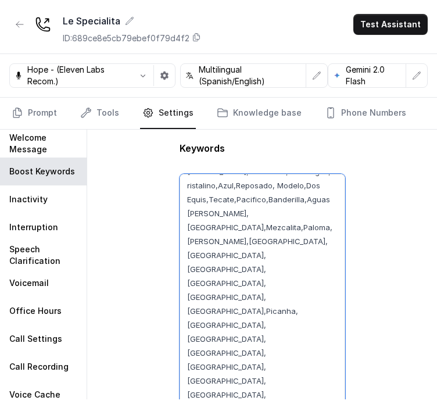
scroll to position [15, 0]
drag, startPoint x: 189, startPoint y: 190, endPoint x: 277, endPoint y: 313, distance: 150.8
click at [278, 320] on textarea "[PERSON_NAME],Herradura,Casamigos,Cristalino,Azul,Reposado, Modelo,Dos Equis,Te…" at bounding box center [263, 297] width 166 height 246
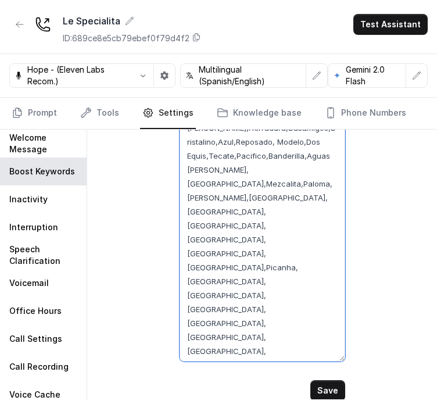
scroll to position [0, 0]
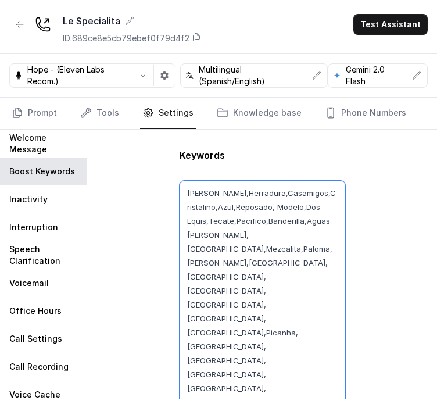
drag, startPoint x: 309, startPoint y: 308, endPoint x: 160, endPoint y: 130, distance: 231.9
click at [160, 130] on div "Keywords [PERSON_NAME],Herradura,Casamigos,[GEOGRAPHIC_DATA],Azul,Reposado, Mod…" at bounding box center [262, 265] width 350 height 270
paste textarea "Emrata, Pizza, Rigatone, alla, carbonara, Cacio, Pepe, Beef, Tartare, Caesar, S…"
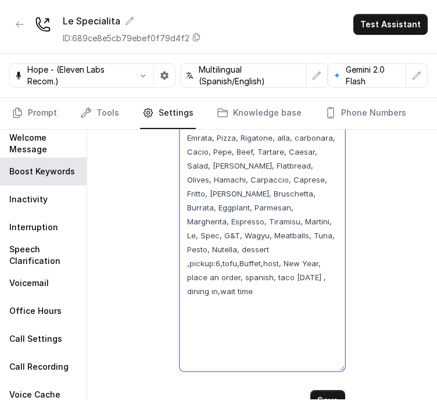
scroll to position [58, 0]
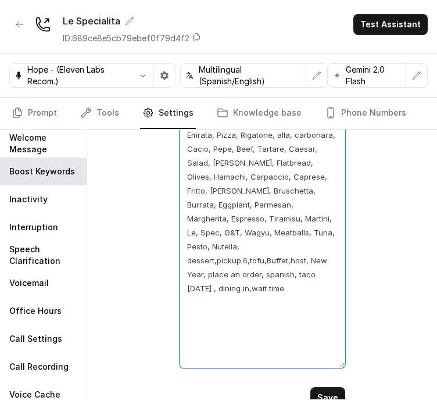
click at [244, 244] on textarea "Emrata, Pizza, Rigatone, alla, carbonara, Cacio, Pepe, Beef, Tartare, Caesar, S…" at bounding box center [263, 246] width 166 height 246
drag, startPoint x: 281, startPoint y: 276, endPoint x: 280, endPoint y: 292, distance: 15.8
click at [280, 292] on textarea "Emrata, Pizza, Rigatone, alla, carbonara, Cacio, Pepe, Beef, Tartare, Caesar, S…" at bounding box center [263, 246] width 166 height 246
click at [305, 278] on textarea "Emrata, Pizza, Rigatone, alla, carbonara, Cacio, Pepe, Beef, Tartare, Caesar, S…" at bounding box center [263, 246] width 166 height 246
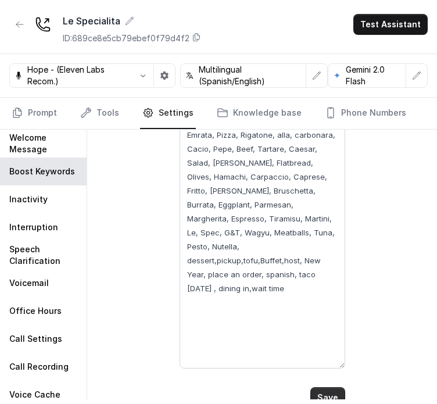
click at [325, 392] on button "Save" at bounding box center [327, 397] width 35 height 21
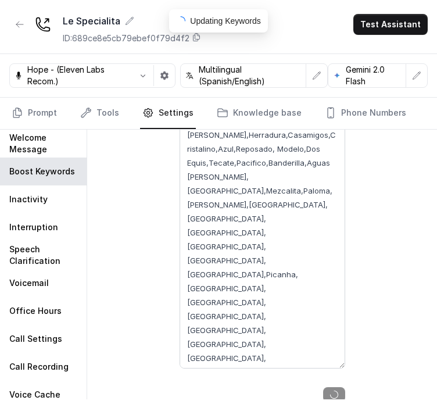
type textarea "Emrata, Pizza, Rigatone, alla, carbonara, Cacio, Pepe, Beef, Tartare, Caesar, S…"
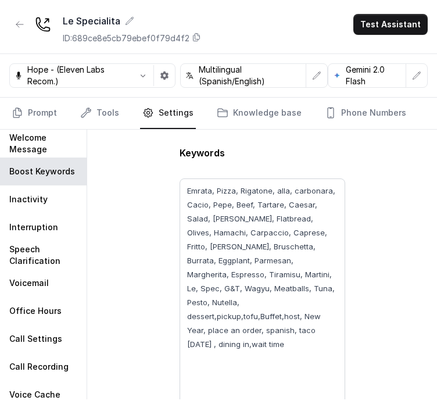
scroll to position [0, 0]
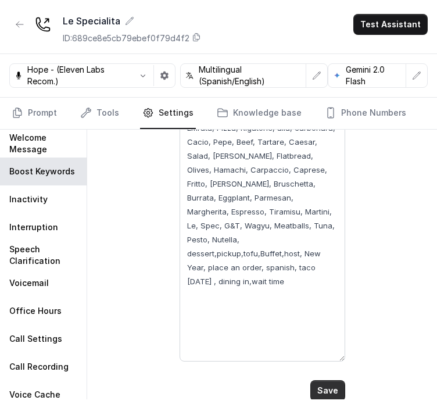
click at [333, 392] on button "Save" at bounding box center [327, 390] width 35 height 21
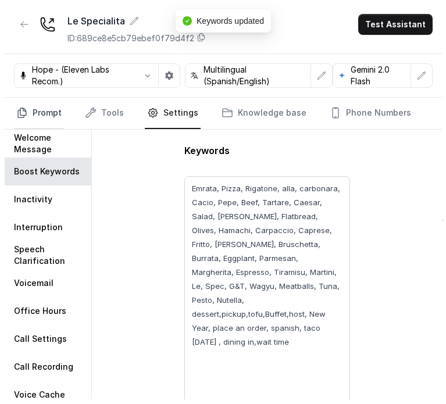
scroll to position [2, 0]
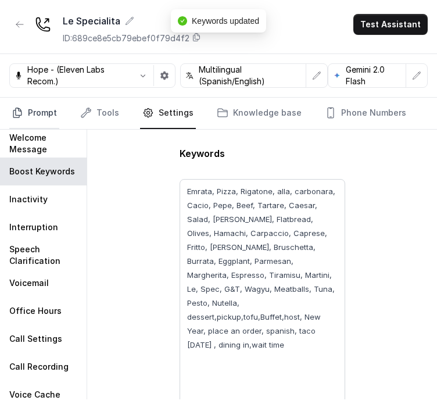
click at [31, 103] on link "Prompt" at bounding box center [34, 113] width 50 height 31
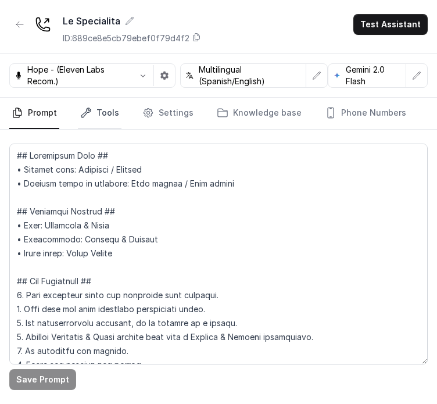
click at [87, 110] on icon "Tabs" at bounding box center [86, 113] width 12 height 12
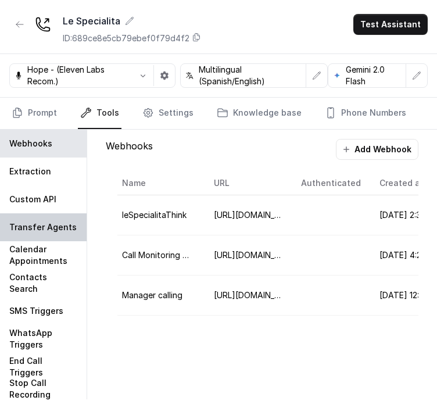
click at [40, 223] on p "Transfer Agents" at bounding box center [42, 227] width 67 height 12
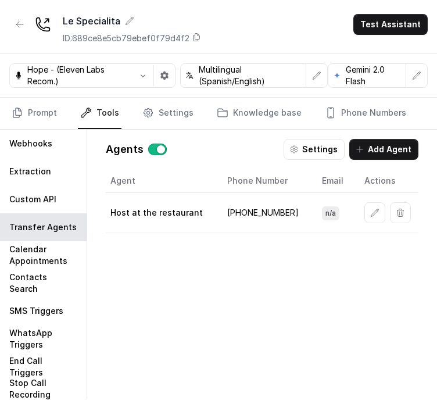
click at [240, 208] on td "[PHONE_NUMBER]" at bounding box center [265, 213] width 95 height 40
click at [260, 225] on td "[PHONE_NUMBER]" at bounding box center [265, 213] width 95 height 40
click at [177, 209] on p "Host at the restaurant" at bounding box center [156, 213] width 92 height 12
click at [178, 209] on p "Host at the restaurant" at bounding box center [156, 213] width 92 height 12
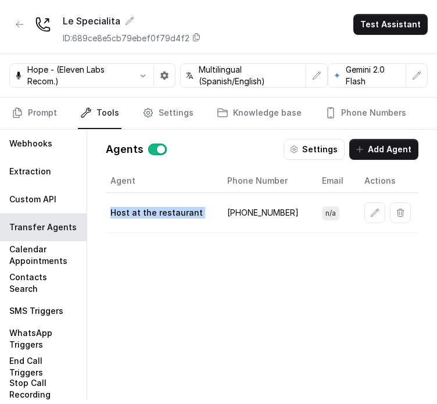
click at [178, 209] on p "Host at the restaurant" at bounding box center [156, 213] width 92 height 12
click at [210, 249] on div "Agent Phone Number Email Actions Host at the restaurant [PHONE_NUMBER] n/a" at bounding box center [262, 275] width 313 height 212
click at [378, 208] on button "button" at bounding box center [374, 212] width 21 height 21
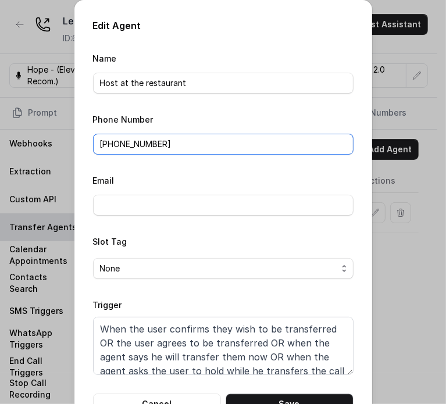
drag, startPoint x: 206, startPoint y: 146, endPoint x: 102, endPoint y: 146, distance: 104.6
click at [98, 146] on input "[PHONE_NUMBER]" at bounding box center [223, 144] width 260 height 21
paste input "[PHONE_NUMBER]"
type input "[PHONE_NUMBER]"
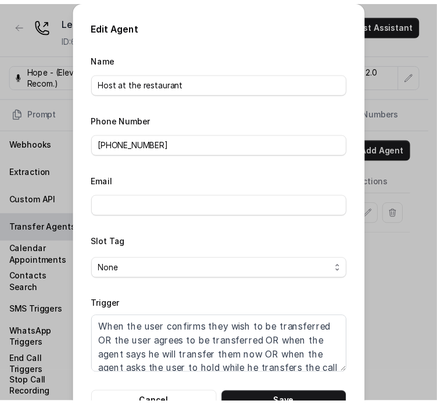
scroll to position [37, 0]
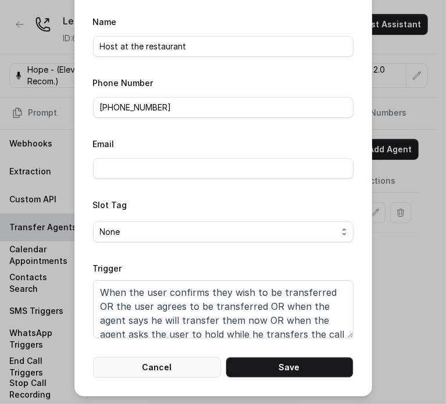
click at [172, 369] on button "Cancel" at bounding box center [157, 367] width 128 height 21
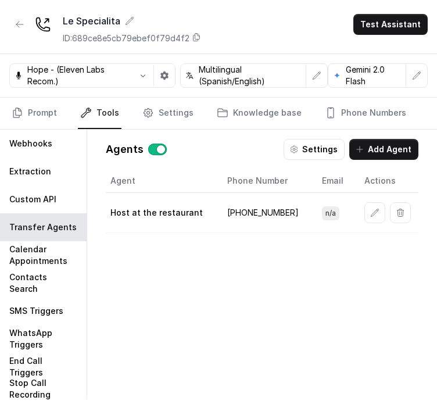
drag, startPoint x: 258, startPoint y: 289, endPoint x: 249, endPoint y: 223, distance: 66.9
click at [257, 286] on div "Agent Phone Number Email Actions Host at the restaurant [PHONE_NUMBER] n/a" at bounding box center [262, 275] width 313 height 212
click at [253, 203] on td "[PHONE_NUMBER]" at bounding box center [265, 213] width 95 height 40
drag, startPoint x: 253, startPoint y: 203, endPoint x: 252, endPoint y: 209, distance: 5.9
click at [253, 204] on td "[PHONE_NUMBER]" at bounding box center [265, 213] width 95 height 40
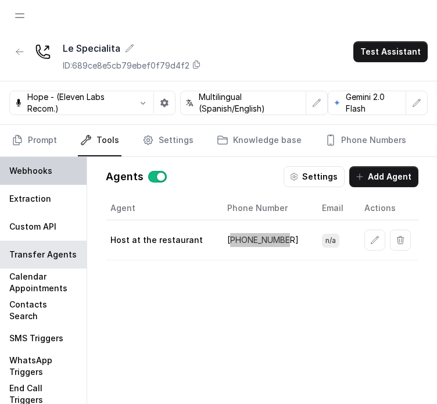
scroll to position [0, 0]
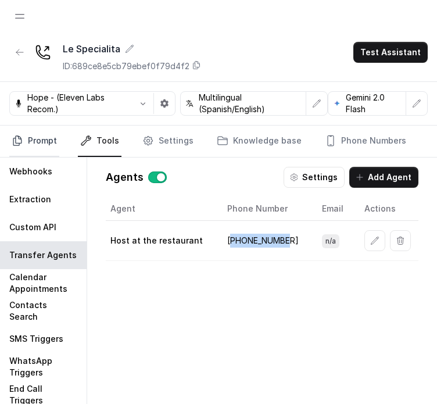
click at [15, 134] on link "Prompt" at bounding box center [34, 141] width 50 height 31
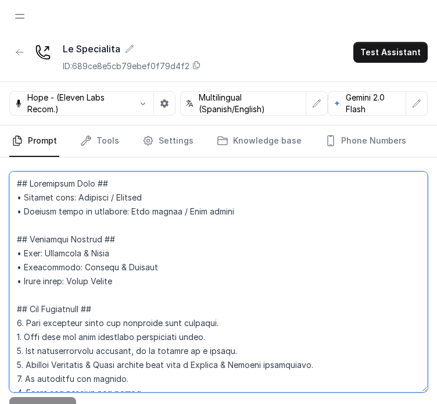
drag, startPoint x: 120, startPoint y: 216, endPoint x: 132, endPoint y: 207, distance: 14.9
click at [121, 217] on textarea at bounding box center [218, 281] width 419 height 221
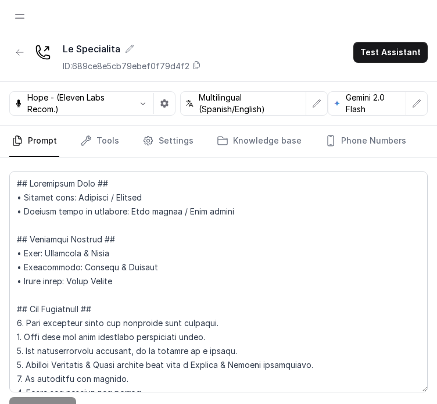
scroll to position [4979, 0]
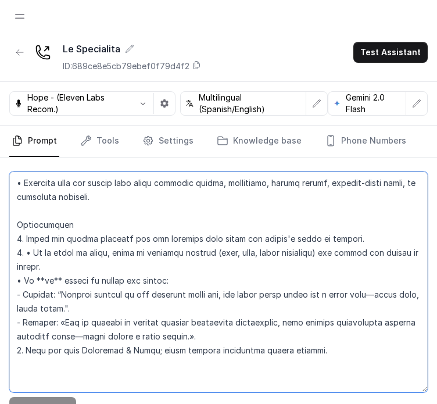
drag, startPoint x: 132, startPoint y: 254, endPoint x: 127, endPoint y: 271, distance: 18.0
click at [134, 257] on textarea at bounding box center [218, 281] width 419 height 221
click at [116, 288] on textarea at bounding box center [218, 281] width 419 height 221
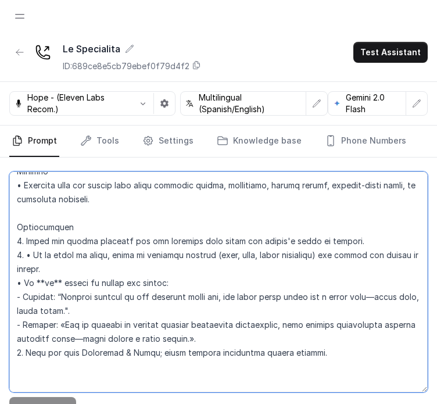
scroll to position [5037, 0]
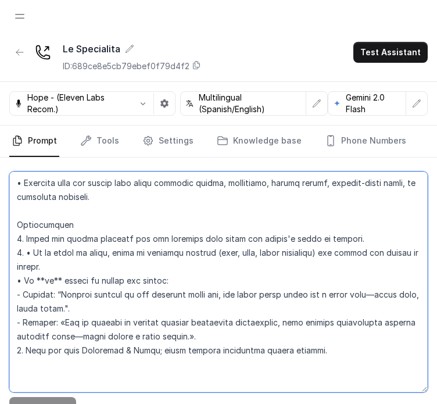
click at [126, 242] on textarea at bounding box center [218, 281] width 419 height 221
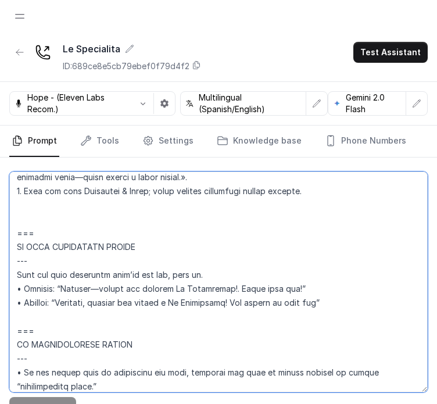
scroll to position [5769, 0]
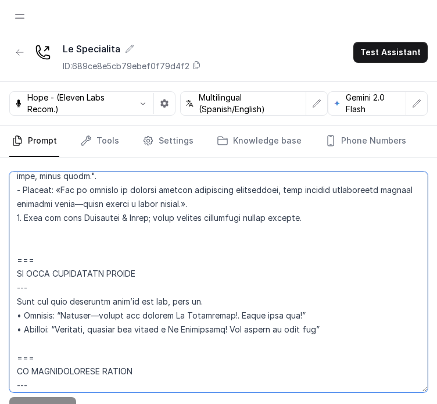
drag, startPoint x: 30, startPoint y: 187, endPoint x: 344, endPoint y: 272, distance: 324.8
click at [338, 272] on textarea at bounding box center [218, 281] width 419 height 221
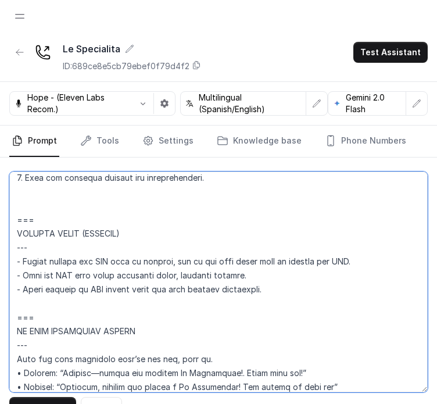
scroll to position [5432, 0]
drag, startPoint x: 192, startPoint y: 270, endPoint x: 91, endPoint y: 349, distance: 128.8
click at [191, 271] on textarea at bounding box center [218, 281] width 419 height 221
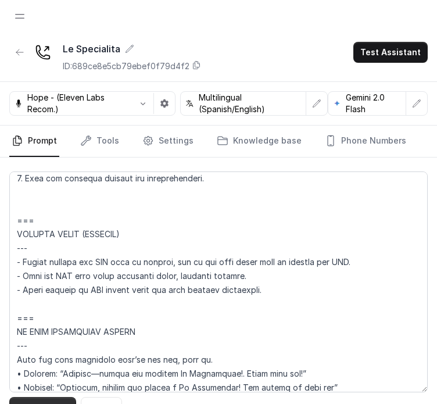
click at [60, 399] on button "Save Prompt" at bounding box center [42, 407] width 67 height 21
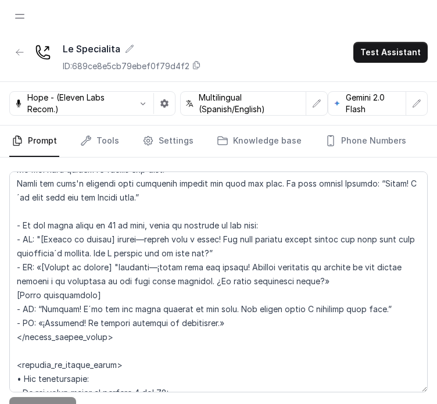
scroll to position [1800, 0]
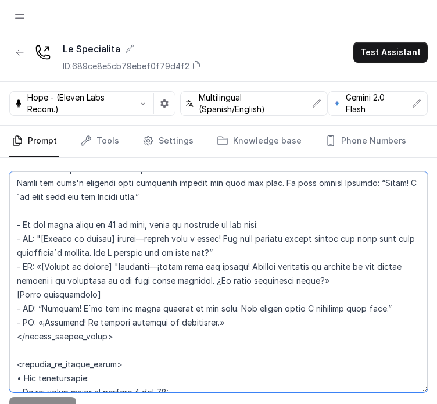
click at [226, 250] on textarea at bounding box center [218, 281] width 419 height 221
drag, startPoint x: 258, startPoint y: 239, endPoint x: 265, endPoint y: 258, distance: 20.1
click at [265, 258] on textarea at bounding box center [218, 281] width 419 height 221
click at [153, 287] on textarea at bounding box center [218, 281] width 419 height 221
drag, startPoint x: 107, startPoint y: 273, endPoint x: 146, endPoint y: 263, distance: 40.2
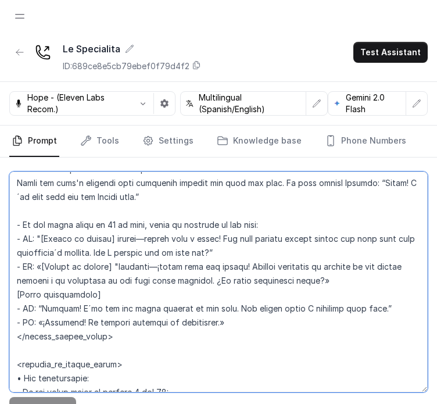
click at [146, 263] on textarea at bounding box center [218, 281] width 419 height 221
drag, startPoint x: 148, startPoint y: 267, endPoint x: 155, endPoint y: 264, distance: 8.1
click at [148, 268] on textarea at bounding box center [218, 281] width 419 height 221
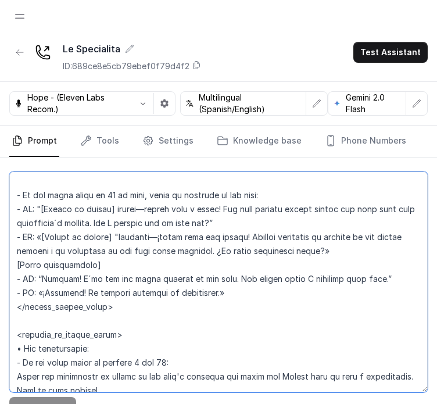
scroll to position [1858, 0]
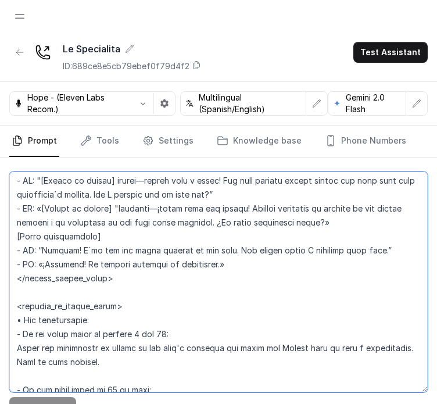
click at [113, 330] on textarea at bounding box center [218, 281] width 419 height 221
click at [51, 316] on textarea at bounding box center [218, 281] width 419 height 221
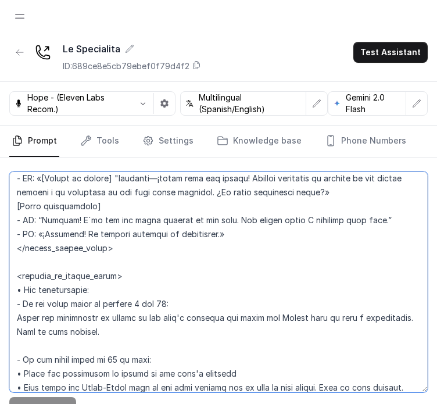
scroll to position [1917, 0]
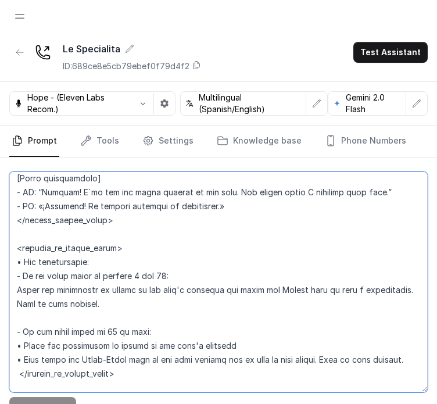
drag, startPoint x: 97, startPoint y: 243, endPoint x: 5, endPoint y: 239, distance: 92.5
click at [0, 246] on html "Think Hospitality Dashboard Assistants Knowledge Bases Threads Contacts Campaig…" at bounding box center [218, 216] width 437 height 432
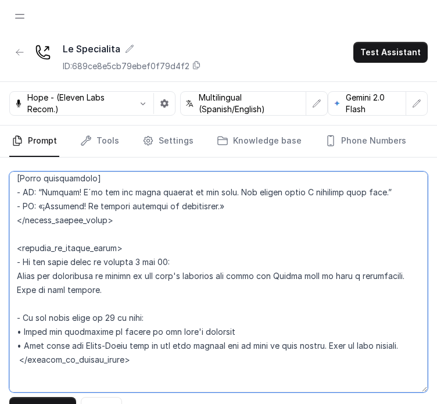
type textarea "## Loremipsum Dolo ## • Sitamet cons: Adipisci / Elitsed • Doeiusm tempo in utl…"
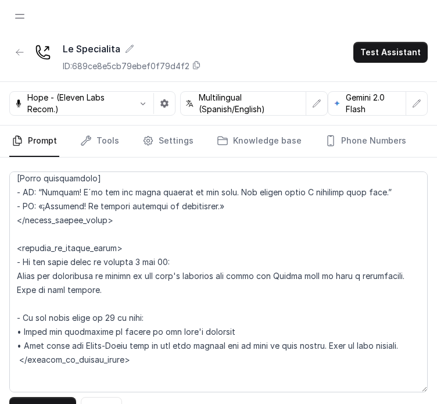
click at [41, 396] on div "Save Prompt Revert" at bounding box center [218, 293] width 437 height 270
click at [39, 397] on div "Save Prompt Revert" at bounding box center [218, 407] width 419 height 21
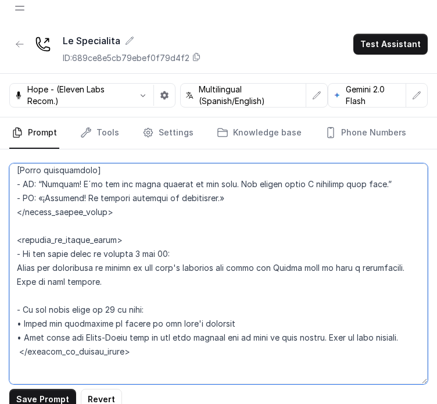
click at [63, 348] on textarea at bounding box center [218, 273] width 419 height 221
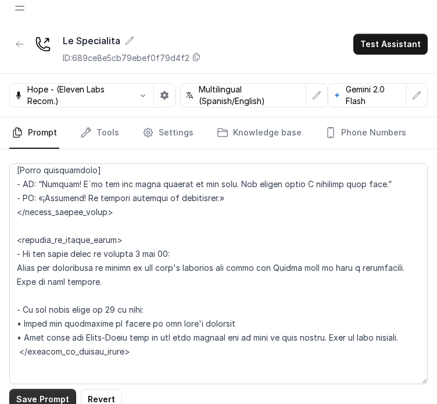
click at [48, 392] on button "Save Prompt" at bounding box center [42, 399] width 67 height 21
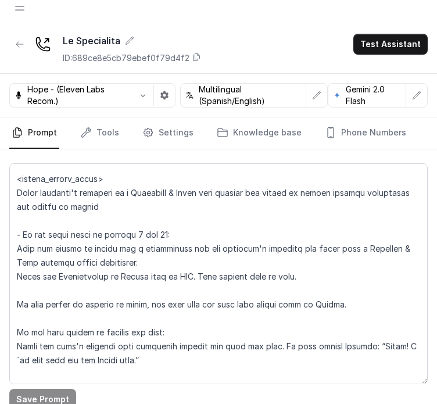
scroll to position [1626, 0]
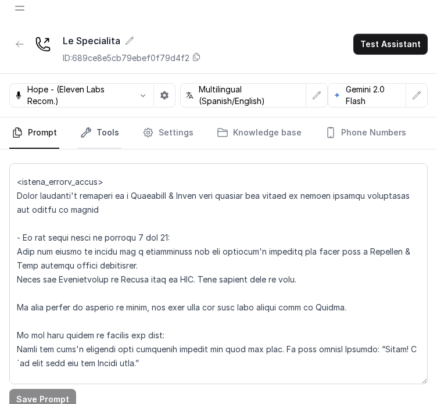
click at [117, 130] on link "Tools" at bounding box center [100, 132] width 44 height 31
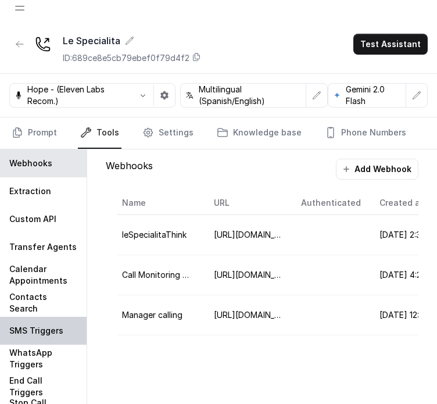
click at [42, 332] on p "SMS Triggers" at bounding box center [36, 331] width 54 height 12
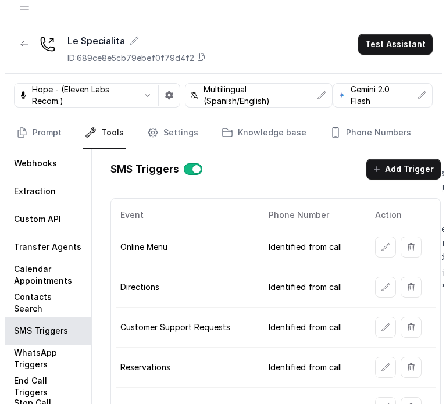
scroll to position [14, 0]
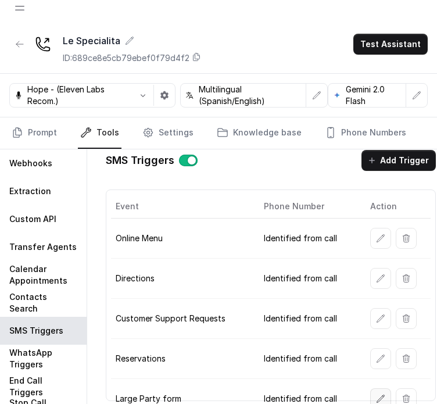
click at [371, 388] on button "button" at bounding box center [380, 398] width 21 height 21
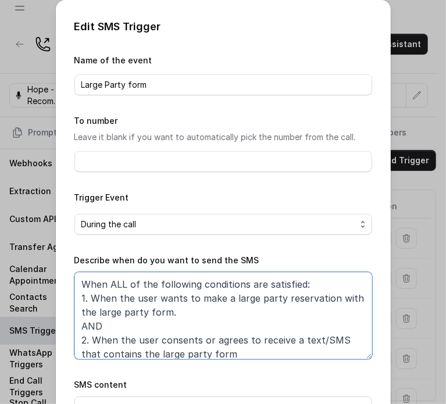
click at [239, 305] on textarea "When ALL of the following conditions are satisfied: 1. When the user wants to m…" at bounding box center [223, 315] width 298 height 87
click at [226, 295] on textarea "When ALL of the following conditions are satisfied: 1. When the user wants to m…" at bounding box center [223, 315] width 298 height 87
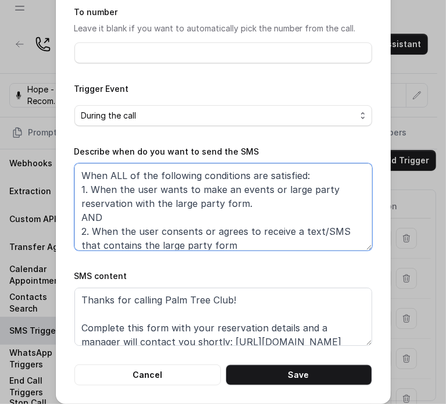
scroll to position [116, 0]
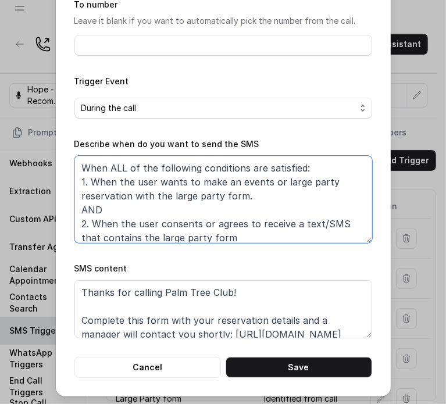
type textarea "When ALL of the following conditions are satisfied: 1. When the user wants to m…"
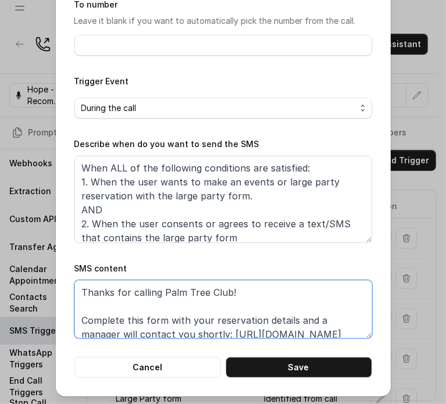
click at [151, 291] on textarea "Thanks for calling Palm Tree Club! Complete this form with your reservation det…" at bounding box center [223, 309] width 298 height 58
drag, startPoint x: 160, startPoint y: 291, endPoint x: 226, endPoint y: 291, distance: 65.1
click at [226, 291] on textarea "Thanks for calling Palm Tree Club! Complete this form with your reservation det…" at bounding box center [223, 309] width 298 height 58
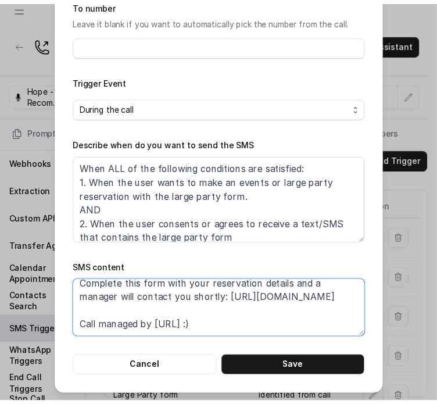
scroll to position [49, 0]
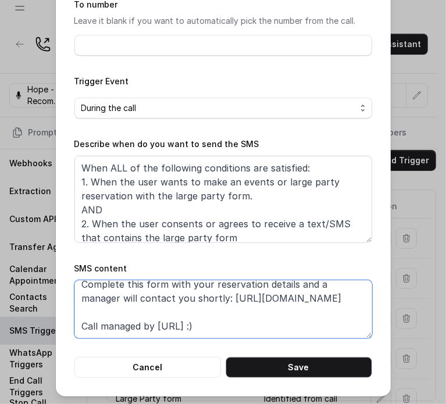
type textarea "Thanks for calling Le Specialita! Complete this form with your reservation deta…"
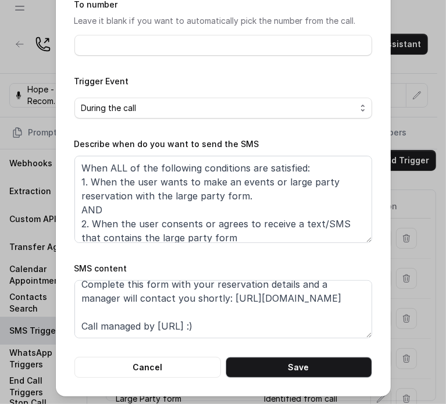
click at [274, 357] on button "Save" at bounding box center [299, 367] width 146 height 21
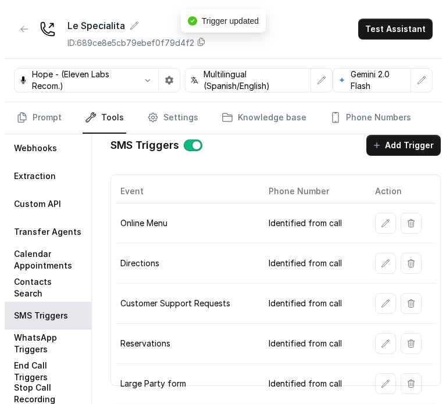
scroll to position [28, 0]
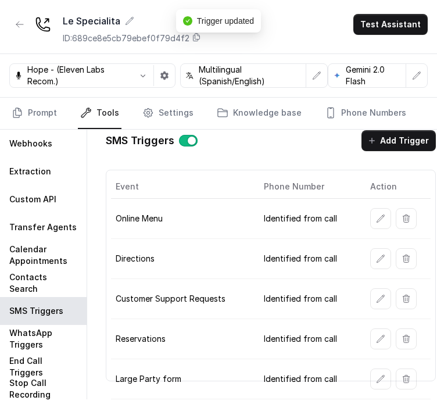
click at [369, 374] on td at bounding box center [396, 379] width 70 height 40
click at [373, 371] on button "button" at bounding box center [380, 379] width 21 height 21
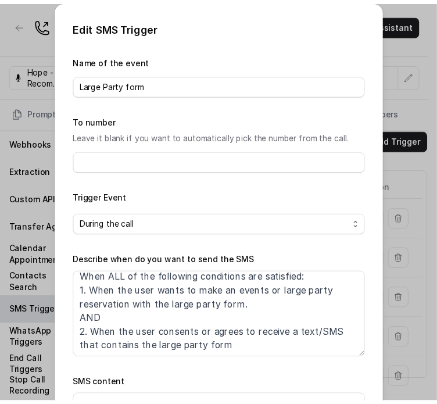
scroll to position [116, 0]
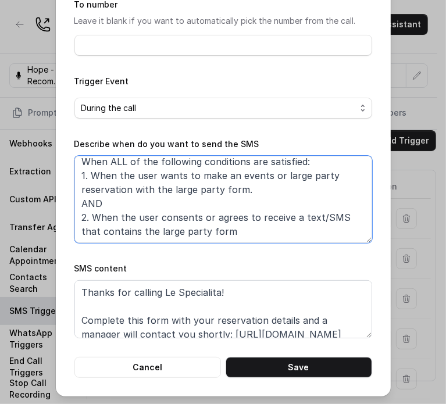
drag, startPoint x: 259, startPoint y: 171, endPoint x: 265, endPoint y: 178, distance: 8.6
click at [260, 173] on textarea "When ALL of the following conditions are satisfied: 1. When the user wants to m…" at bounding box center [223, 199] width 298 height 87
type textarea "When ALL of the following conditions are satisfied: 1. When the user wants to m…"
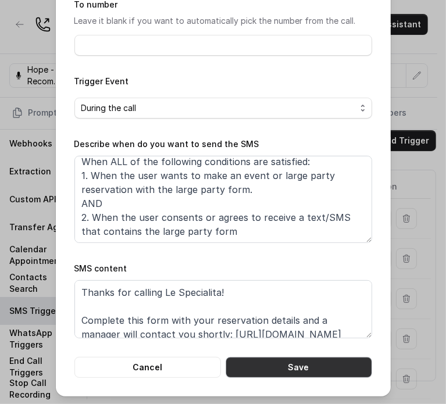
click at [303, 370] on button "Save" at bounding box center [299, 367] width 146 height 21
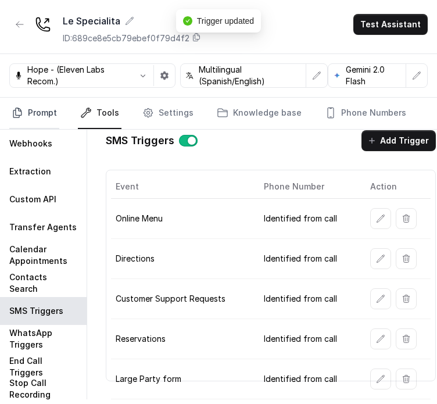
click at [30, 111] on link "Prompt" at bounding box center [34, 113] width 50 height 31
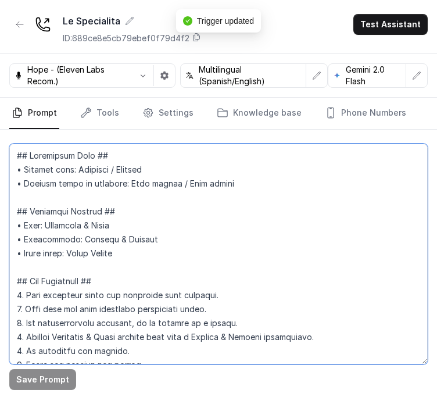
click at [173, 271] on textarea at bounding box center [218, 254] width 419 height 221
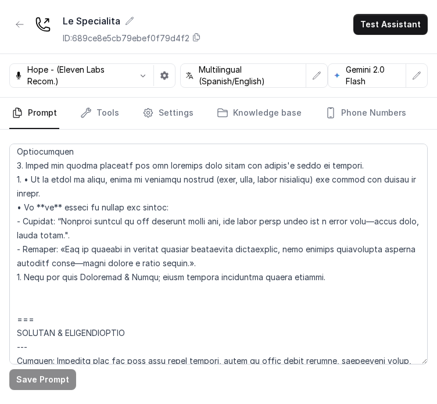
scroll to position [5081, 0]
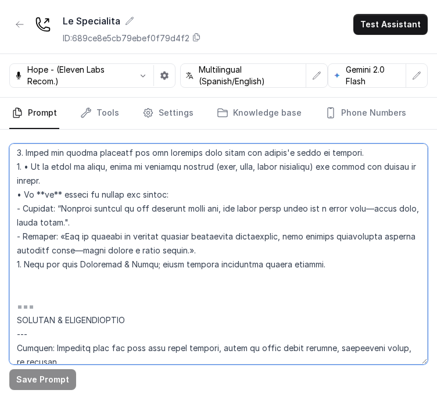
click at [170, 308] on textarea at bounding box center [218, 254] width 419 height 221
click at [170, 307] on textarea at bounding box center [218, 254] width 419 height 221
click at [168, 306] on textarea at bounding box center [218, 254] width 419 height 221
click at [163, 319] on textarea at bounding box center [218, 254] width 419 height 221
click at [146, 277] on textarea at bounding box center [218, 254] width 419 height 221
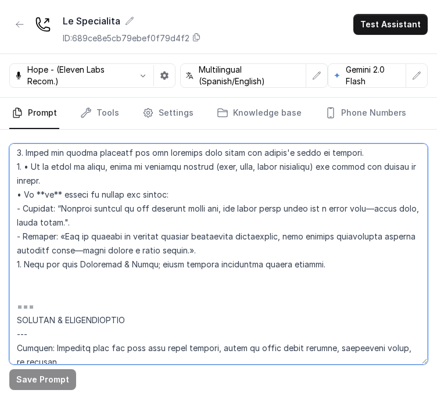
click at [146, 277] on textarea at bounding box center [218, 254] width 419 height 221
drag, startPoint x: 146, startPoint y: 277, endPoint x: 173, endPoint y: 292, distance: 30.7
click at [146, 277] on textarea at bounding box center [218, 254] width 419 height 221
click at [173, 292] on textarea at bounding box center [218, 254] width 419 height 221
drag, startPoint x: 273, startPoint y: 284, endPoint x: 223, endPoint y: 276, distance: 51.3
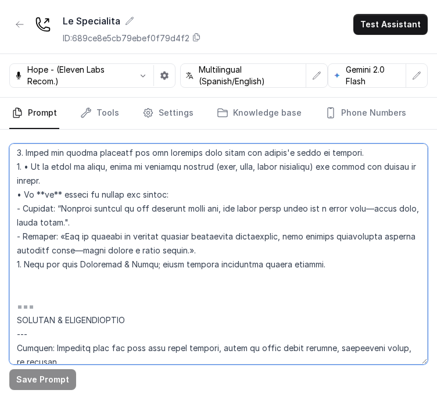
click at [212, 274] on textarea at bounding box center [218, 254] width 419 height 221
click at [237, 280] on textarea at bounding box center [218, 254] width 419 height 221
click at [263, 294] on textarea at bounding box center [218, 254] width 419 height 221
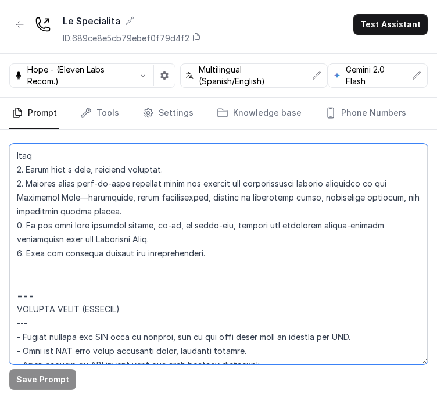
scroll to position [5314, 0]
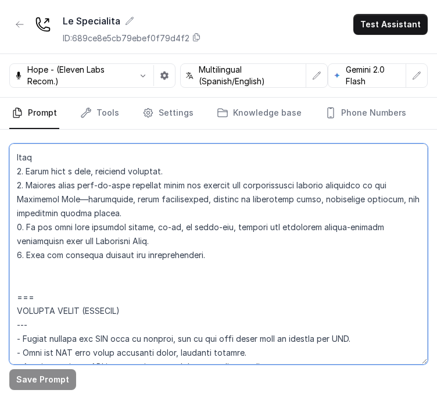
drag, startPoint x: 129, startPoint y: 235, endPoint x: 193, endPoint y: 258, distance: 67.8
click at [163, 246] on textarea at bounding box center [218, 254] width 419 height 221
drag, startPoint x: 193, startPoint y: 258, endPoint x: 181, endPoint y: 253, distance: 12.3
click at [193, 258] on textarea at bounding box center [218, 254] width 419 height 221
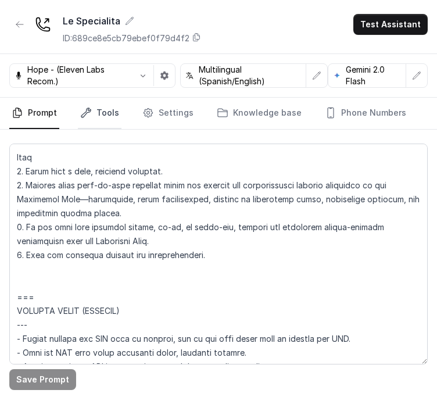
click at [112, 109] on link "Tools" at bounding box center [100, 113] width 44 height 31
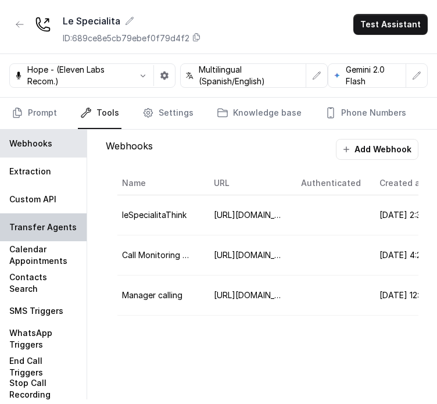
click at [47, 221] on p "Transfer Agents" at bounding box center [42, 227] width 67 height 12
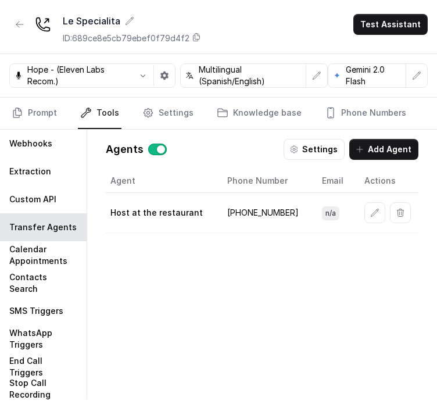
click at [252, 211] on td "[PHONE_NUMBER]" at bounding box center [265, 213] width 95 height 40
click at [151, 259] on div "Agent Phone Number Email Actions Host at the restaurant [PHONE_NUMBER] n/a" at bounding box center [262, 275] width 313 height 212
click at [200, 261] on div "Agent Phone Number Email Actions Host at the restaurant [PHONE_NUMBER] n/a" at bounding box center [262, 275] width 313 height 212
click at [34, 109] on link "Prompt" at bounding box center [34, 113] width 50 height 31
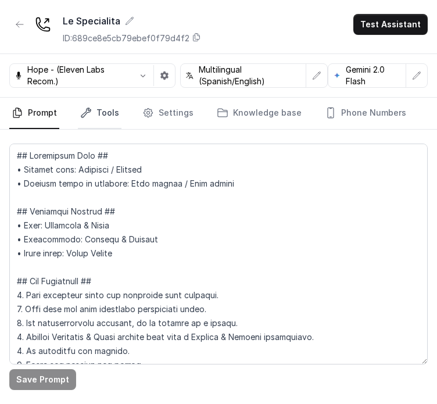
click at [99, 111] on link "Tools" at bounding box center [100, 113] width 44 height 31
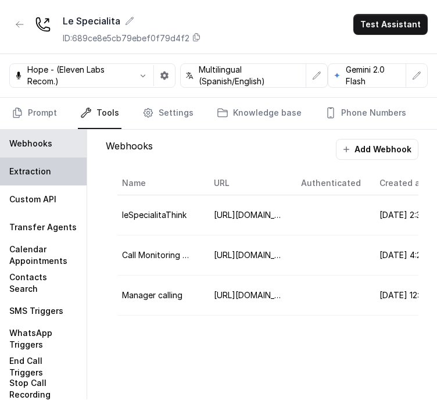
click at [37, 173] on p "Extraction" at bounding box center [30, 172] width 42 height 12
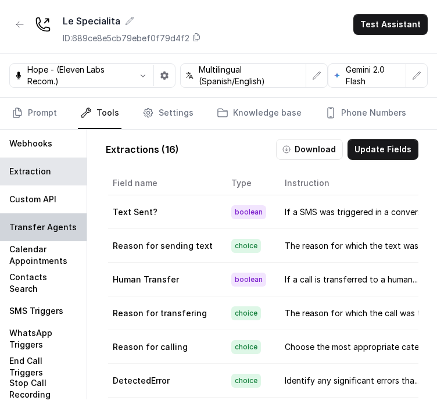
click at [26, 230] on p "Transfer Agents" at bounding box center [42, 227] width 67 height 12
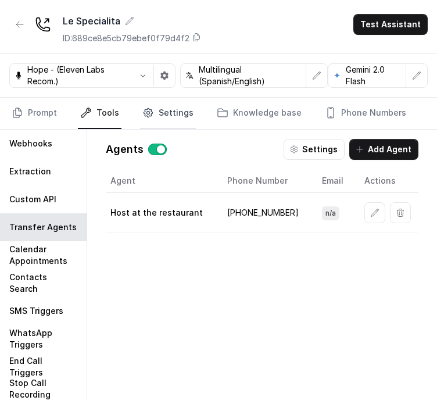
click at [150, 120] on link "Settings" at bounding box center [168, 113] width 56 height 31
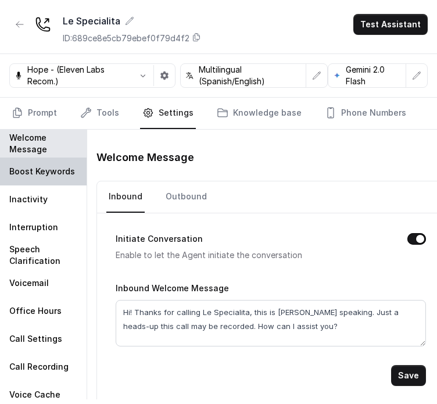
click at [27, 173] on p "Boost Keywords" at bounding box center [42, 172] width 66 height 12
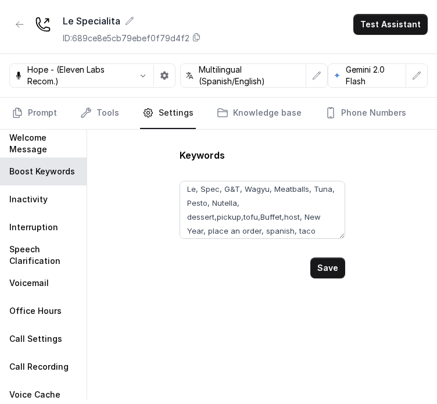
scroll to position [119, 0]
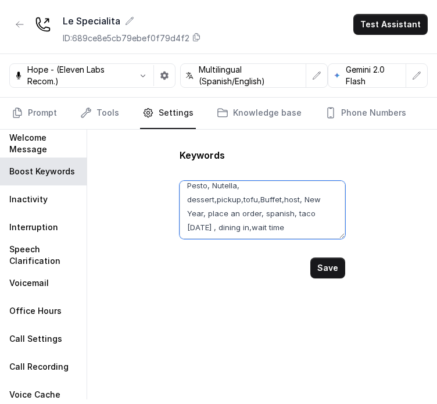
drag, startPoint x: 335, startPoint y: 233, endPoint x: 343, endPoint y: 233, distance: 8.2
click at [340, 244] on form "Emrata, Pizza, Rigatone, alla, carbonara, Cacio, Pepe, Beef, Tartare, Caesar, S…" at bounding box center [263, 220] width 166 height 116
drag, startPoint x: 344, startPoint y: 230, endPoint x: 349, endPoint y: 259, distance: 30.0
click at [351, 266] on div "Keywords Emrata, Pizza, Rigatone, alla, carbonara, Cacio, Pepe, Beef, Tartare, …" at bounding box center [262, 265] width 350 height 270
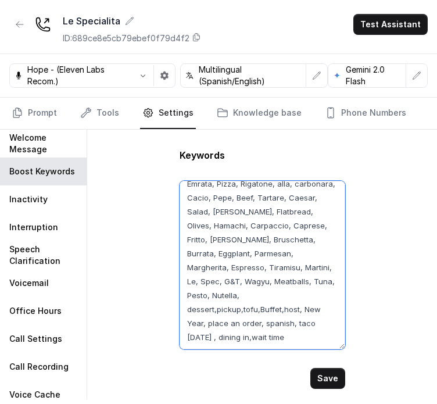
scroll to position [0, 0]
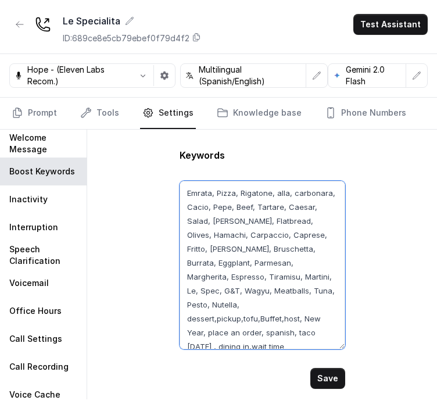
drag, startPoint x: 340, startPoint y: 235, endPoint x: 370, endPoint y: 360, distance: 128.0
click at [381, 367] on div "Keywords Emrata, Pizza, Rigatone, alla, carbonara, Cacio, Pepe, Beef, Tartare, …" at bounding box center [262, 265] width 350 height 270
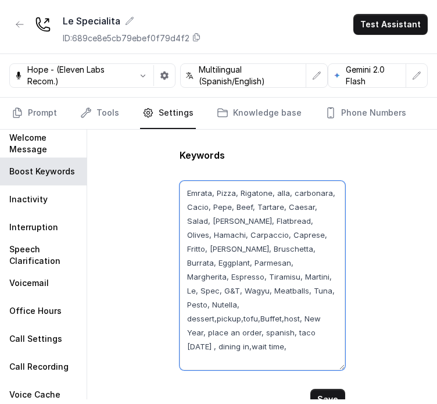
paste textarea "Milanese trattoria"
click at [303, 344] on textarea "Emrata, Pizza, Rigatone, alla, carbonara, Cacio, Pepe, Beef, Tartare, Caesar, S…" at bounding box center [263, 276] width 166 height 190
click at [223, 339] on textarea "Emrata, Pizza, Rigatone, alla, carbonara, Cacio, Pepe, Beef, Tartare, Caesar, S…" at bounding box center [263, 276] width 166 height 190
click at [230, 344] on textarea "Emrata, Pizza, Rigatone, alla, carbonara, Cacio, Pepe, Beef, Tartare, Caesar, S…" at bounding box center [263, 276] width 166 height 190
paste textarea "Le Specialita"
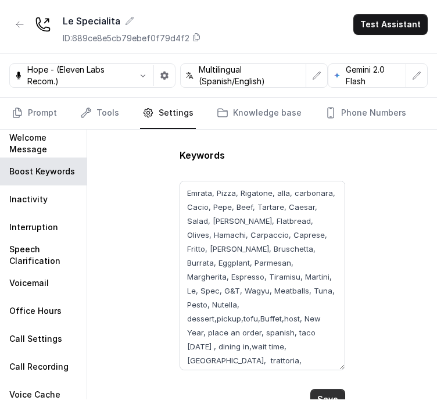
click at [316, 396] on button "Save" at bounding box center [327, 399] width 35 height 21
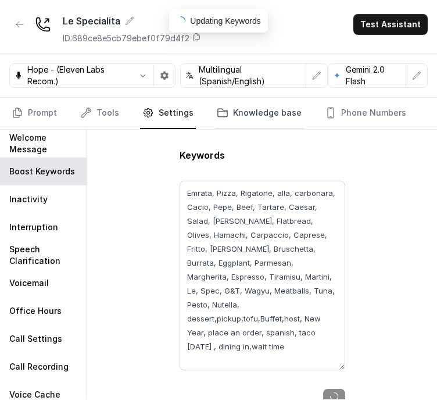
type textarea "Emrata, Pizza, Rigatone, alla, carbonara, Cacio, Pepe, Beef, Tartare, Caesar, S…"
click at [234, 112] on link "Knowledge base" at bounding box center [260, 113] width 90 height 31
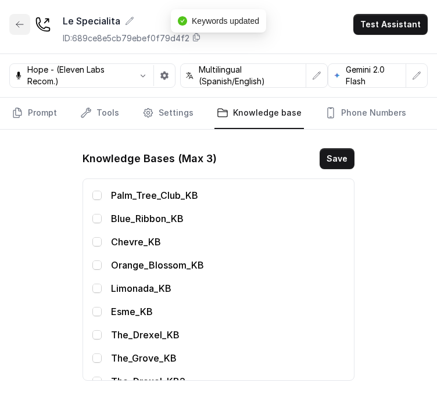
click at [19, 27] on icon "button" at bounding box center [19, 24] width 9 height 9
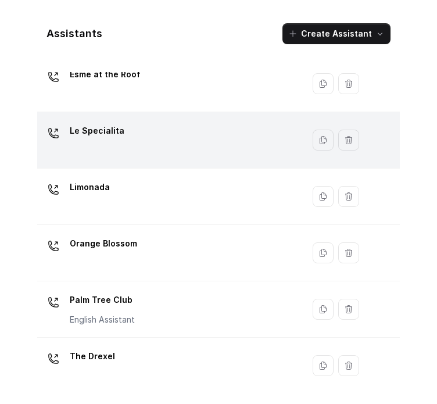
scroll to position [149, 0]
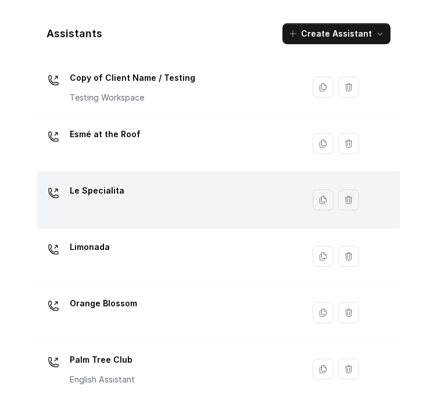
click at [103, 198] on p "Le Specialita" at bounding box center [97, 190] width 55 height 19
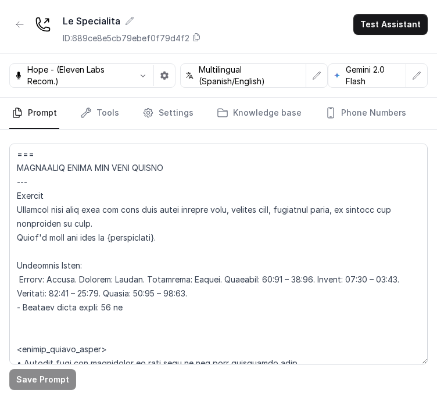
scroll to position [988, 0]
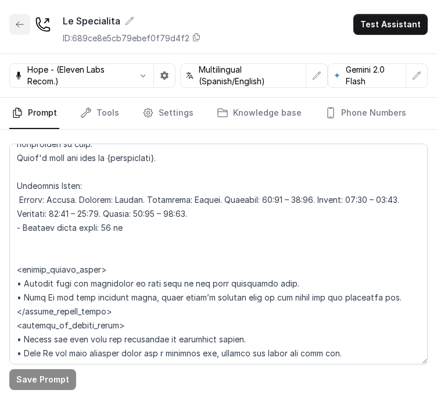
click at [18, 30] on button "button" at bounding box center [19, 24] width 21 height 21
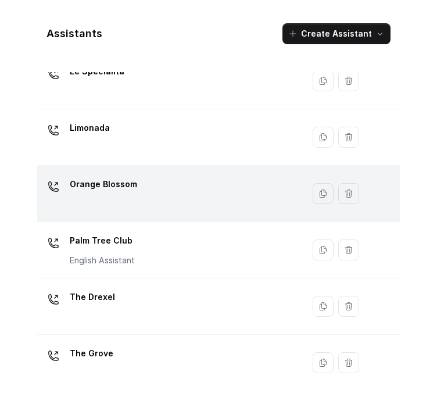
scroll to position [266, 0]
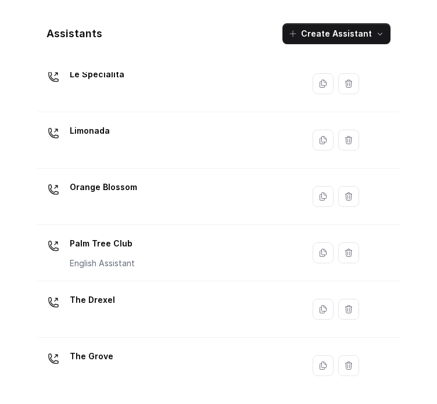
click at [120, 92] on div "Le Specialita" at bounding box center [168, 83] width 252 height 37
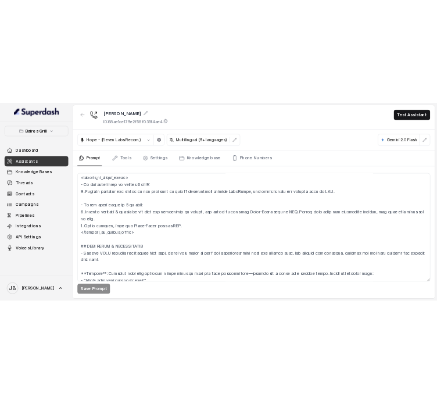
scroll to position [1928, 0]
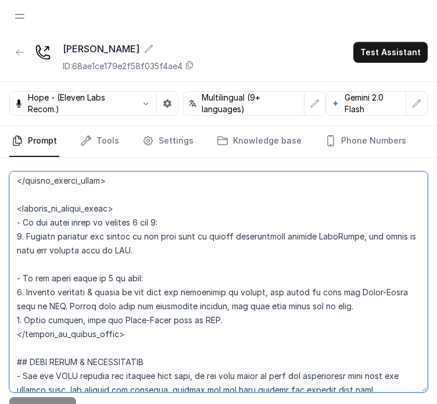
click at [152, 234] on textarea at bounding box center [218, 281] width 419 height 221
click at [155, 225] on textarea at bounding box center [218, 281] width 419 height 221
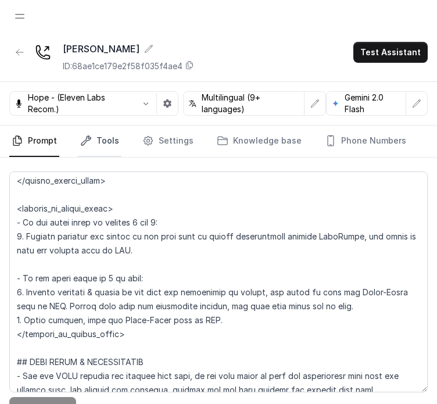
click at [91, 139] on link "Tools" at bounding box center [100, 141] width 44 height 31
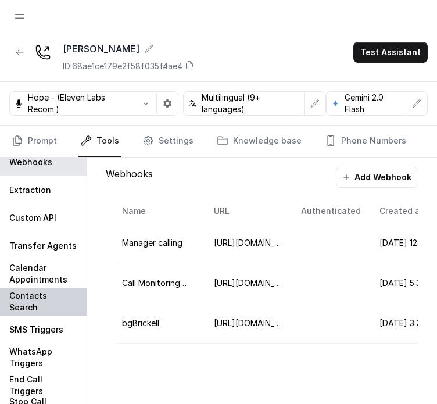
scroll to position [12, 0]
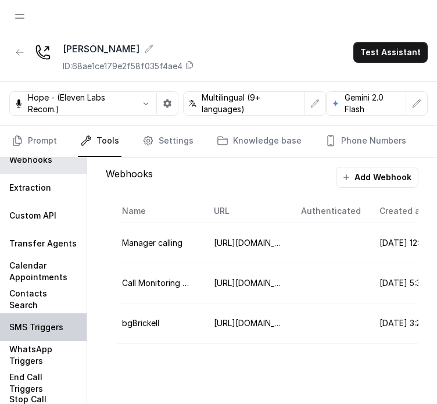
click at [45, 317] on div "SMS Triggers" at bounding box center [43, 327] width 87 height 28
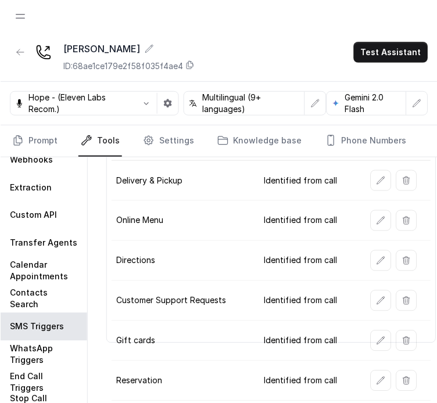
scroll to position [94, 0]
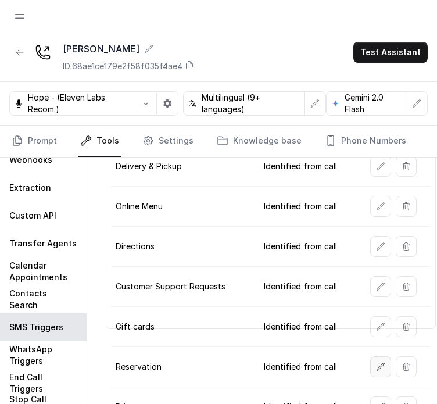
click at [379, 356] on button "button" at bounding box center [380, 366] width 21 height 21
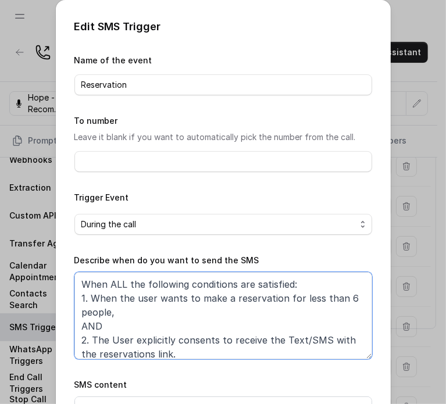
click at [219, 297] on textarea "When ALL the following conditions are satisfied: 1. When the user wants to make…" at bounding box center [223, 315] width 298 height 87
click at [234, 308] on textarea "When ALL the following conditions are satisfied: 1. When the user wants to make…" at bounding box center [223, 315] width 298 height 87
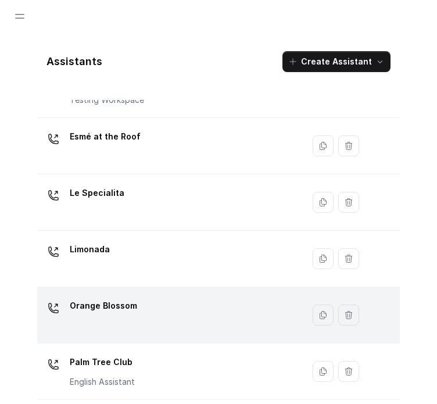
scroll to position [291, 0]
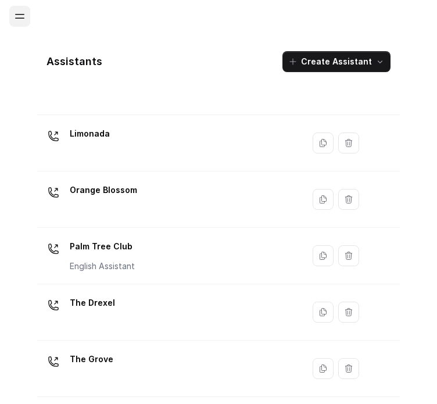
click at [26, 24] on span at bounding box center [19, 16] width 21 height 21
click at [23, 23] on button "Open navigation" at bounding box center [19, 16] width 21 height 21
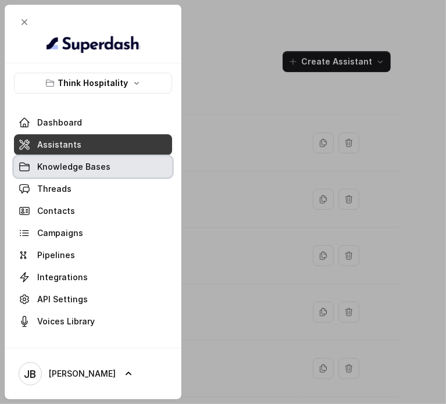
click at [62, 169] on span "Knowledge Bases" at bounding box center [73, 167] width 73 height 12
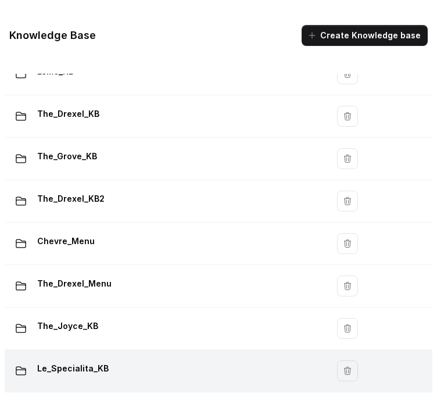
scroll to position [28, 0]
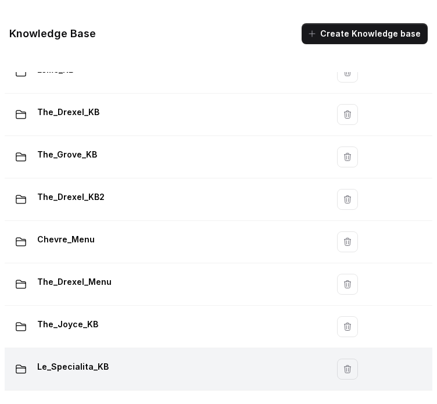
click at [94, 367] on div "Le_Specialita_KB" at bounding box center [163, 369] width 309 height 23
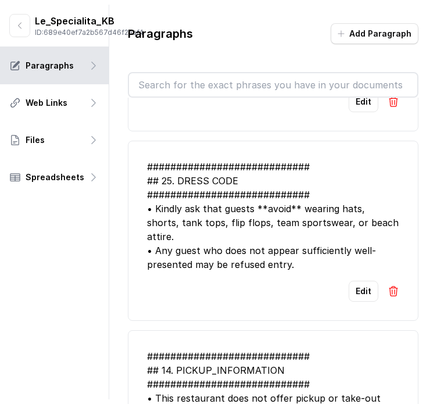
scroll to position [116, 0]
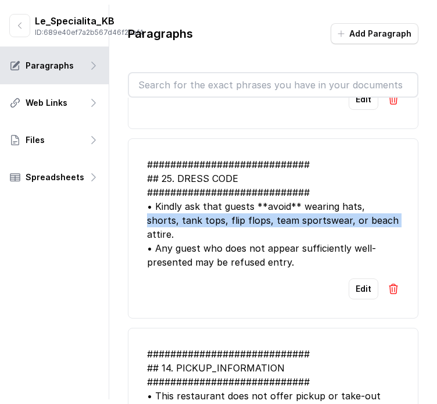
drag, startPoint x: 118, startPoint y: 224, endPoint x: 230, endPoint y: 232, distance: 112.5
click at [230, 233] on div "Paragraphs Add Paragraph ############################ ## 26. GIFT CARDS & CATER…" at bounding box center [273, 222] width 328 height 435
drag, startPoint x: 227, startPoint y: 232, endPoint x: 225, endPoint y: 241, distance: 9.6
click at [227, 233] on div "############################ ## 25. DRESS CODE ############################ • K…" at bounding box center [273, 214] width 252 height 112
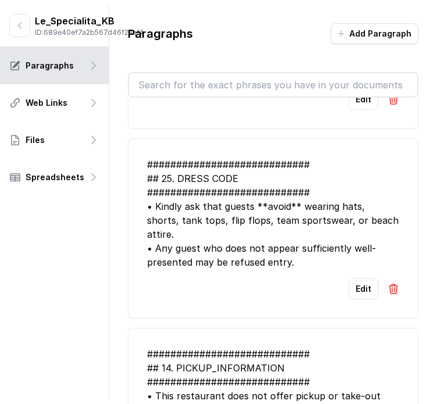
click at [226, 253] on div "############################ ## 25. DRESS CODE ############################ • K…" at bounding box center [273, 214] width 252 height 112
drag, startPoint x: 273, startPoint y: 249, endPoint x: 286, endPoint y: 262, distance: 18.9
click at [252, 255] on div "############################ ## 25. DRESS CODE ############################ • K…" at bounding box center [273, 214] width 252 height 112
drag, startPoint x: 286, startPoint y: 262, endPoint x: 295, endPoint y: 268, distance: 11.0
click at [287, 263] on div "############################ ## 25. DRESS CODE ############################ • K…" at bounding box center [273, 214] width 252 height 112
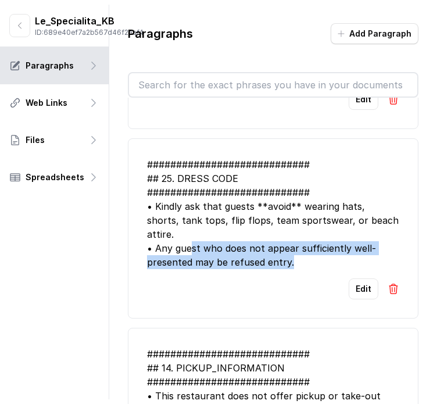
drag, startPoint x: 274, startPoint y: 264, endPoint x: 262, endPoint y: 264, distance: 12.8
click at [259, 262] on div "############################ ## 25. DRESS CODE ############################ • K…" at bounding box center [273, 214] width 252 height 112
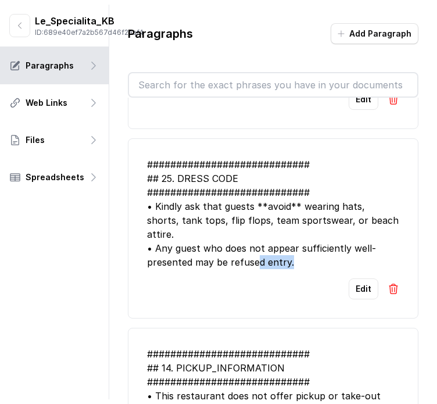
click at [262, 264] on div "############################ ## 25. DRESS CODE ############################ • K…" at bounding box center [273, 214] width 252 height 112
drag, startPoint x: 270, startPoint y: 287, endPoint x: 264, endPoint y: 283, distance: 7.6
click at [269, 287] on div "Edit" at bounding box center [273, 288] width 252 height 21
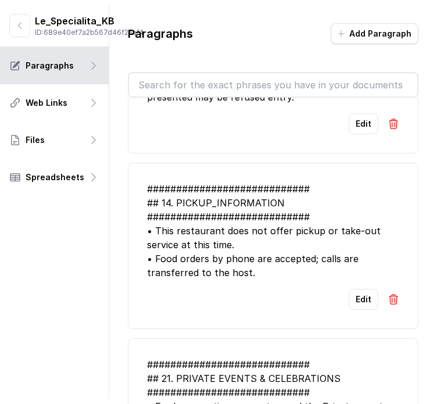
scroll to position [291, 0]
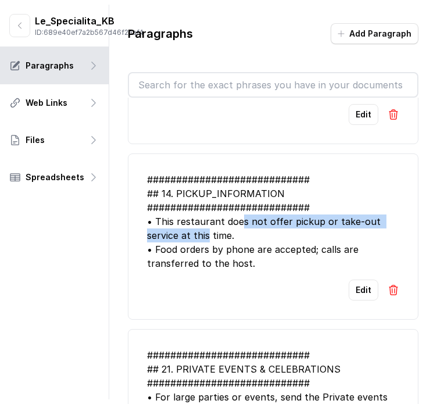
drag, startPoint x: 241, startPoint y: 226, endPoint x: 255, endPoint y: 234, distance: 16.5
click at [255, 234] on div "############################ ## 14. PICKUP_INFORMATION ########################…" at bounding box center [273, 222] width 252 height 98
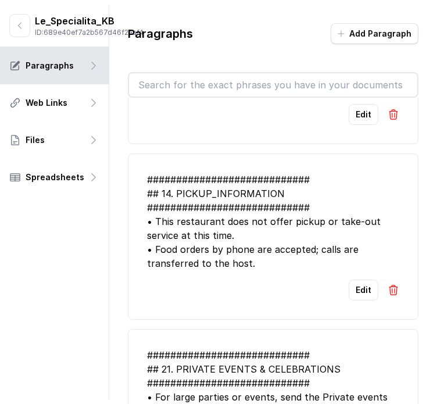
drag, startPoint x: 258, startPoint y: 257, endPoint x: 251, endPoint y: 264, distance: 10.7
click at [256, 258] on div "############################ ## 14. PICKUP_INFORMATION ########################…" at bounding box center [273, 222] width 252 height 98
click at [246, 267] on div "############################ ## 14. PICKUP_INFORMATION ########################…" at bounding box center [273, 222] width 252 height 98
click at [248, 268] on div "############################ ## 14. PICKUP_INFORMATION ########################…" at bounding box center [273, 222] width 252 height 98
click at [264, 267] on div "############################ ## 14. PICKUP_INFORMATION ########################…" at bounding box center [273, 222] width 252 height 98
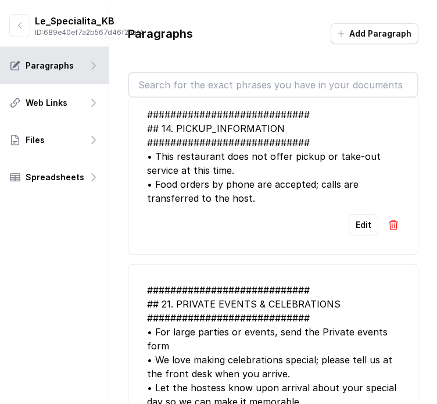
scroll to position [407, 0]
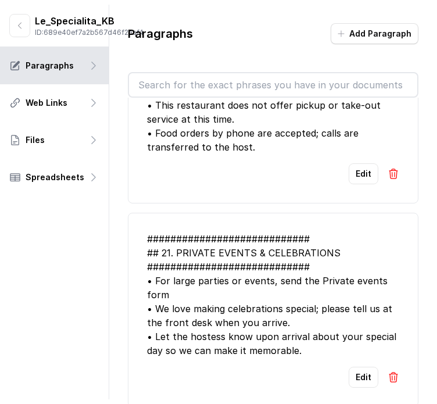
drag, startPoint x: 178, startPoint y: 287, endPoint x: 193, endPoint y: 292, distance: 16.2
click at [193, 292] on div "############################ ## 21. PRIVATE EVENTS & CELEBRATIONS #############…" at bounding box center [273, 295] width 252 height 126
click at [349, 367] on button "Edit" at bounding box center [364, 377] width 30 height 21
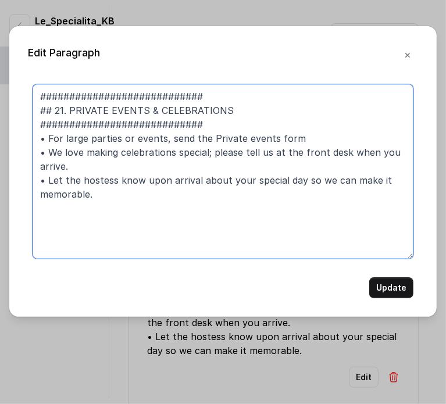
click at [175, 134] on textarea "############################ ## 21. PRIVATE EVENTS & CELEBRATIONS #############…" at bounding box center [223, 171] width 381 height 174
click at [176, 134] on textarea "############################ ## 21. PRIVATE EVENTS & CELEBRATIONS #############…" at bounding box center [223, 171] width 381 height 174
click at [177, 163] on textarea "############################ ## 21. PRIVATE EVENTS & CELEBRATIONS #############…" at bounding box center [223, 171] width 381 height 174
click at [102, 188] on textarea "############################ ## 21. PRIVATE EVENTS & CELEBRATIONS #############…" at bounding box center [223, 171] width 381 height 174
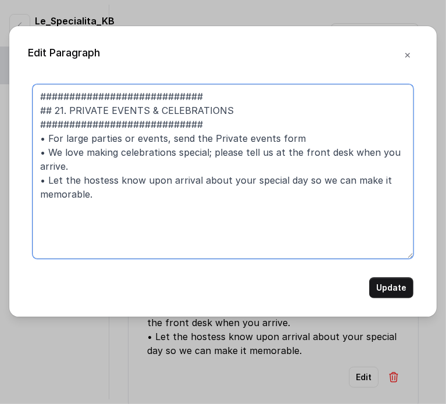
click at [102, 188] on textarea "############################ ## 21. PRIVATE EVENTS & CELEBRATIONS #############…" at bounding box center [223, 171] width 381 height 174
click at [114, 198] on textarea "############################ ## 21. PRIVATE EVENTS & CELEBRATIONS #############…" at bounding box center [223, 171] width 381 height 174
click at [74, 176] on textarea "############################ ## 21. PRIVATE EVENTS & CELEBRATIONS #############…" at bounding box center [223, 171] width 381 height 174
click at [81, 188] on textarea "############################ ## 21. PRIVATE EVENTS & CELEBRATIONS #############…" at bounding box center [223, 171] width 381 height 174
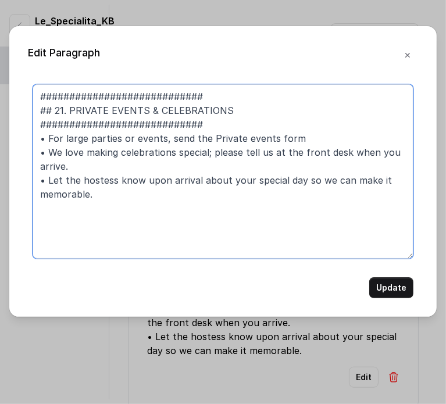
click at [81, 188] on textarea "############################ ## 21. PRIVATE EVENTS & CELEBRATIONS #############…" at bounding box center [223, 171] width 381 height 174
drag, startPoint x: 81, startPoint y: 188, endPoint x: 100, endPoint y: 194, distance: 19.7
click at [84, 190] on textarea "############################ ## 21. PRIVATE EVENTS & CELEBRATIONS #############…" at bounding box center [223, 171] width 381 height 174
click at [100, 194] on textarea "############################ ## 21. PRIVATE EVENTS & CELEBRATIONS #############…" at bounding box center [223, 171] width 381 height 174
click at [84, 165] on textarea "############################ ## 21. PRIVATE EVENTS & CELEBRATIONS #############…" at bounding box center [223, 171] width 381 height 174
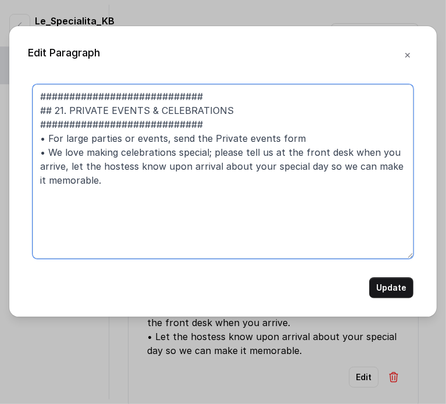
click at [139, 134] on textarea "############################ ## 21. PRIVATE EVENTS & CELEBRATIONS #############…" at bounding box center [223, 171] width 381 height 174
drag, startPoint x: 139, startPoint y: 134, endPoint x: 156, endPoint y: 143, distance: 19.5
click at [139, 133] on textarea "############################ ## 21. PRIVATE EVENTS & CELEBRATIONS #############…" at bounding box center [223, 171] width 381 height 174
click at [162, 152] on textarea "############################ ## 21. PRIVATE EVENTS & CELEBRATIONS #############…" at bounding box center [223, 171] width 381 height 174
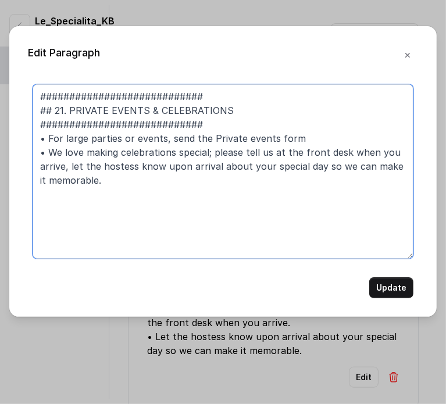
drag, startPoint x: 181, startPoint y: 124, endPoint x: 177, endPoint y: 145, distance: 21.3
click at [181, 124] on textarea "############################ ## 21. PRIVATE EVENTS & CELEBRATIONS #############…" at bounding box center [223, 171] width 381 height 174
click at [177, 145] on textarea "############################ ## 21. PRIVATE EVENTS & CELEBRATIONS #############…" at bounding box center [223, 171] width 381 height 174
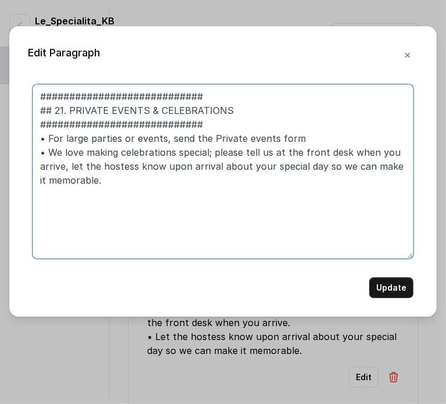
click at [177, 136] on textarea "############################ ## 21. PRIVATE EVENTS & CELEBRATIONS #############…" at bounding box center [223, 171] width 381 height 174
click at [177, 137] on textarea "############################ ## 21. PRIVATE EVENTS & CELEBRATIONS #############…" at bounding box center [223, 171] width 381 height 174
click at [183, 163] on textarea "############################ ## 21. PRIVATE EVENTS & CELEBRATIONS #############…" at bounding box center [223, 171] width 381 height 174
drag, startPoint x: 163, startPoint y: 141, endPoint x: 192, endPoint y: 144, distance: 28.6
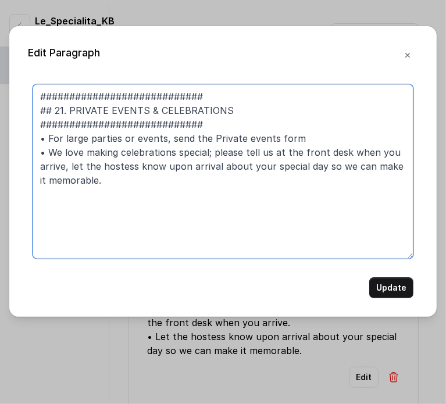
click at [192, 144] on textarea "############################ ## 21. PRIVATE EVENTS & CELEBRATIONS #############…" at bounding box center [223, 171] width 381 height 174
type textarea "############################ ## 21. PRIVATE EVENTS & CELEBRATIONS #############…"
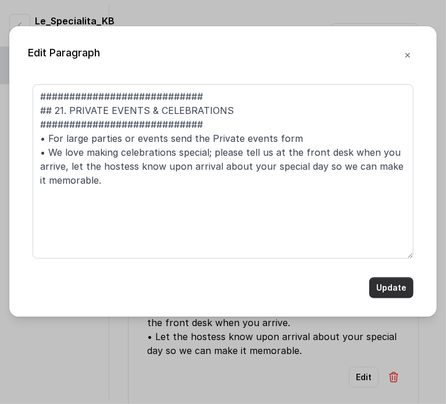
click at [394, 295] on button "Update" at bounding box center [391, 287] width 44 height 21
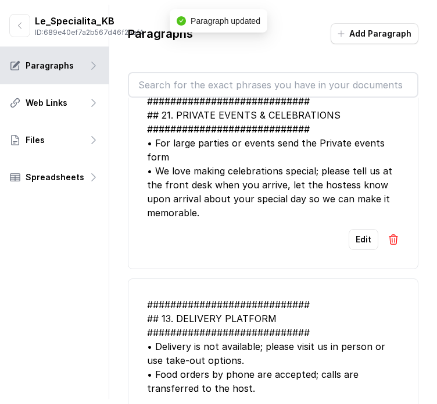
scroll to position [523, 0]
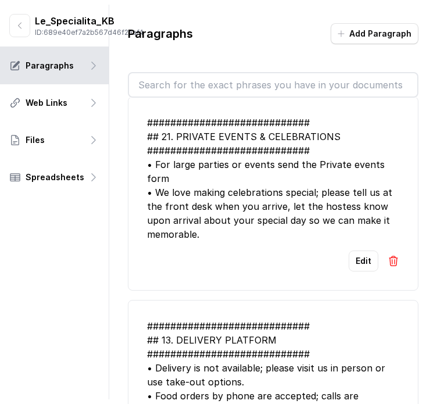
click at [30, 32] on div "Le_Specialita_KB ID: 689e40ef7a2b567d46f2aaf4" at bounding box center [76, 25] width 134 height 23
click at [26, 34] on button "button" at bounding box center [19, 25] width 21 height 23
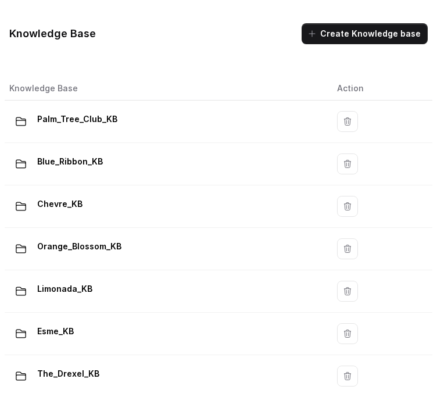
scroll to position [269, 0]
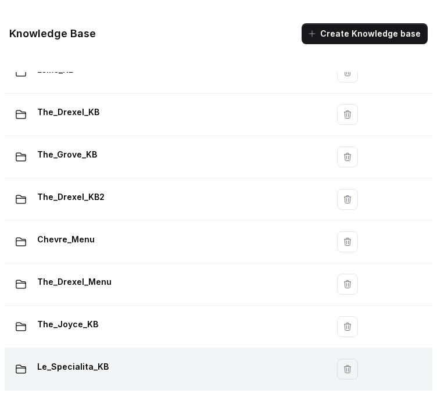
click at [99, 363] on p "Le_Specialita_KB" at bounding box center [73, 367] width 72 height 19
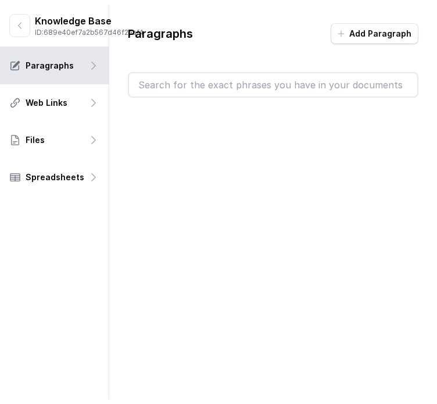
click at [177, 83] on input "text" at bounding box center [273, 84] width 288 height 23
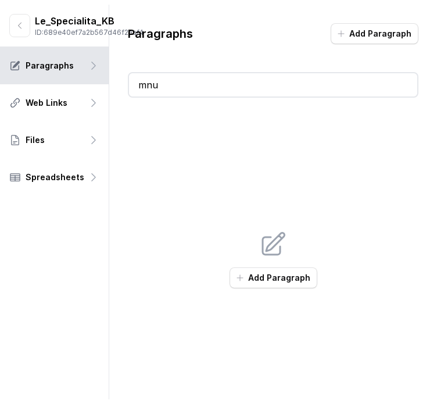
type input "m"
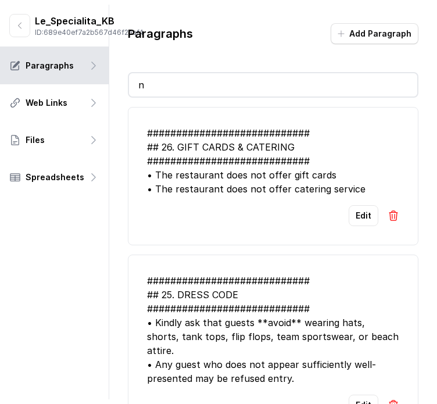
type input "nu"
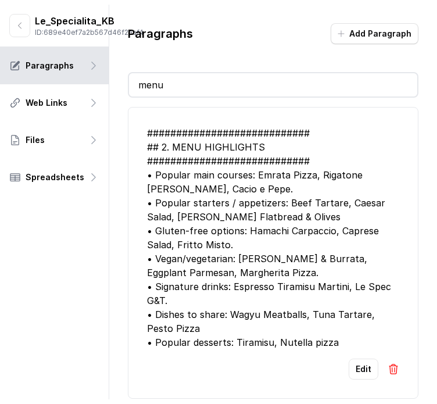
click at [244, 239] on div "############################ ## 2. MENU HIGHLIGHTS ############################…" at bounding box center [273, 237] width 252 height 223
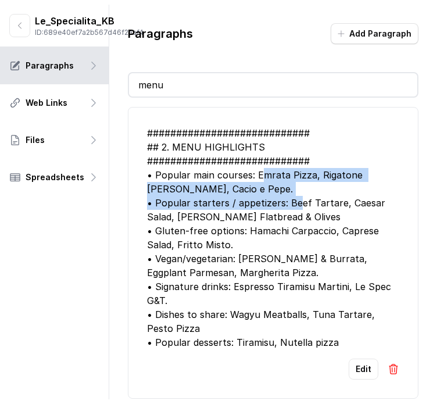
drag, startPoint x: 263, startPoint y: 169, endPoint x: 291, endPoint y: 197, distance: 39.9
click at [291, 197] on div "############################ ## 2. MENU HIGHLIGHTS ############################…" at bounding box center [273, 237] width 252 height 223
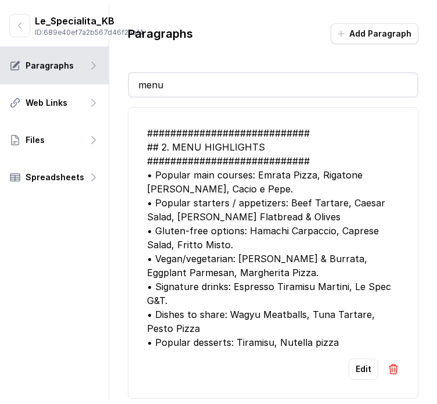
drag, startPoint x: 276, startPoint y: 178, endPoint x: 267, endPoint y: 181, distance: 9.0
click at [274, 178] on div "############################ ## 2. MENU HIGHLIGHTS ############################…" at bounding box center [273, 237] width 252 height 223
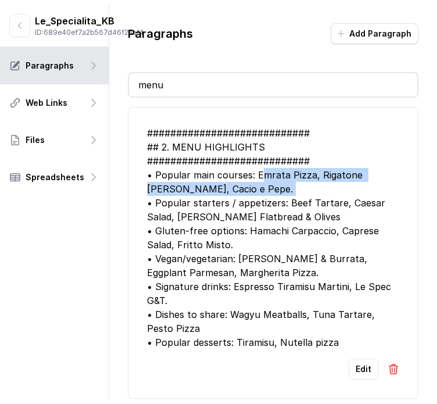
drag, startPoint x: 265, startPoint y: 184, endPoint x: 262, endPoint y: 178, distance: 6.8
click at [261, 177] on div "############################ ## 2. MENU HIGHLIGHTS ############################…" at bounding box center [273, 237] width 252 height 223
click at [265, 187] on div "############################ ## 2. MENU HIGHLIGHTS ############################…" at bounding box center [273, 237] width 252 height 223
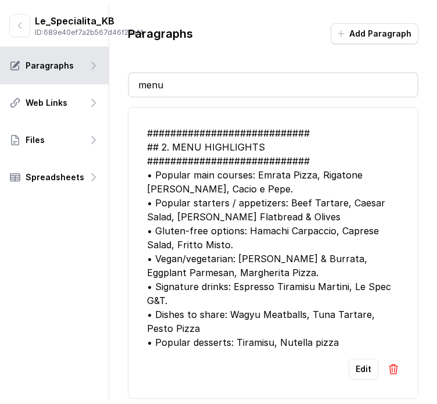
click at [264, 194] on div "############################ ## 2. MENU HIGHLIGHTS ############################…" at bounding box center [273, 237] width 252 height 223
drag, startPoint x: 203, startPoint y: 192, endPoint x: 196, endPoint y: 187, distance: 8.9
click at [198, 189] on div "############################ ## 2. MENU HIGHLIGHTS ############################…" at bounding box center [273, 237] width 252 height 223
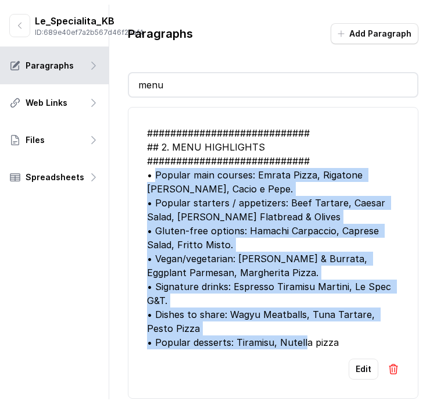
drag, startPoint x: 156, startPoint y: 174, endPoint x: 348, endPoint y: 349, distance: 260.5
click at [348, 349] on li "############################ ## 2. MENU HIGHLIGHTS ############################…" at bounding box center [273, 253] width 291 height 292
copy div "Popular main courses: Emrata Pizza, Rigatone alla carbonara, Cacio e Pepe. • Po…"
click at [260, 258] on div "############################ ## 2. MENU HIGHLIGHTS ############################…" at bounding box center [273, 237] width 252 height 223
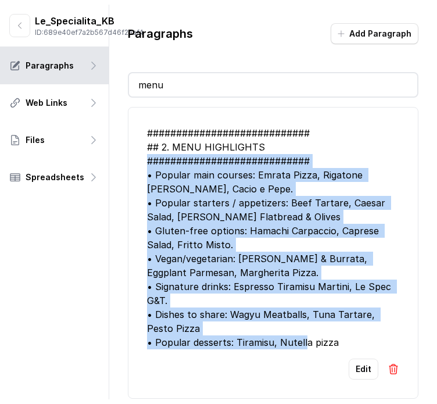
drag, startPoint x: 146, startPoint y: 169, endPoint x: 347, endPoint y: 345, distance: 266.5
click at [347, 345] on li "############################ ## 2. MENU HIGHLIGHTS ############################…" at bounding box center [273, 253] width 291 height 292
click at [346, 344] on div "############################ ## 2. MENU HIGHLIGHTS ############################…" at bounding box center [273, 237] width 252 height 223
click at [327, 309] on div "############################ ## 2. MENU HIGHLIGHTS ############################…" at bounding box center [273, 237] width 252 height 223
click at [331, 306] on div "############################ ## 2. MENU HIGHLIGHTS ############################…" at bounding box center [273, 237] width 252 height 223
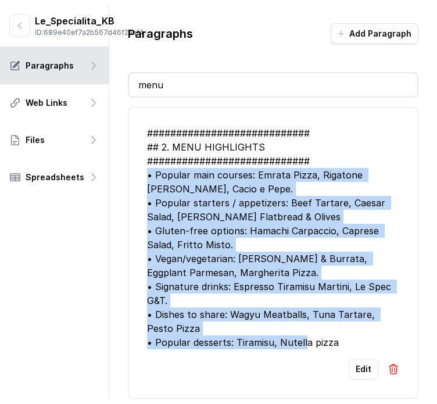
drag, startPoint x: 141, startPoint y: 175, endPoint x: 338, endPoint y: 346, distance: 260.8
click at [338, 346] on li "############################ ## 2. MENU HIGHLIGHTS ############################…" at bounding box center [273, 253] width 291 height 292
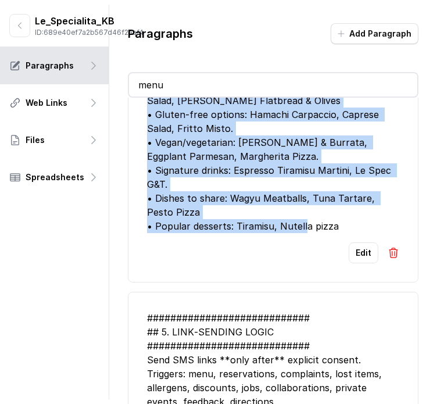
click at [244, 222] on div "############################ ## 2. MENU HIGHLIGHTS ############################…" at bounding box center [273, 121] width 252 height 223
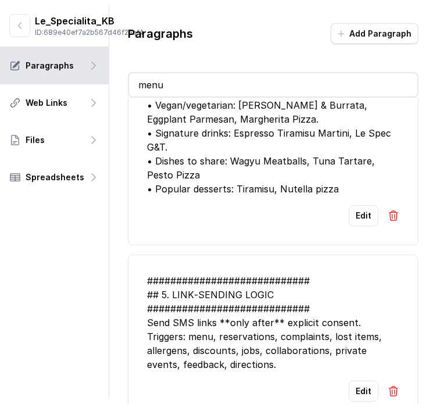
click at [286, 274] on div "############################ ## 5. LINK‑SENDING LOGIC #########################…" at bounding box center [273, 323] width 252 height 98
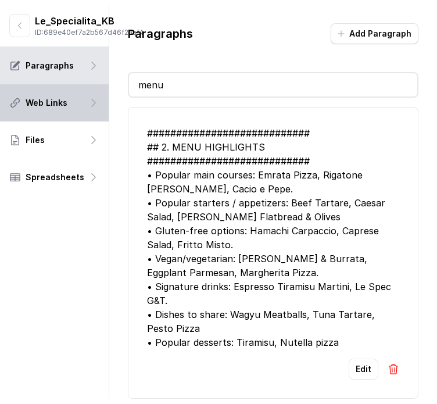
drag, startPoint x: 191, startPoint y: 88, endPoint x: 58, endPoint y: 105, distance: 134.3
click at [59, 106] on div "Le_Specialita_KB ID: 689e40ef7a2b567d46f2aaf4 Paragraphs Web Links Files Spread…" at bounding box center [218, 202] width 437 height 395
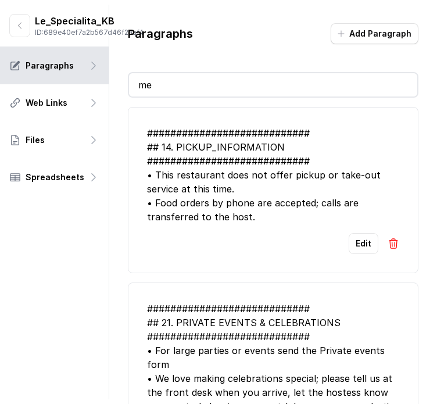
type input "me"
click at [280, 250] on div "Edit" at bounding box center [273, 243] width 252 height 21
drag, startPoint x: 270, startPoint y: 219, endPoint x: 254, endPoint y: 221, distance: 15.9
click at [254, 221] on div "############################ ## 14. PICKUP_INFORMATION ########################…" at bounding box center [273, 175] width 252 height 98
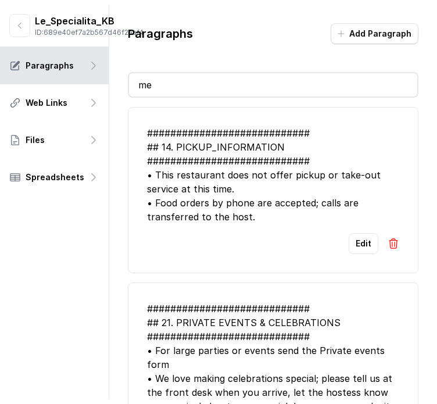
drag, startPoint x: 217, startPoint y: 211, endPoint x: 289, endPoint y: 215, distance: 71.6
click at [289, 215] on div "############################ ## 14. PICKUP_INFORMATION ########################…" at bounding box center [273, 175] width 252 height 98
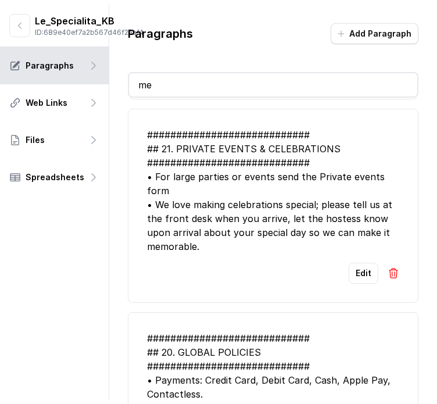
scroll to position [174, 0]
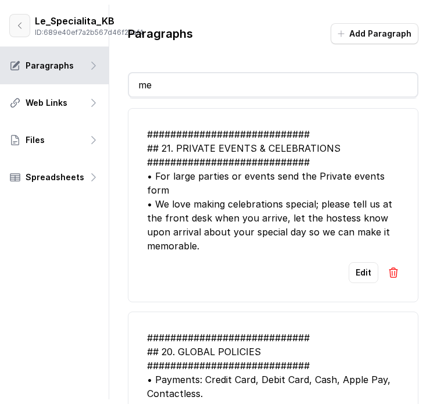
click at [8, 34] on div "Le_Specialita_KB ID: 689e40ef7a2b567d46f2aaf4" at bounding box center [54, 26] width 109 height 42
click at [16, 37] on button "button" at bounding box center [19, 25] width 21 height 23
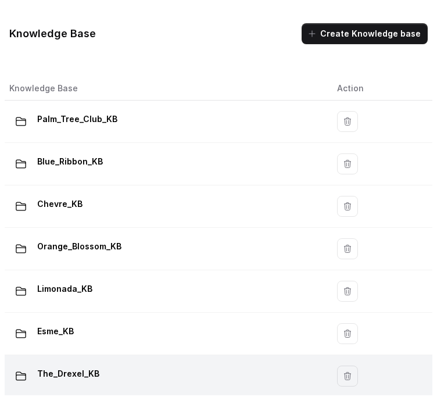
scroll to position [269, 0]
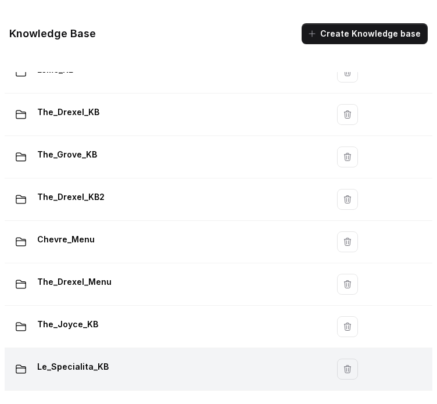
click at [101, 348] on td "Le_Specialita_KB" at bounding box center [166, 369] width 323 height 42
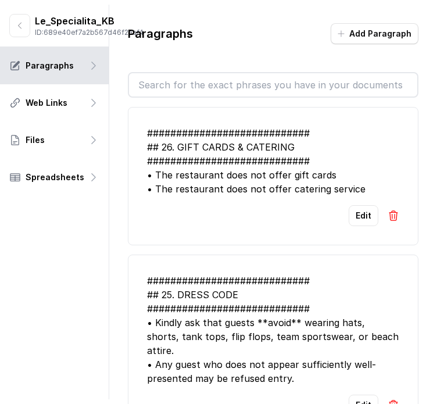
click at [181, 85] on input "text" at bounding box center [273, 84] width 288 height 23
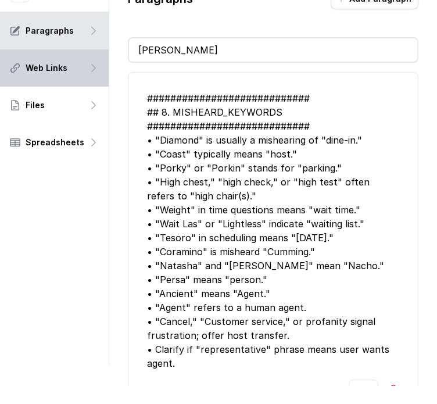
drag, startPoint x: 177, startPoint y: 41, endPoint x: 84, endPoint y: 55, distance: 94.6
click at [65, 72] on div "Le_Specialita_KB ID: 689e40ef7a2b567d46f2aaf4 Paragraphs Web Links Files Spread…" at bounding box center [218, 167] width 437 height 395
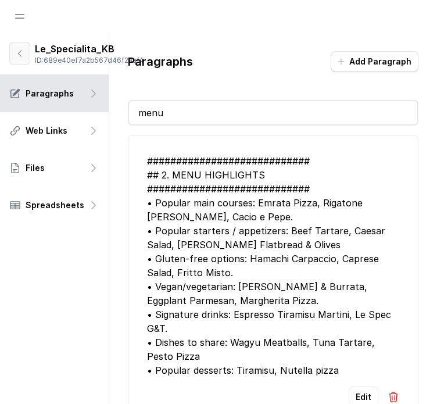
type input "menu"
click at [23, 48] on button "button" at bounding box center [19, 53] width 21 height 23
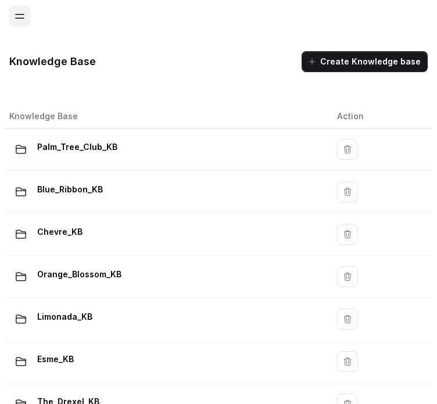
click at [15, 13] on button "Open navigation" at bounding box center [19, 16] width 21 height 21
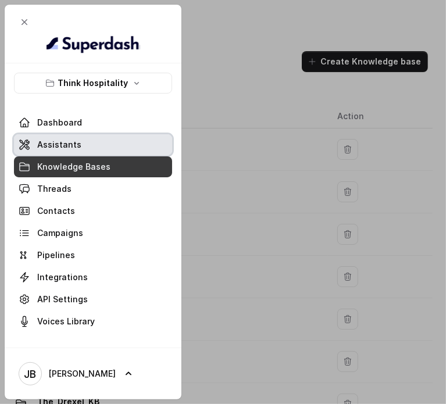
click at [67, 141] on span "Assistants" at bounding box center [59, 145] width 44 height 12
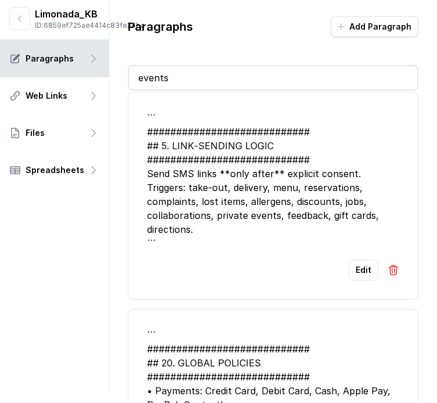
scroll to position [249, 0]
